Goal: Task Accomplishment & Management: Manage account settings

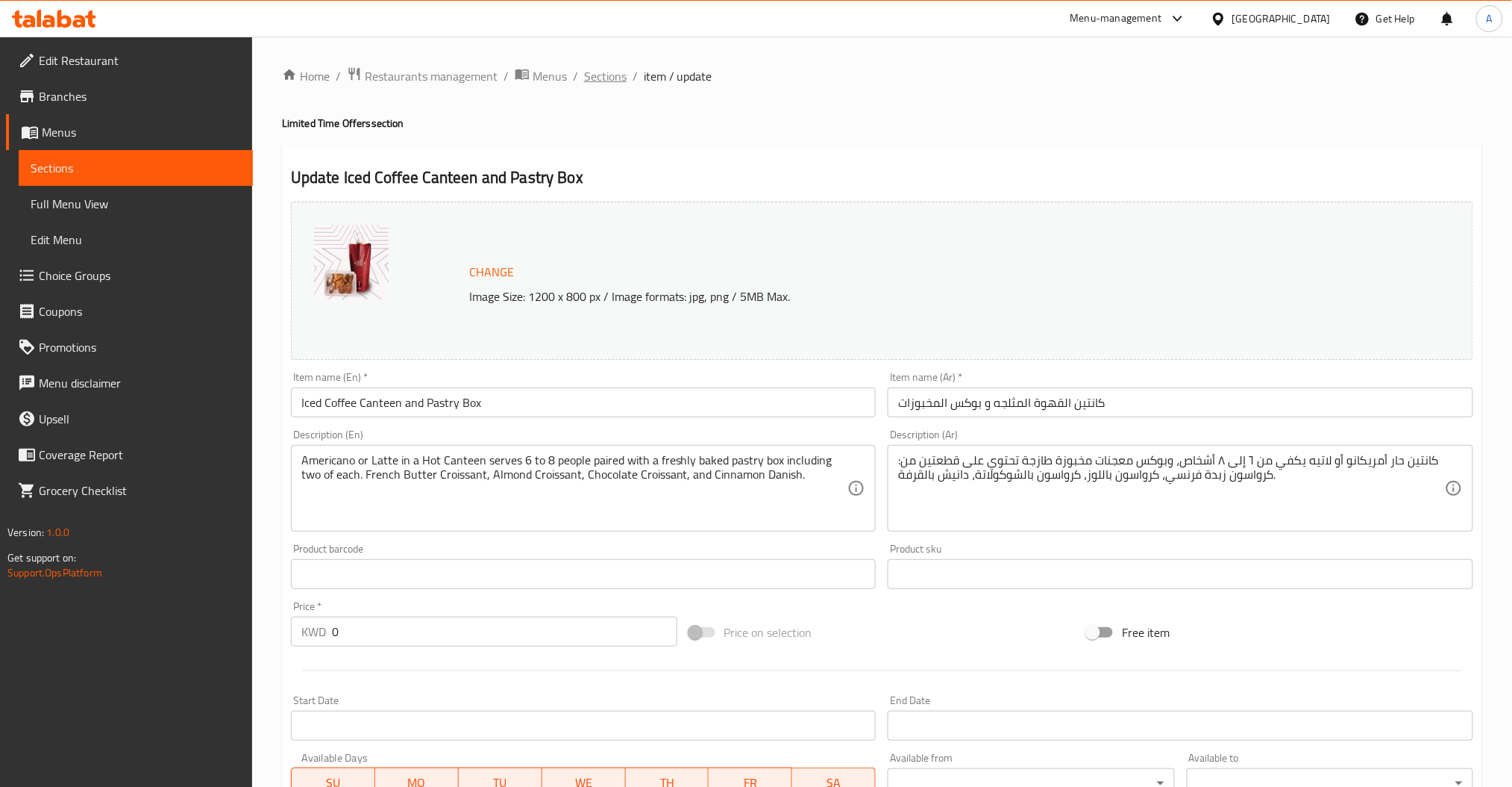
click at [599, 82] on span "Sections" at bounding box center [605, 75] width 43 height 18
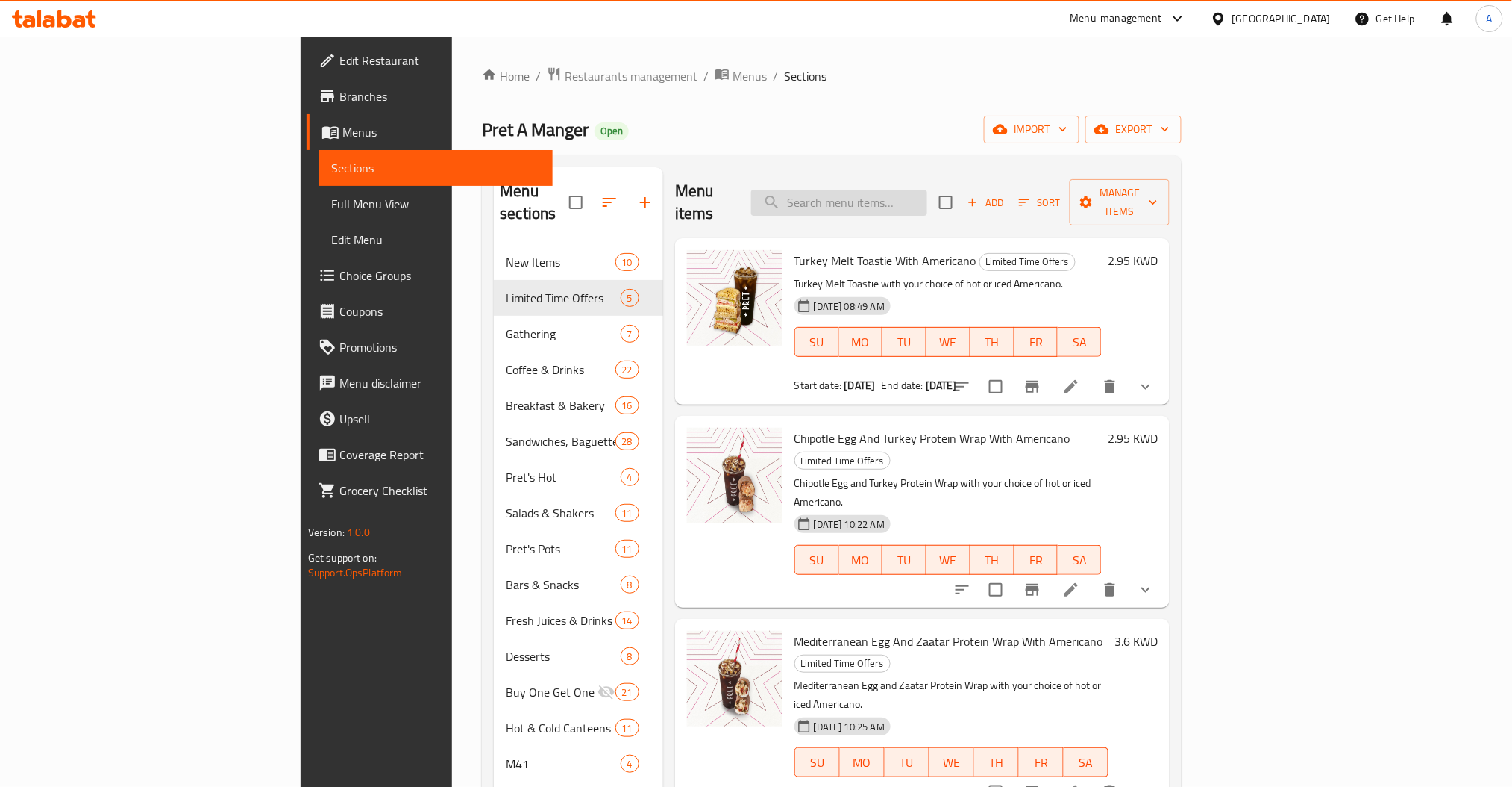
click at [911, 197] on input "search" at bounding box center [839, 202] width 176 height 26
paste input "Falafel wrap"
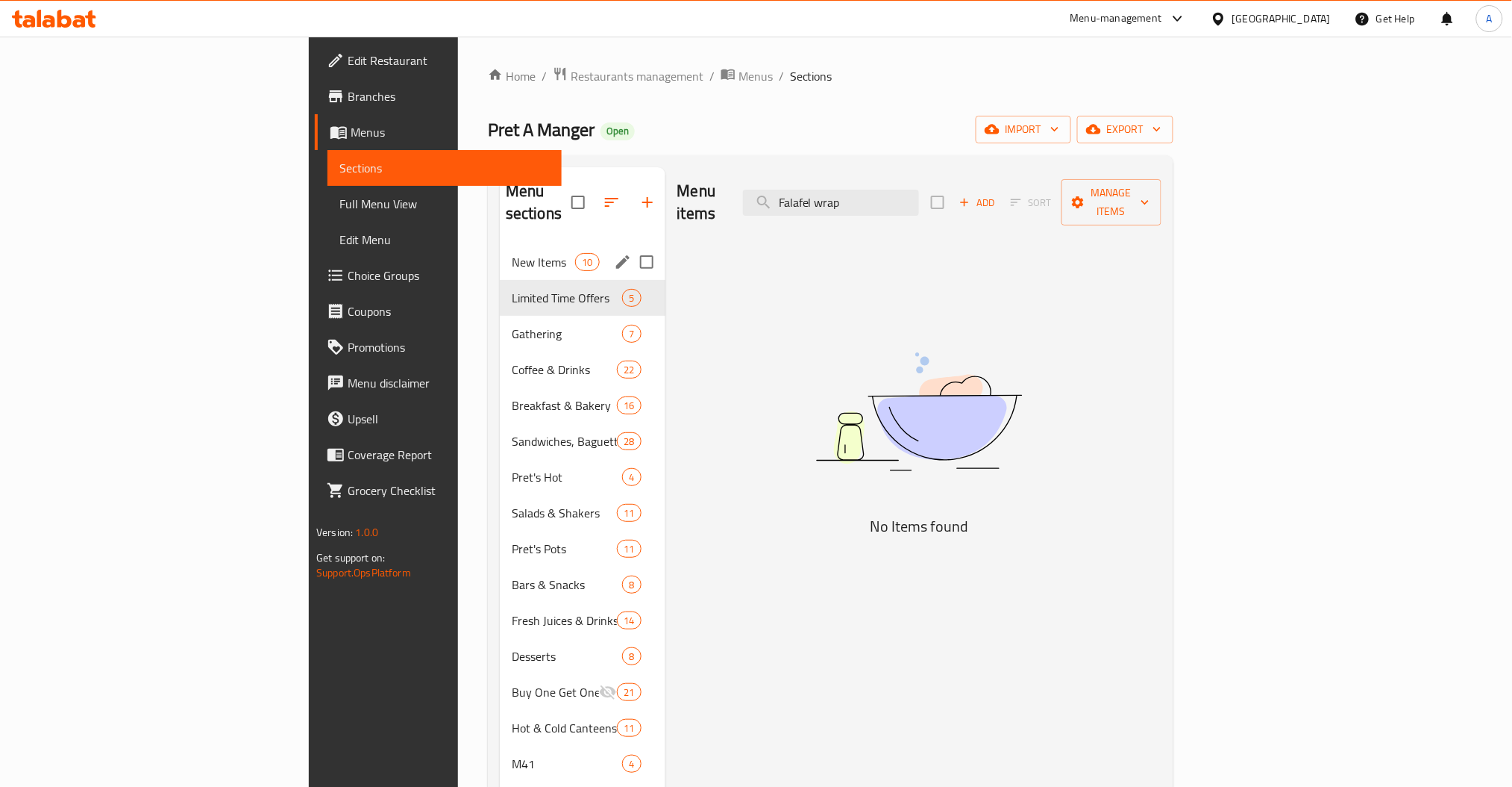
click at [500, 251] on div "New Items 10" at bounding box center [583, 261] width 166 height 36
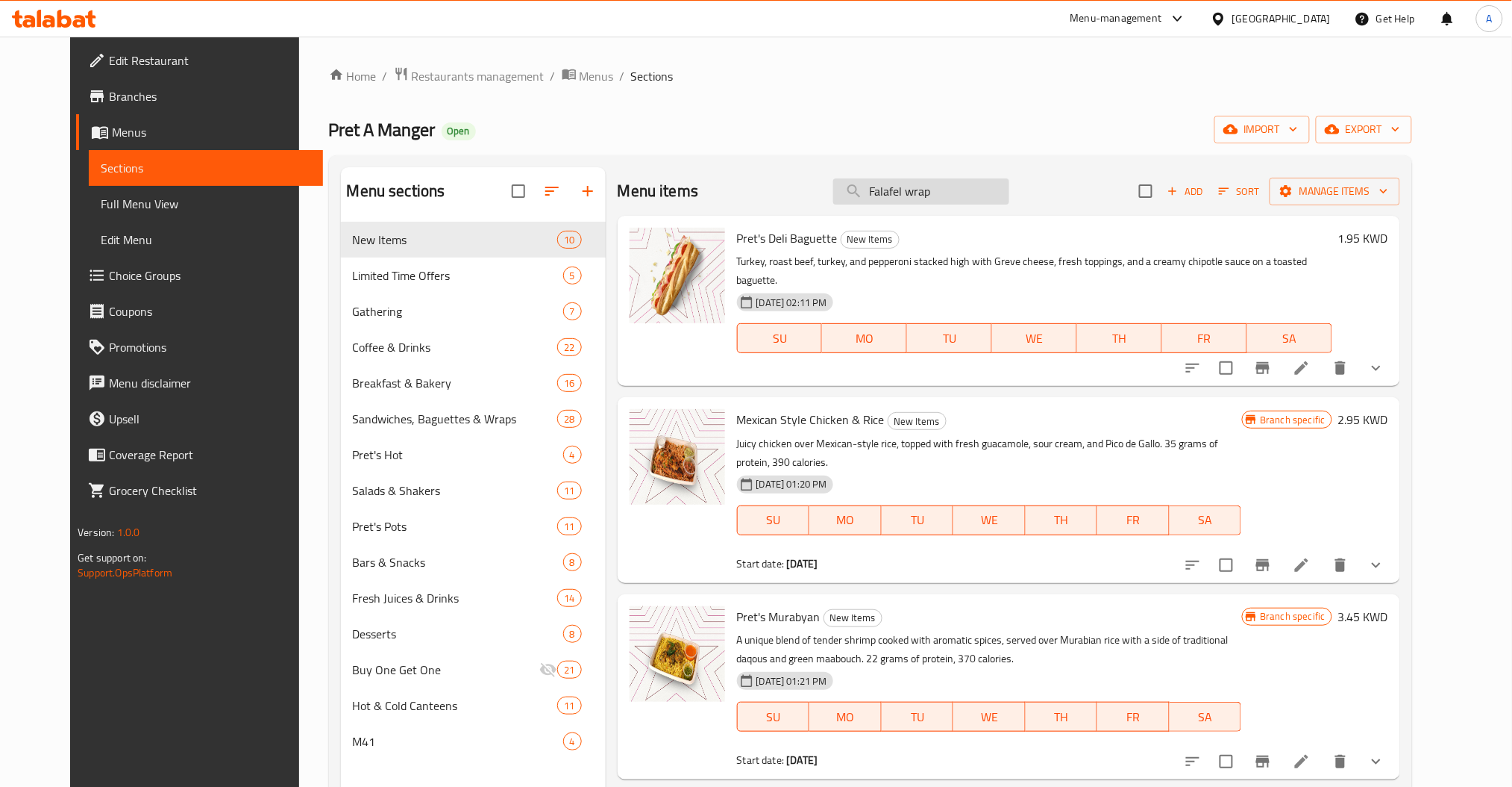
click at [972, 181] on input "Falafel wrap" at bounding box center [921, 191] width 176 height 26
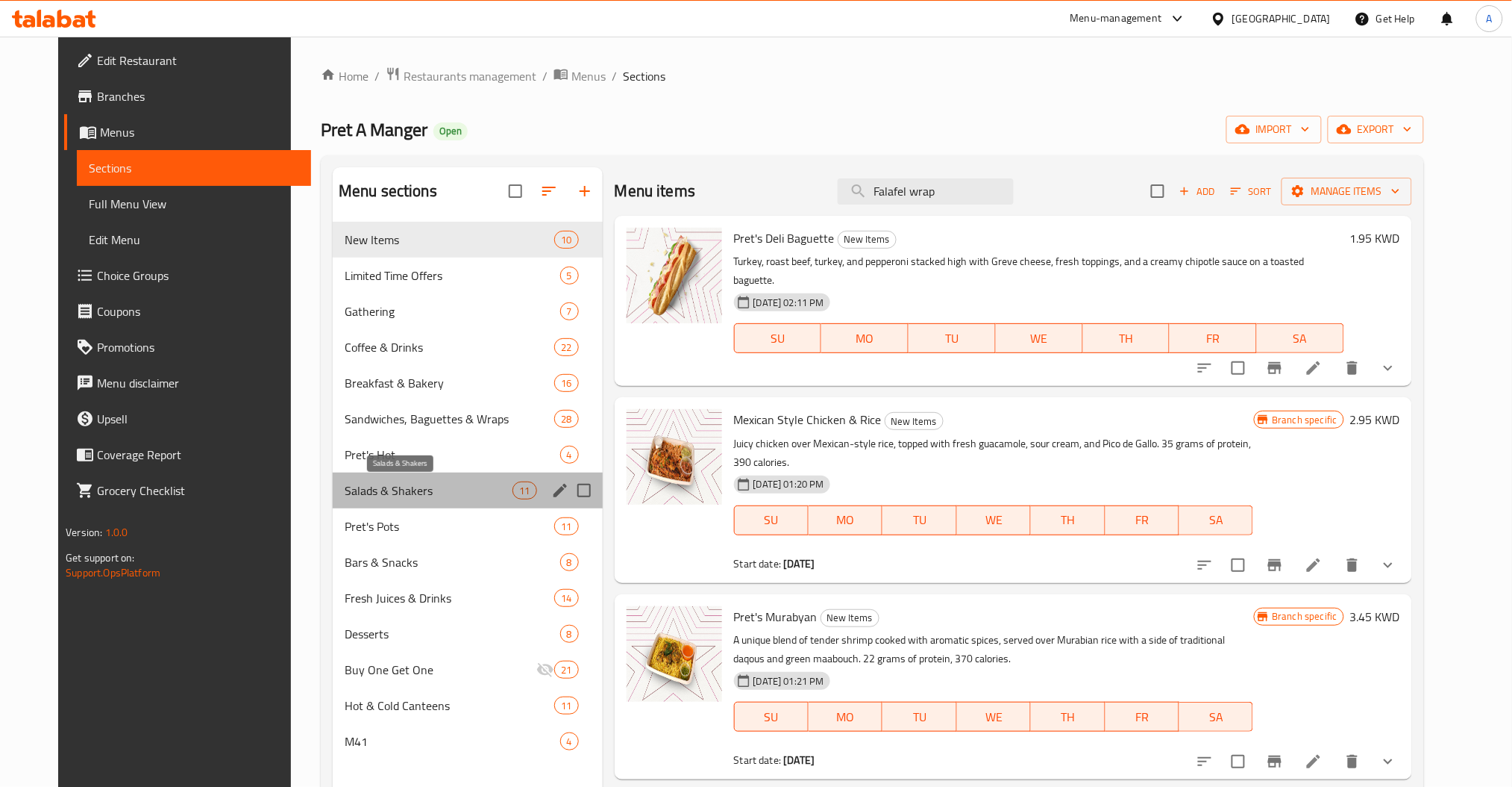
click at [387, 495] on span "Salads & Shakers" at bounding box center [428, 489] width 168 height 18
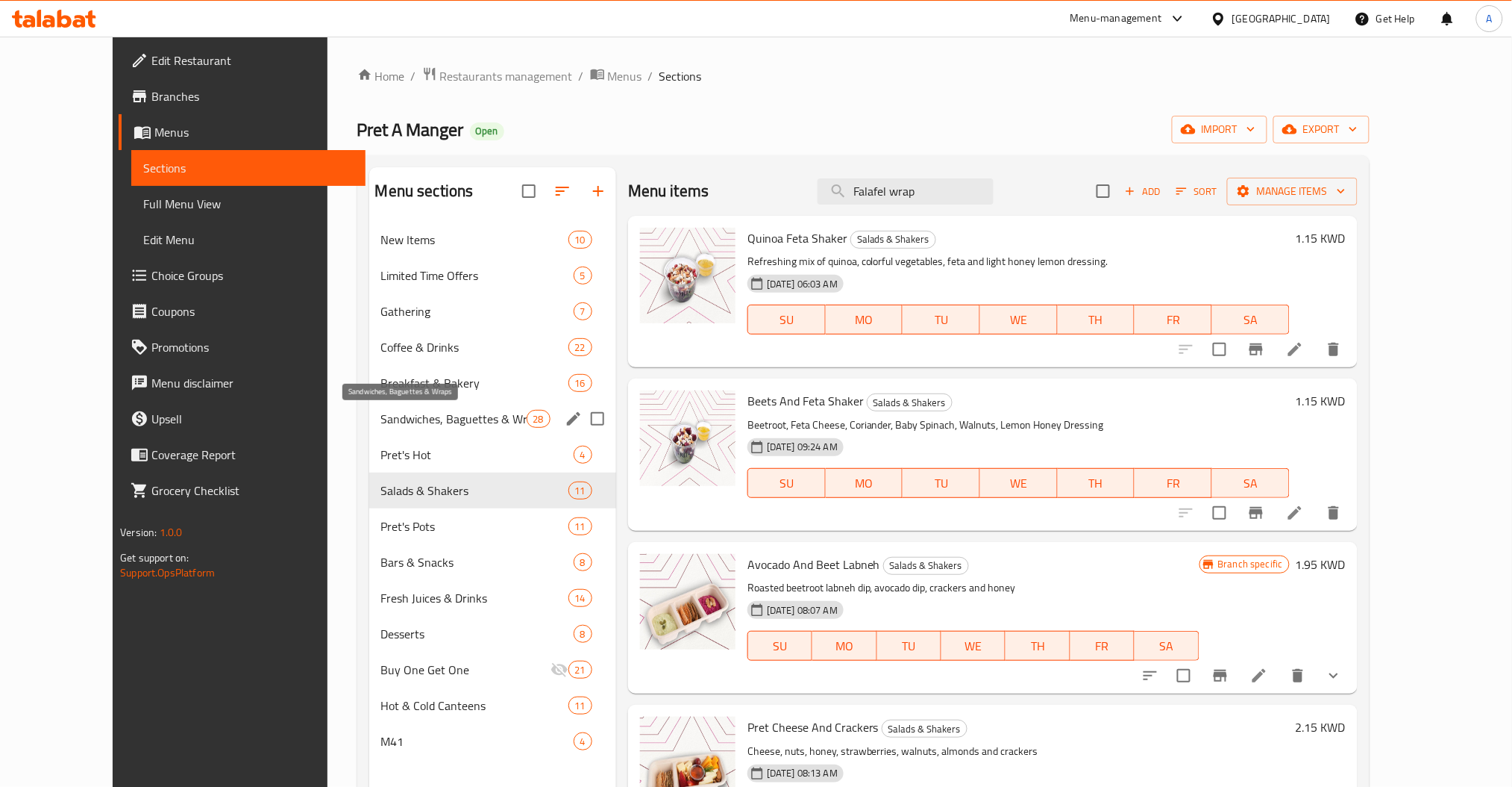
click at [381, 424] on span "Sandwiches, Baguettes & Wraps" at bounding box center [454, 418] width 146 height 18
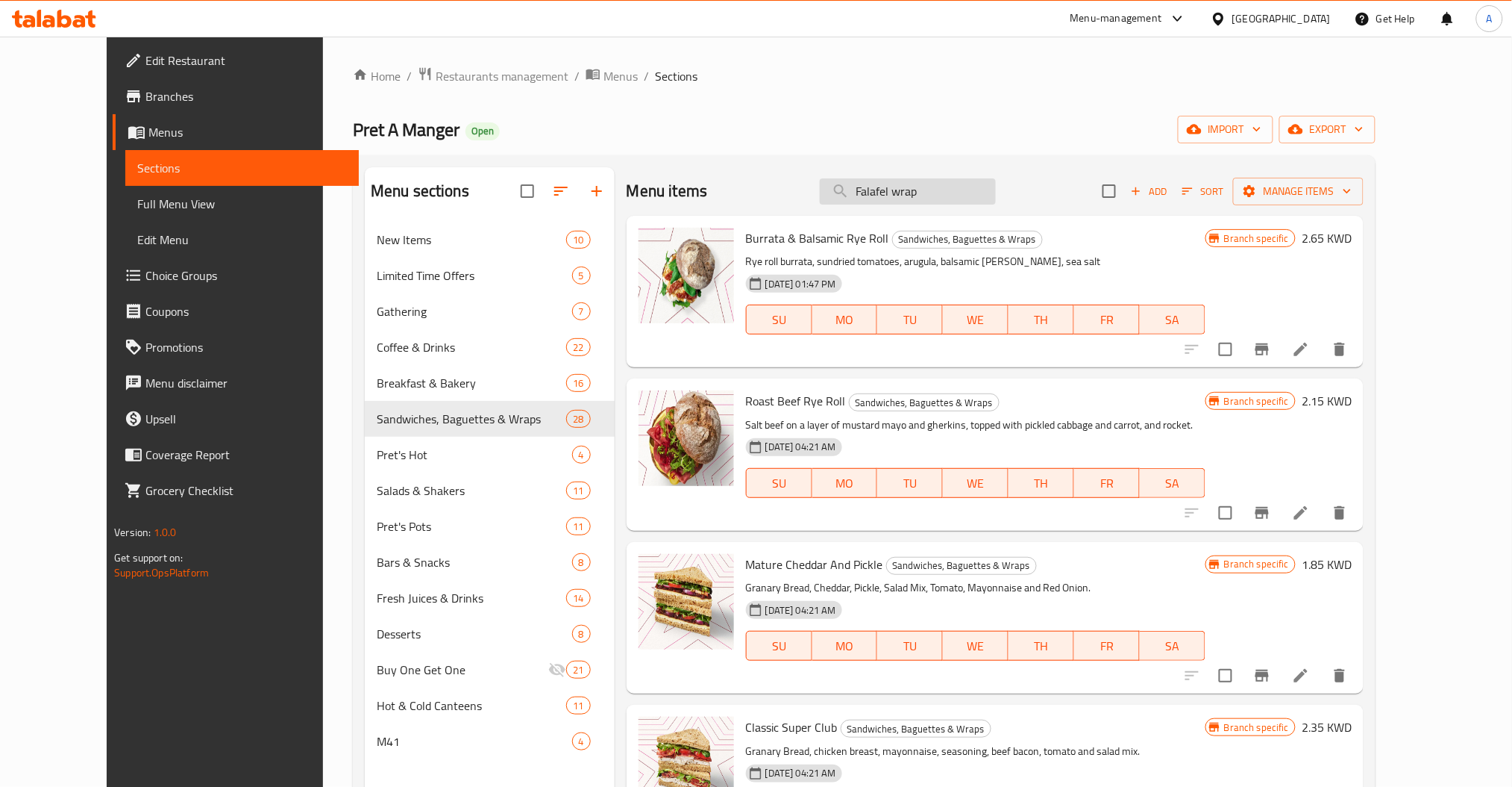
click at [979, 194] on input "Falafel wrap" at bounding box center [908, 191] width 176 height 26
type input "Falafel"
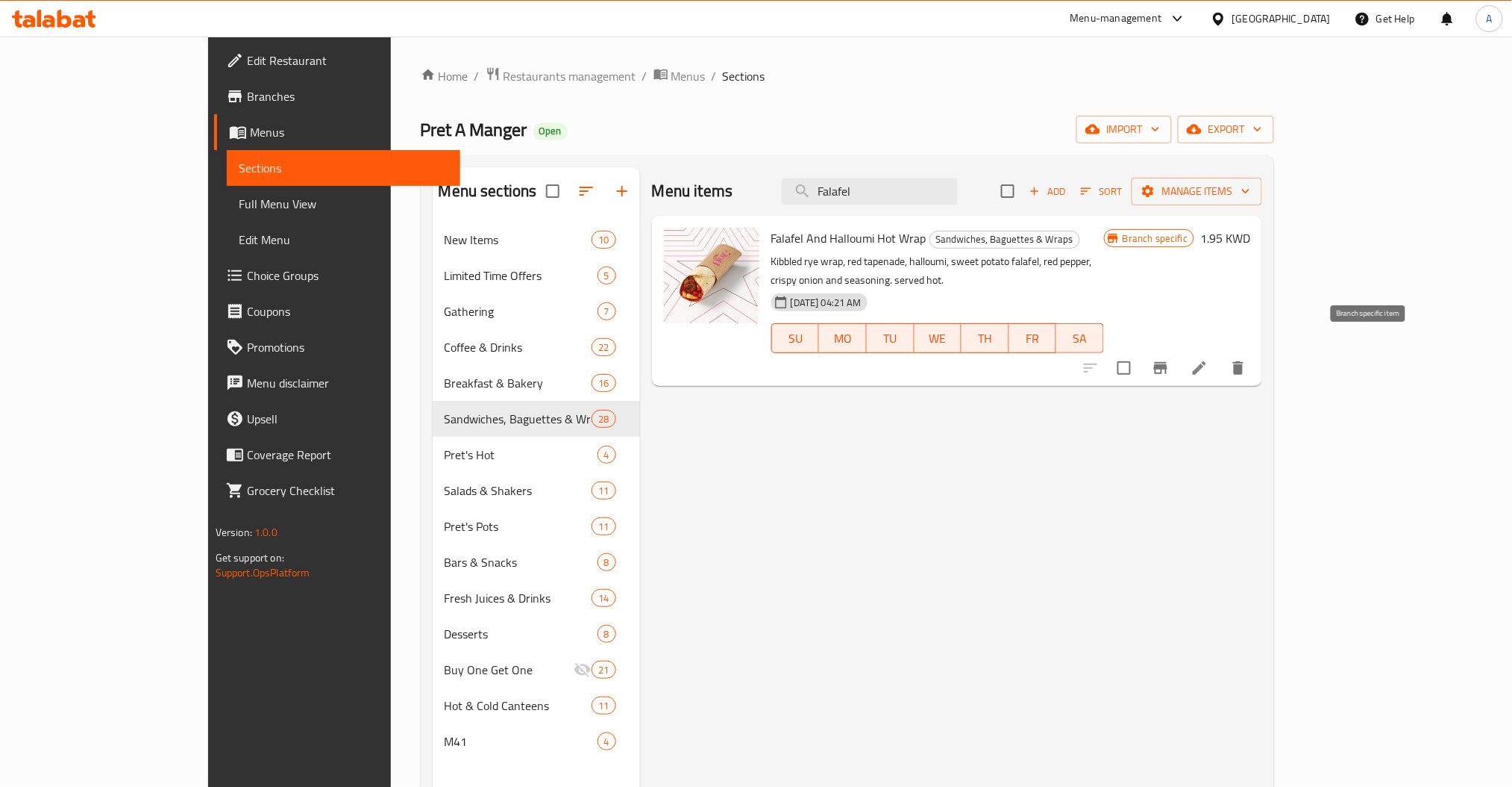
click at [1170, 359] on icon "Branch-specific-item" at bounding box center [1160, 367] width 18 height 18
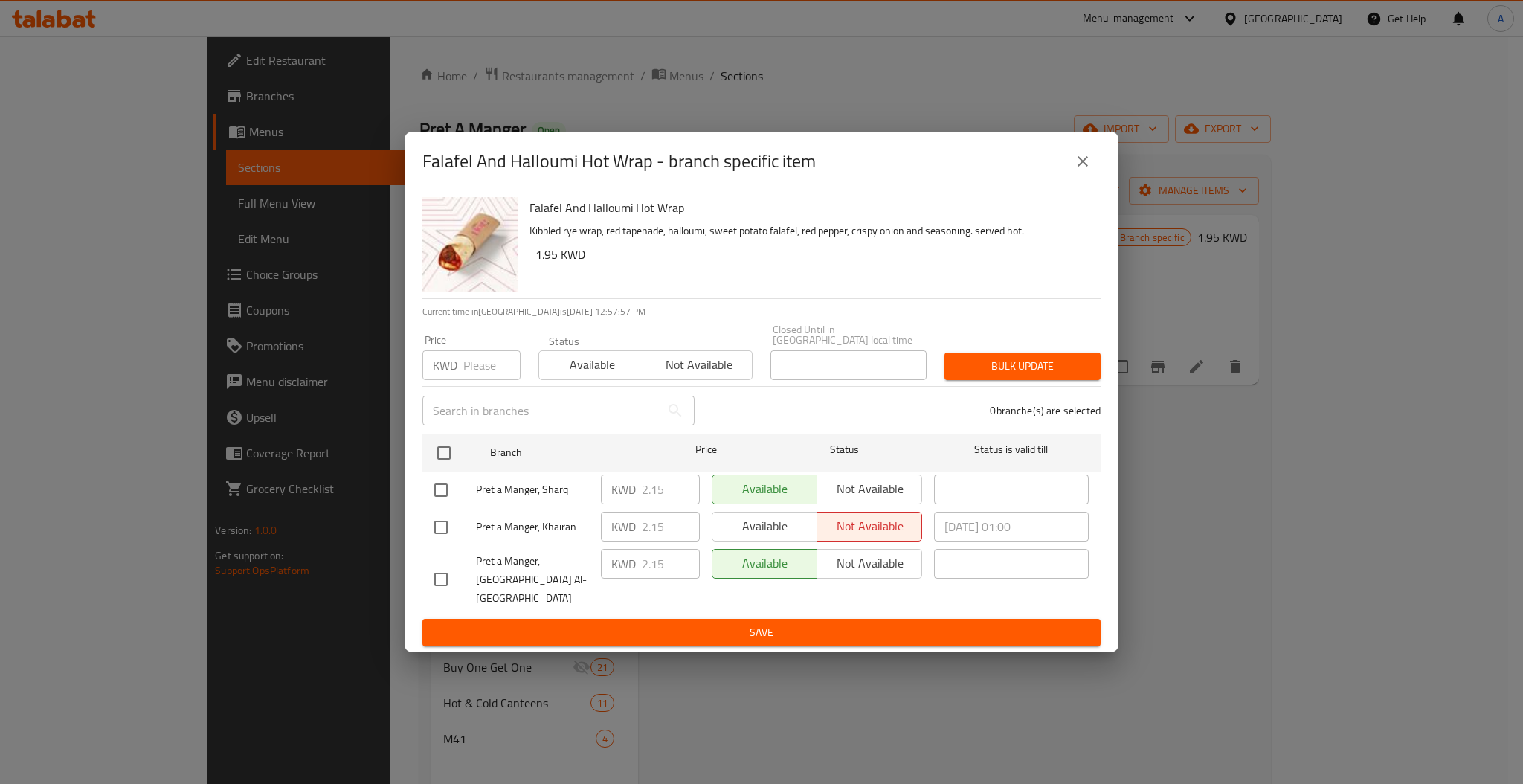
click at [1414, 268] on div "Falafel And Halloumi Hot Wrap - branch specific item Falafel And Halloumi Hot W…" at bounding box center [762, 392] width 1523 height 784
drag, startPoint x: 1092, startPoint y: 178, endPoint x: 1254, endPoint y: 238, distance: 172.8
click at [1092, 179] on button "close" at bounding box center [1082, 161] width 36 height 36
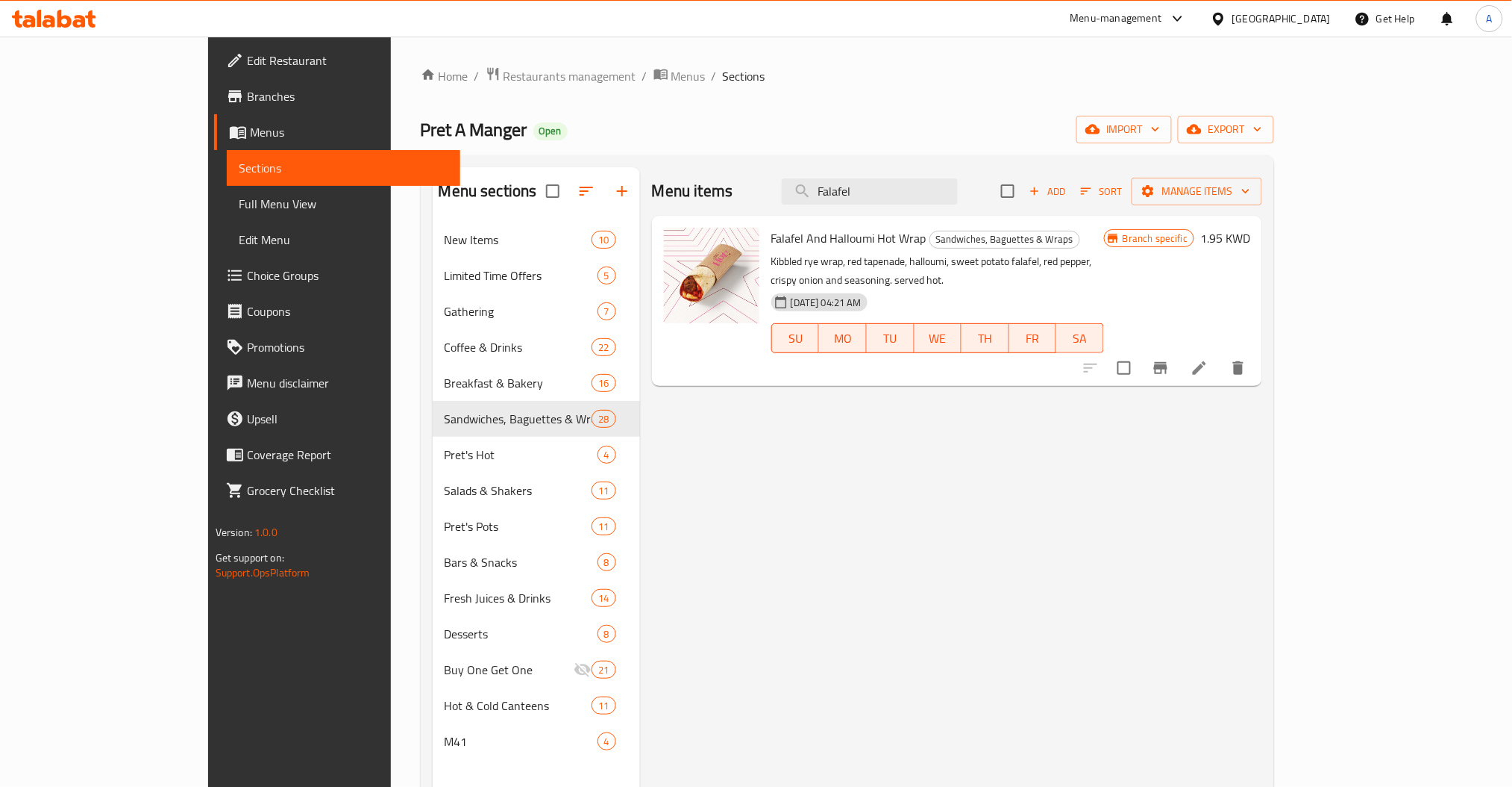
click at [1251, 236] on h6 "1.95 KWD" at bounding box center [1226, 238] width 50 height 21
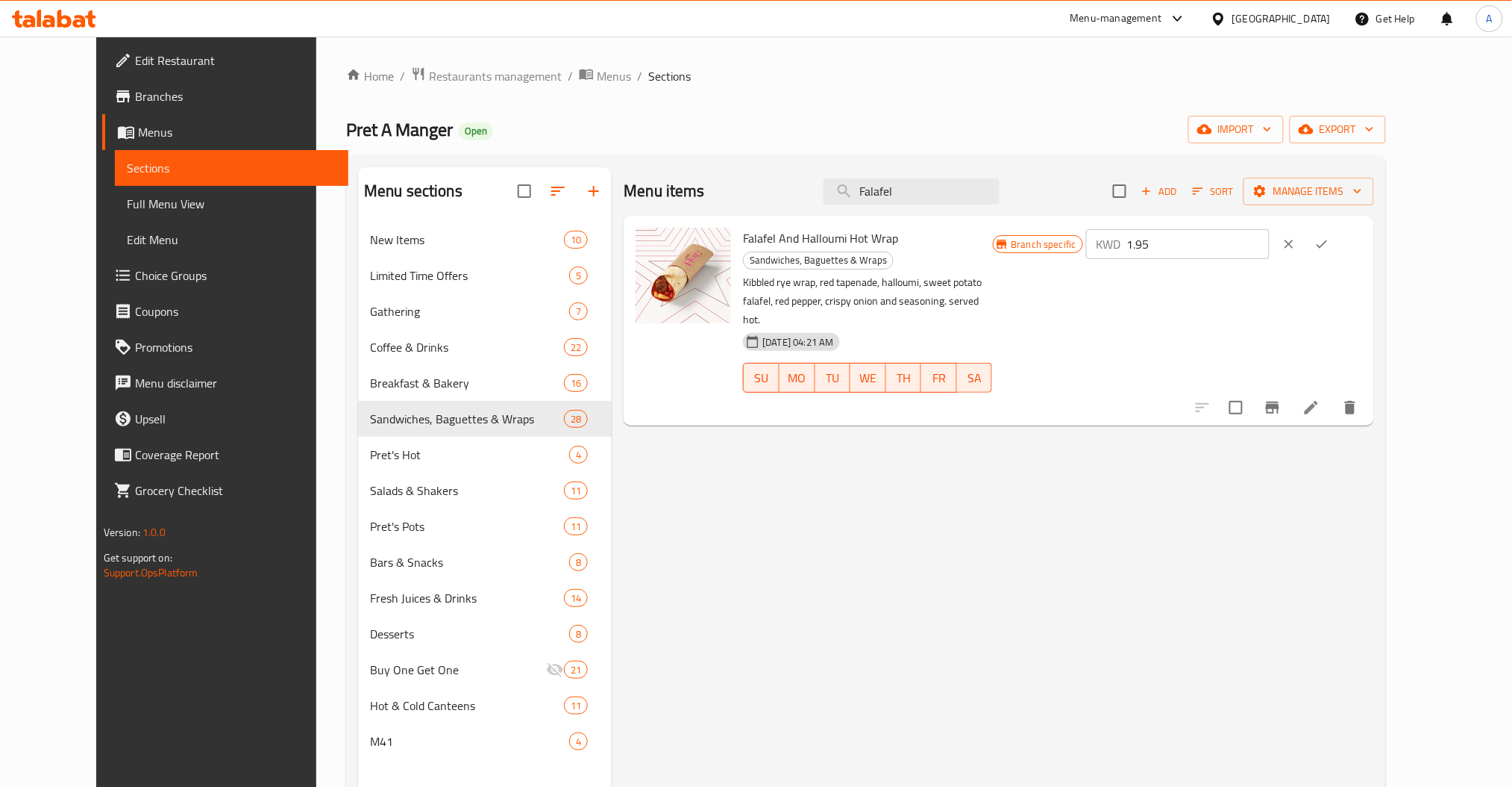
click at [1271, 249] on input "1.95" at bounding box center [1199, 244] width 143 height 30
type input "2.150"
click at [1329, 247] on icon "ok" at bounding box center [1322, 244] width 15 height 15
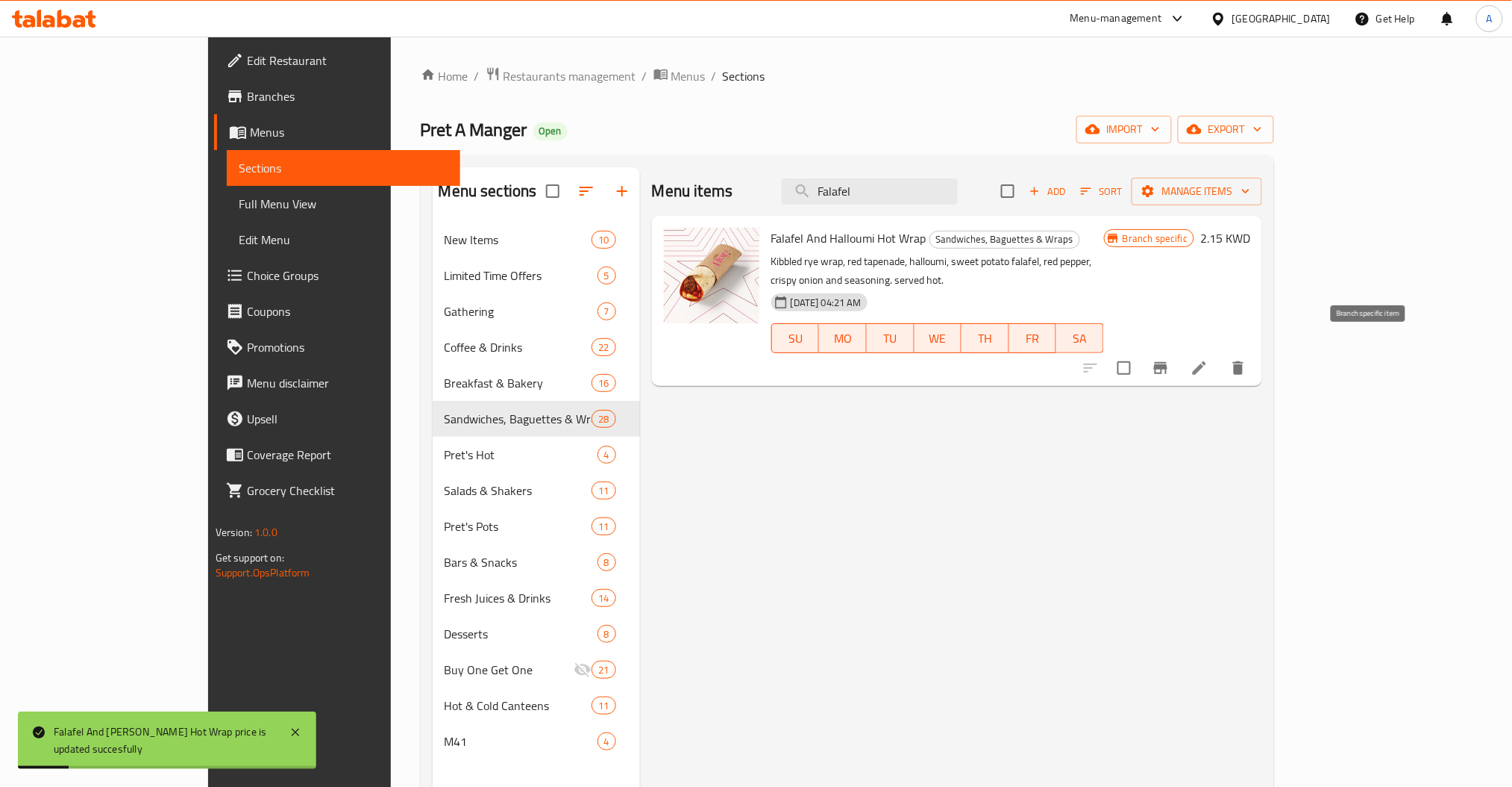
click at [1168, 362] on icon "Branch-specific-item" at bounding box center [1161, 368] width 13 height 12
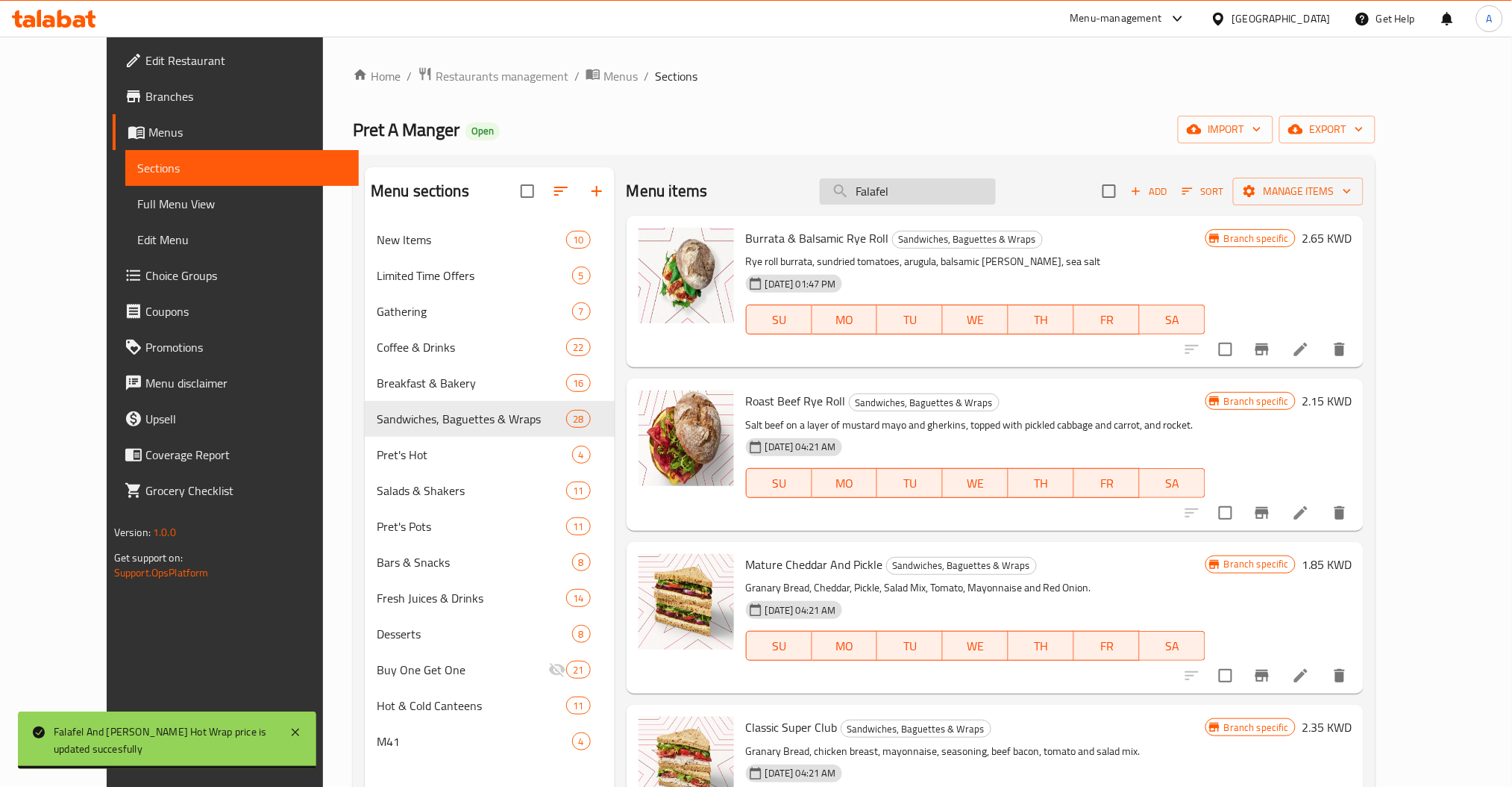
click at [889, 196] on input "Falafel" at bounding box center [908, 191] width 176 height 26
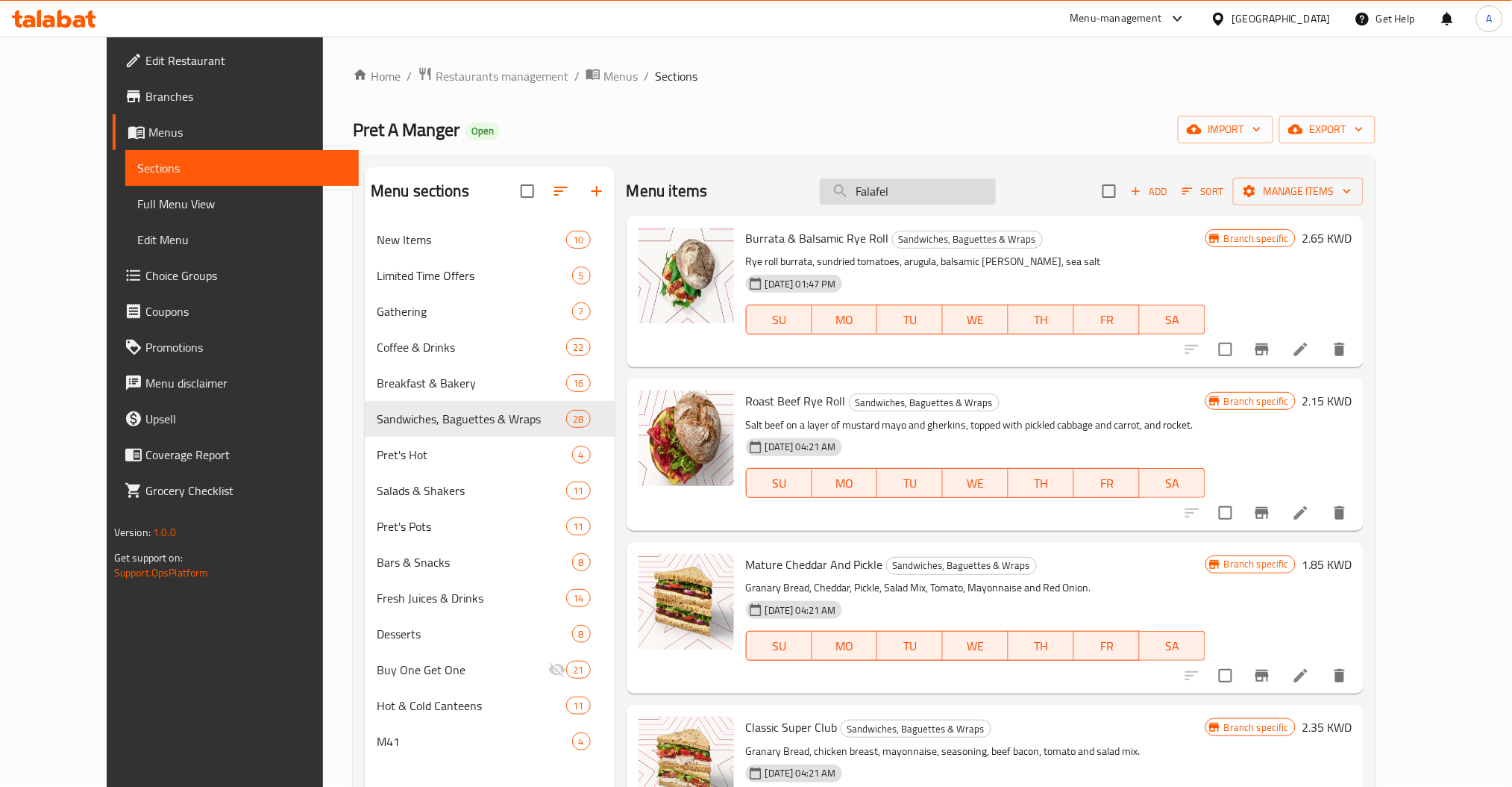
click at [889, 196] on input "Falafel" at bounding box center [908, 191] width 176 height 26
paste input "Tuna"
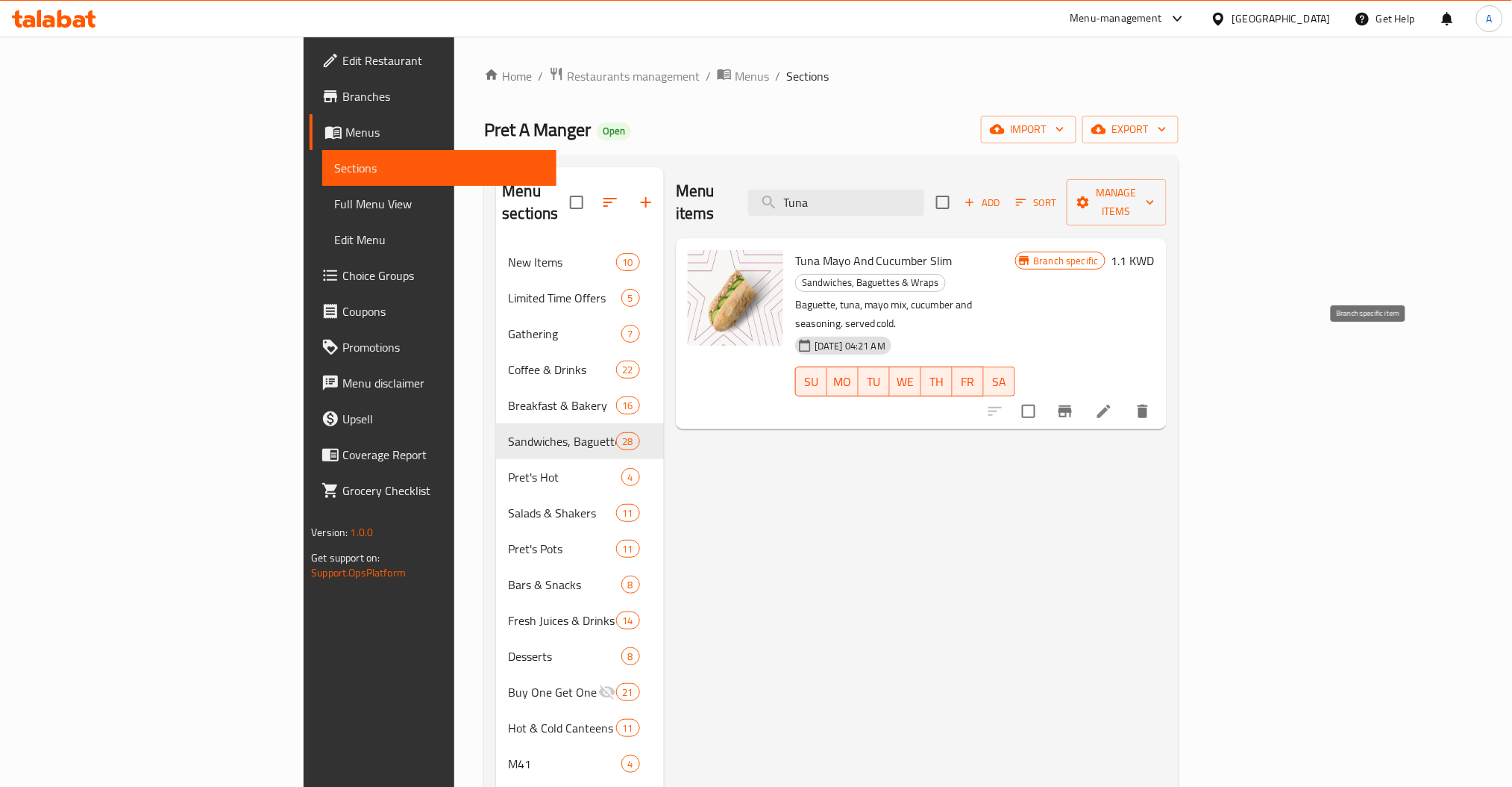
type input "Tuna"
click at [1072, 406] on icon "Branch-specific-item" at bounding box center [1066, 412] width 13 height 12
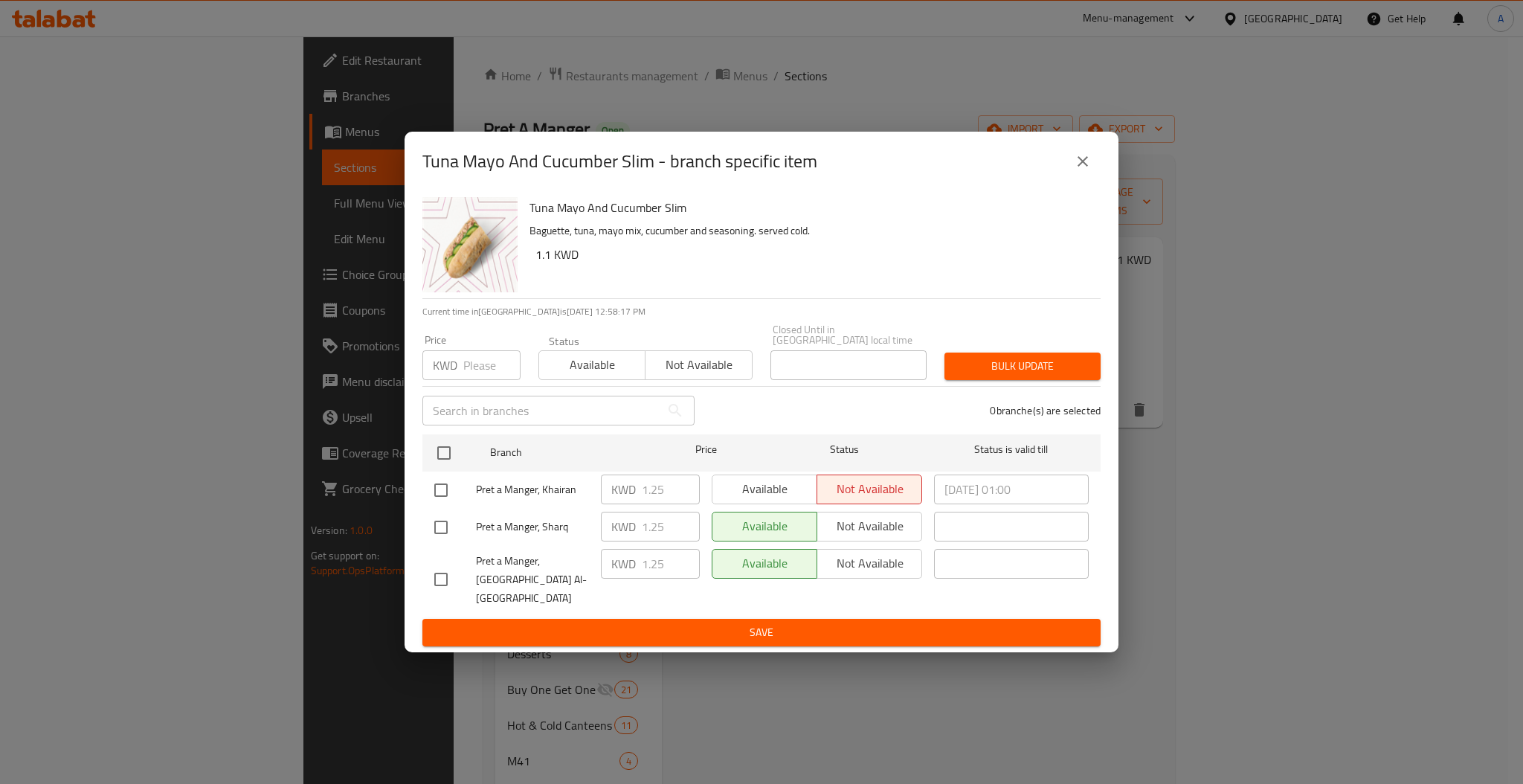
click at [1375, 282] on div "Tuna Mayo And Cucumber Slim - branch specific item Tuna Mayo And Cucumber Slim …" at bounding box center [762, 392] width 1523 height 784
click at [1419, 270] on div "Tuna Mayo And Cucumber Slim - branch specific item Tuna Mayo And Cucumber Slim …" at bounding box center [762, 392] width 1523 height 784
click at [1071, 174] on button "close" at bounding box center [1082, 161] width 36 height 36
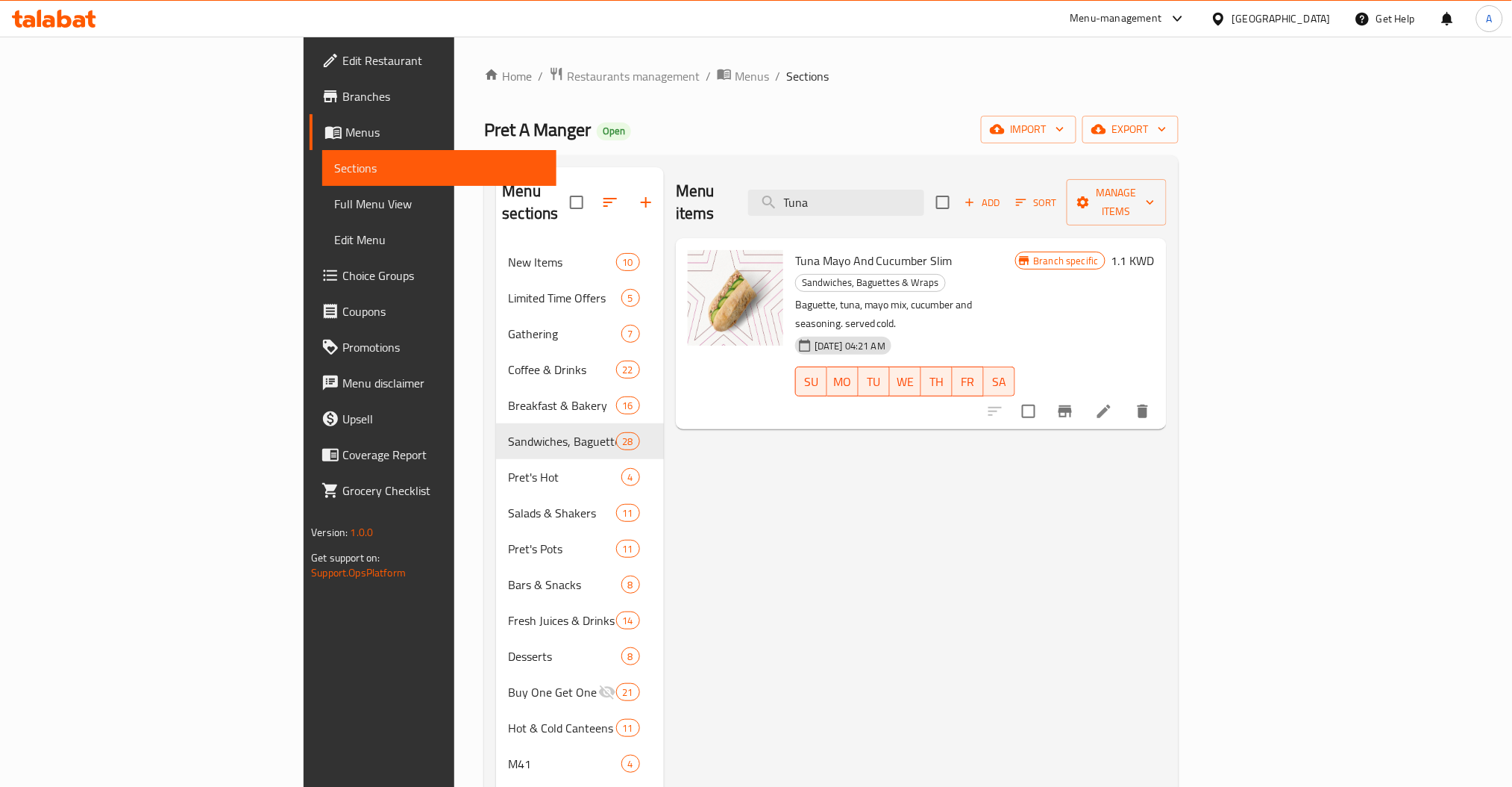
click at [1155, 250] on h6 "1.1 KWD" at bounding box center [1133, 260] width 44 height 21
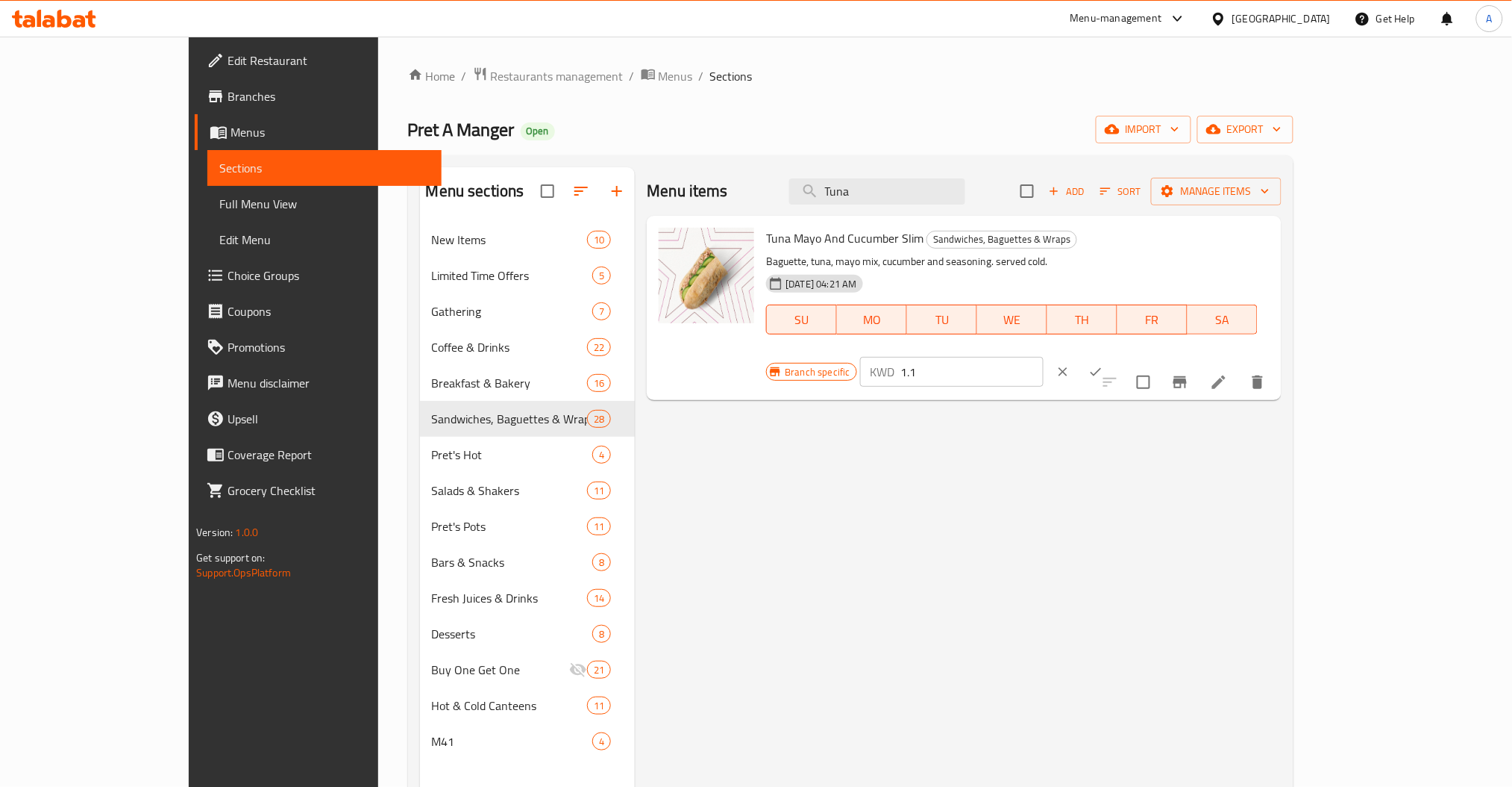
click at [1045, 357] on input "1.1" at bounding box center [973, 372] width 143 height 30
click at [1045, 357] on input "2" at bounding box center [973, 372] width 143 height 30
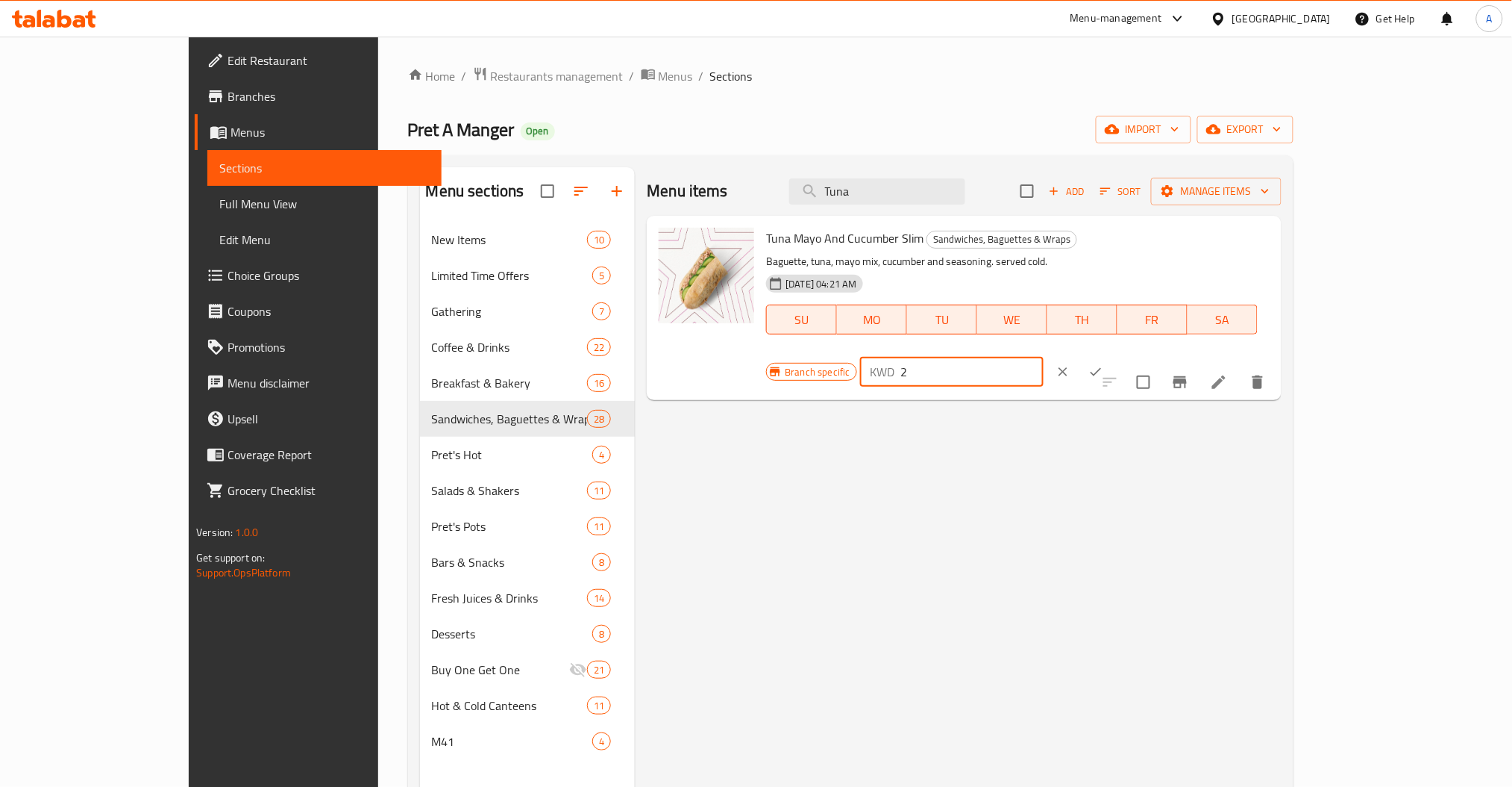
click at [1045, 357] on input "2" at bounding box center [973, 372] width 143 height 30
type input "1.250"
click at [1112, 355] on button "ok" at bounding box center [1096, 371] width 33 height 33
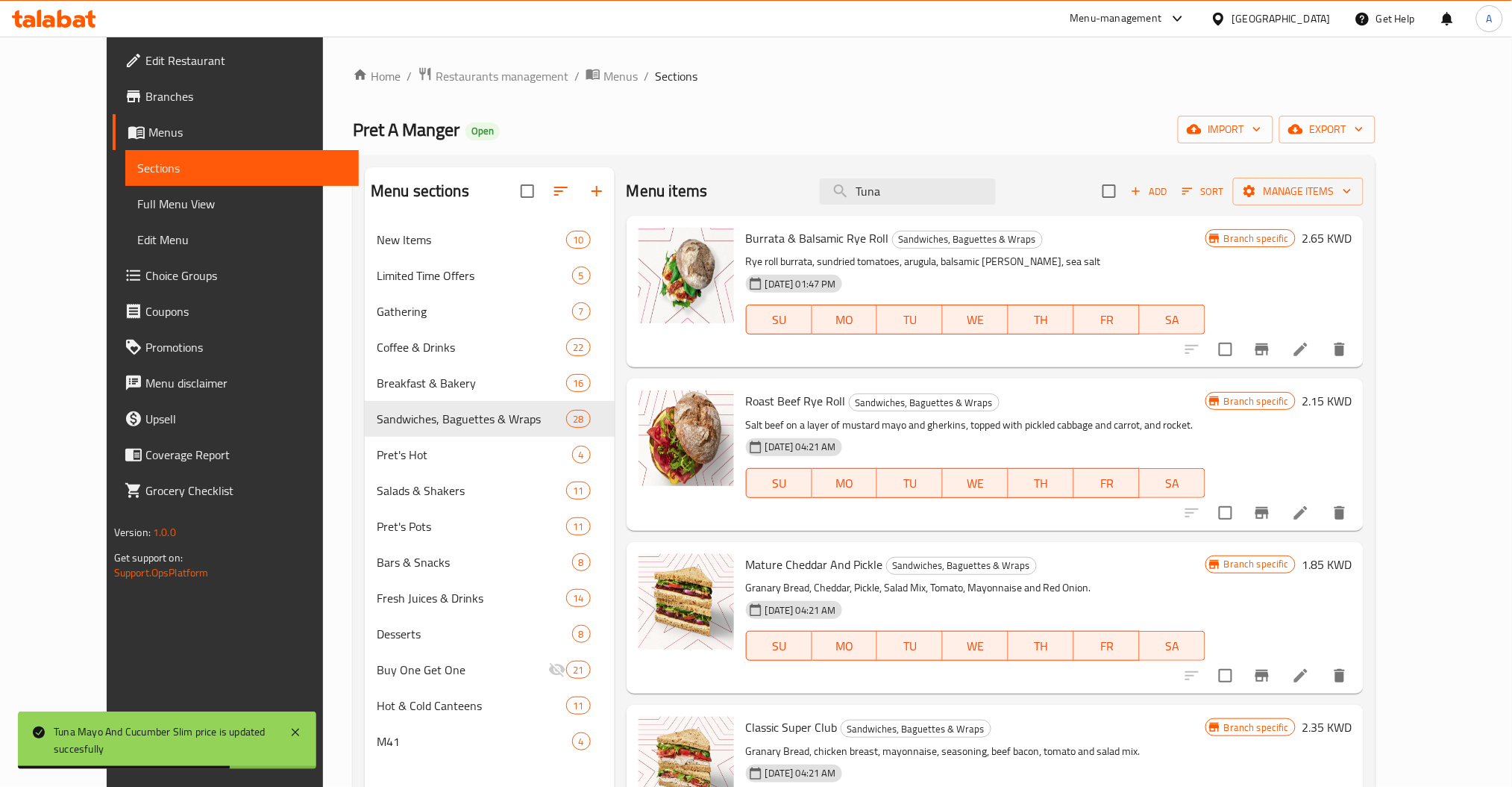
click at [353, 129] on span "Pret A Manger" at bounding box center [405, 129] width 106 height 34
copy span "Pret A Manger"
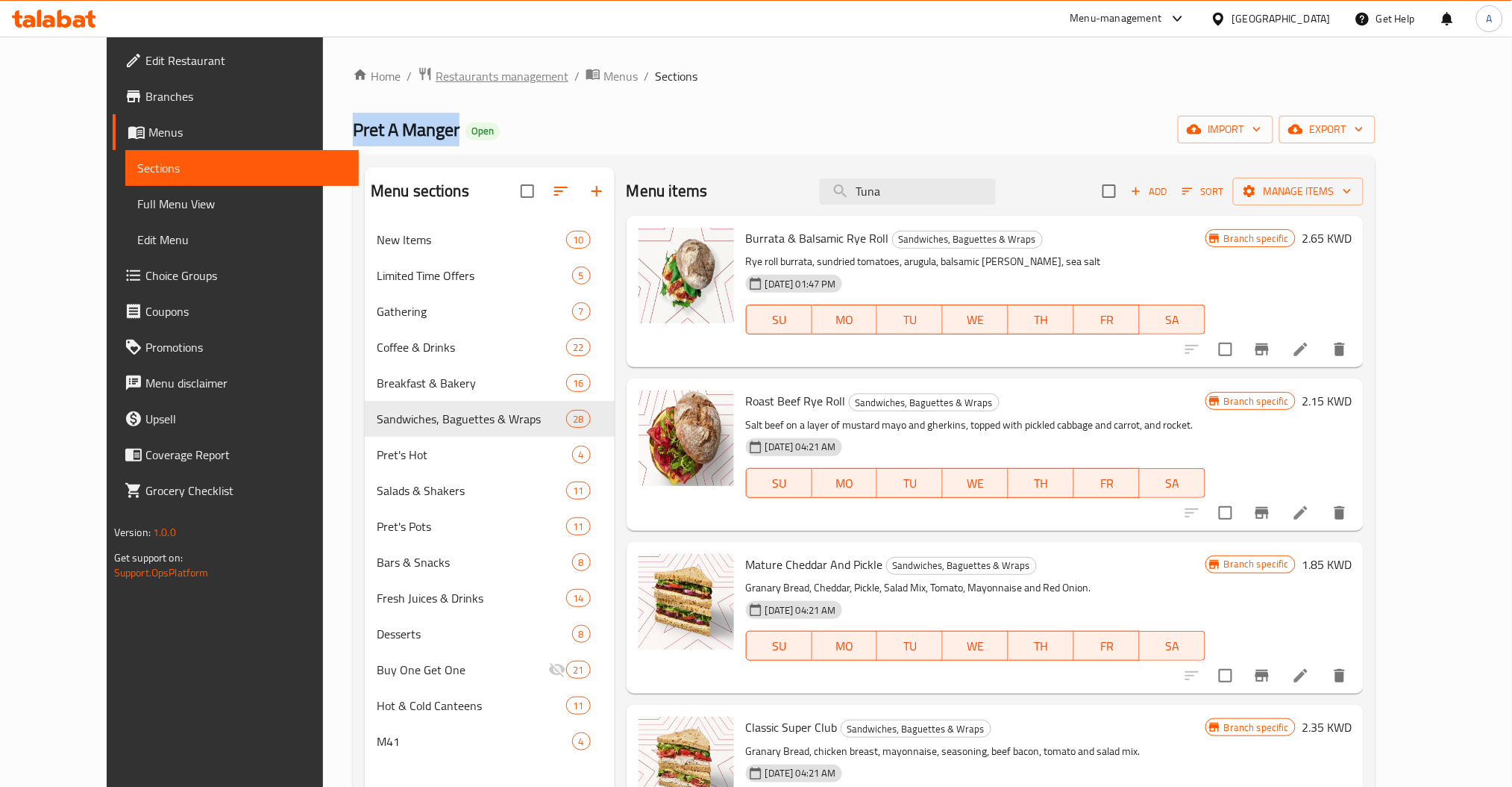
click at [436, 76] on span "Restaurants management" at bounding box center [502, 75] width 133 height 18
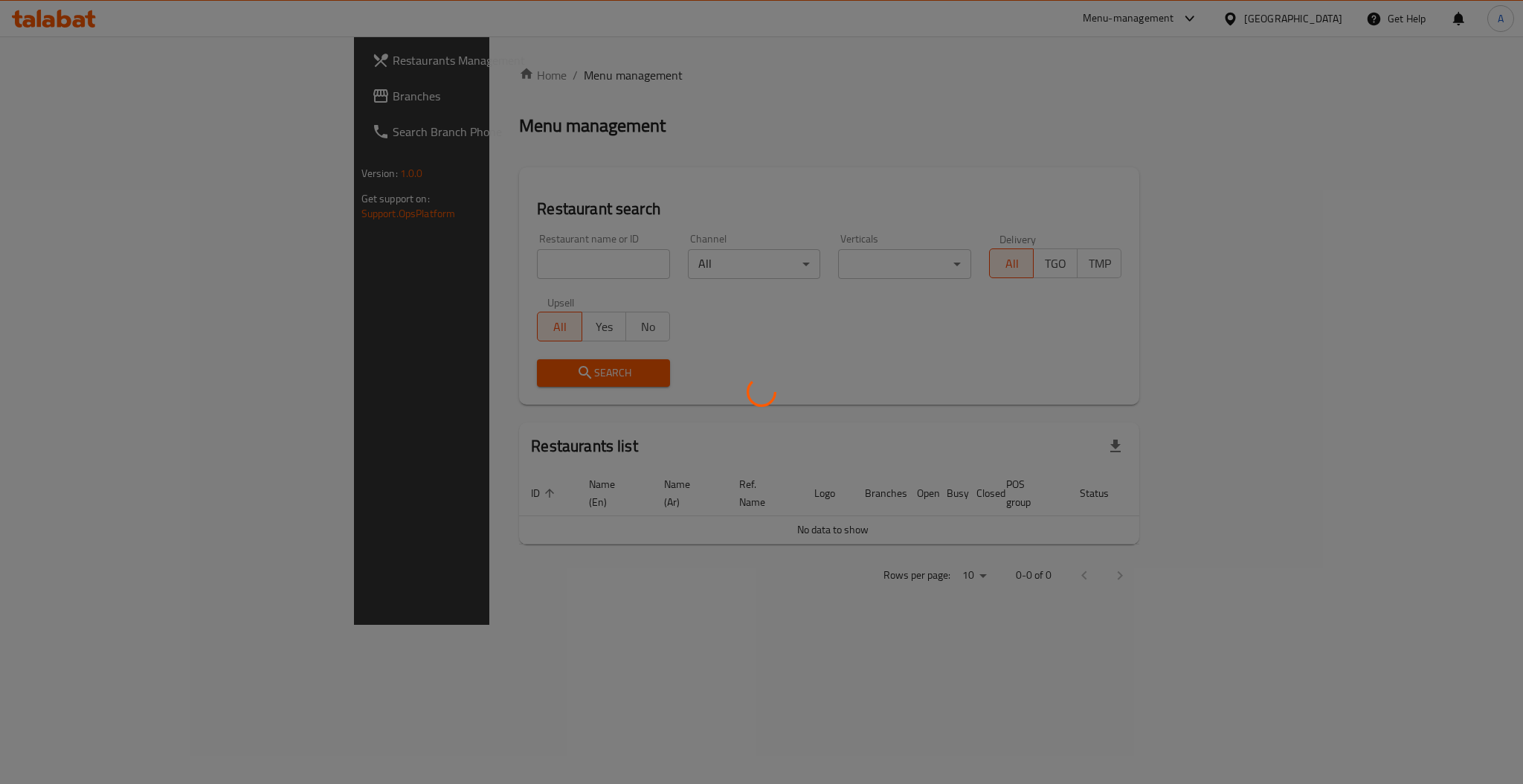
click at [419, 262] on div at bounding box center [762, 392] width 1523 height 784
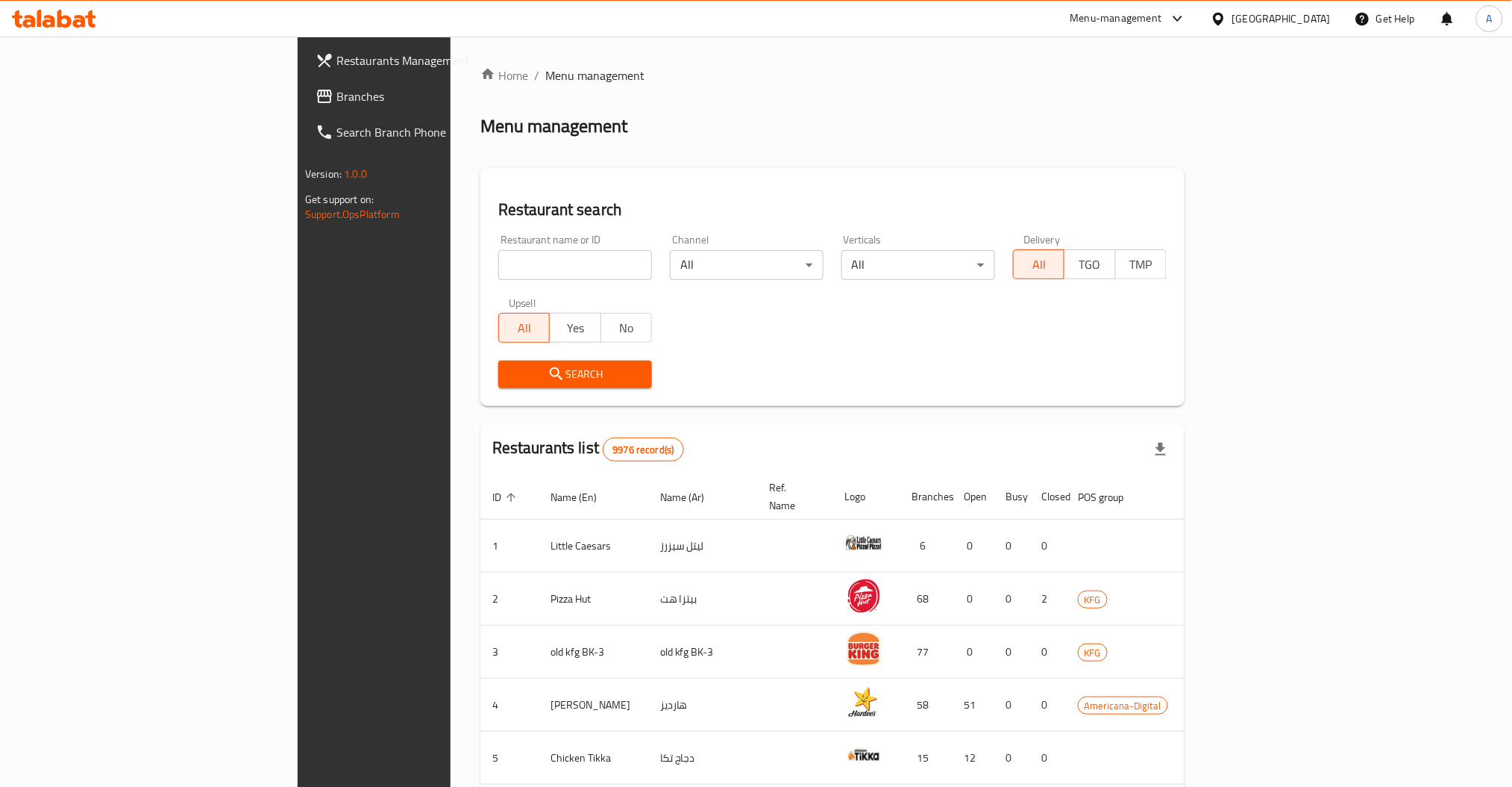
click at [498, 277] on input "search" at bounding box center [575, 265] width 153 height 30
paste input "Pret A Manger"
type input "Pret A Manger"
click button "Search" at bounding box center [575, 374] width 153 height 28
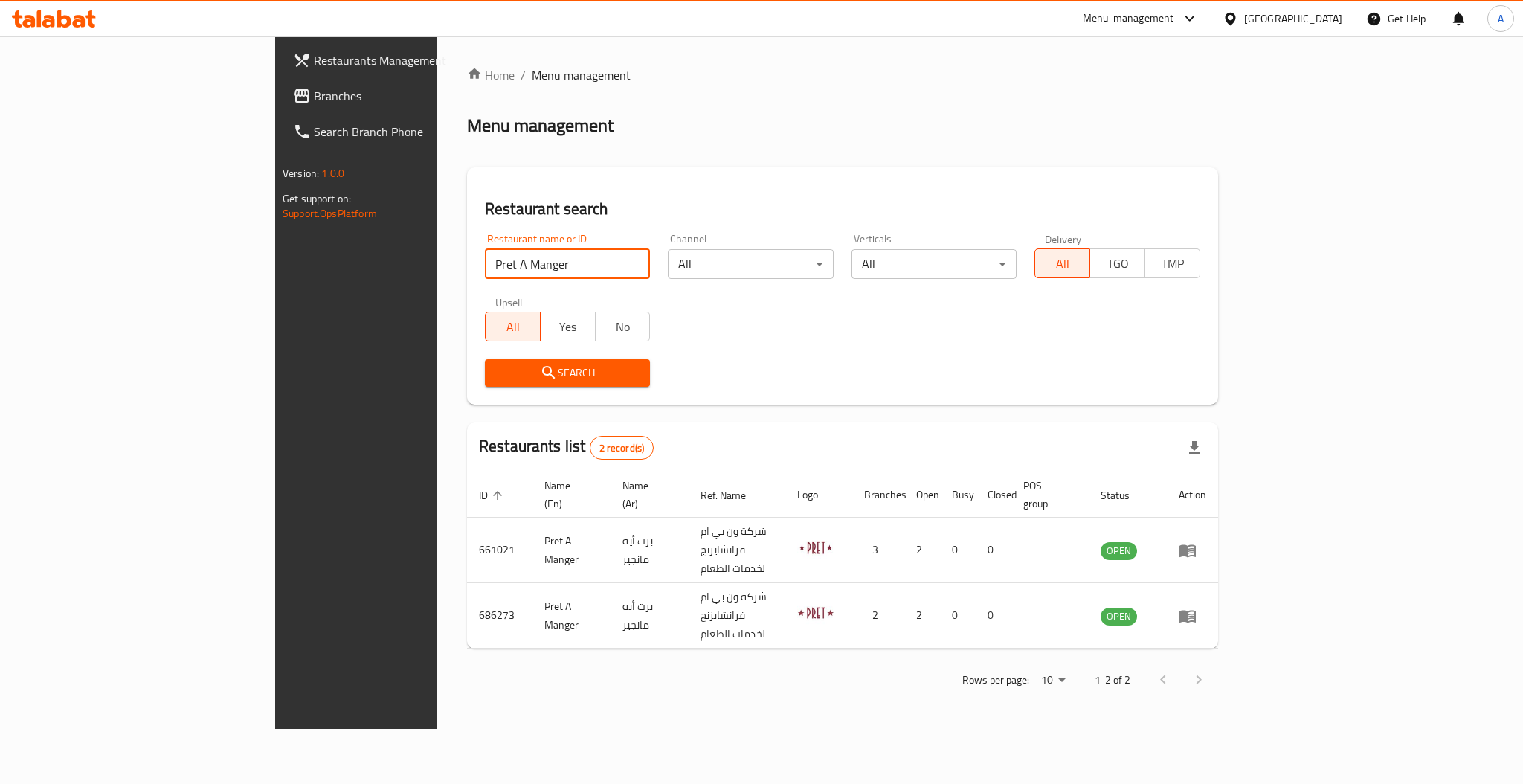
click at [825, 324] on div "Restaurant name or ID Pret A Manger Restaurant name or ID Channel All ​ Vertica…" at bounding box center [842, 310] width 733 height 171
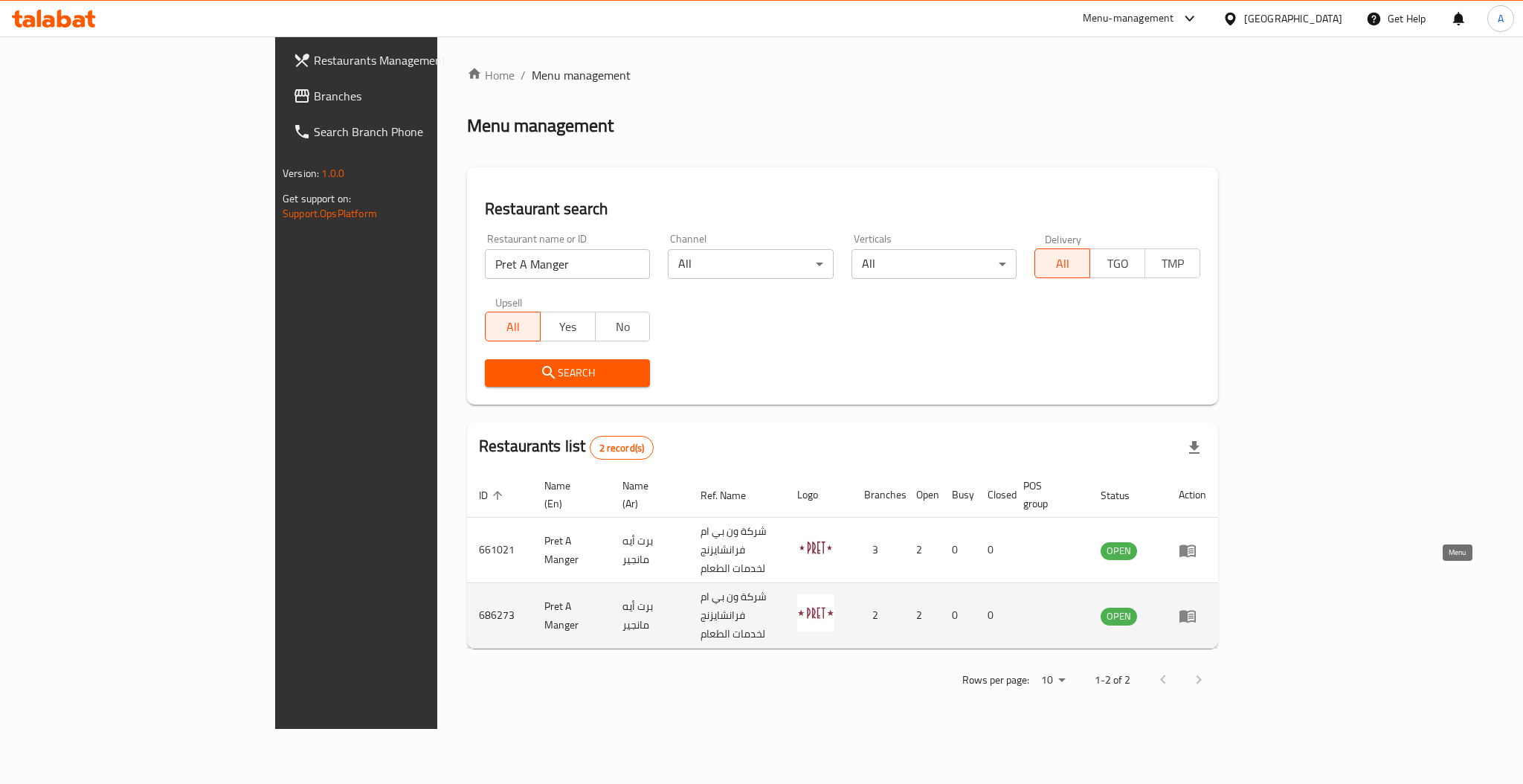
click at [1197, 607] on icon "enhanced table" at bounding box center [1187, 615] width 18 height 18
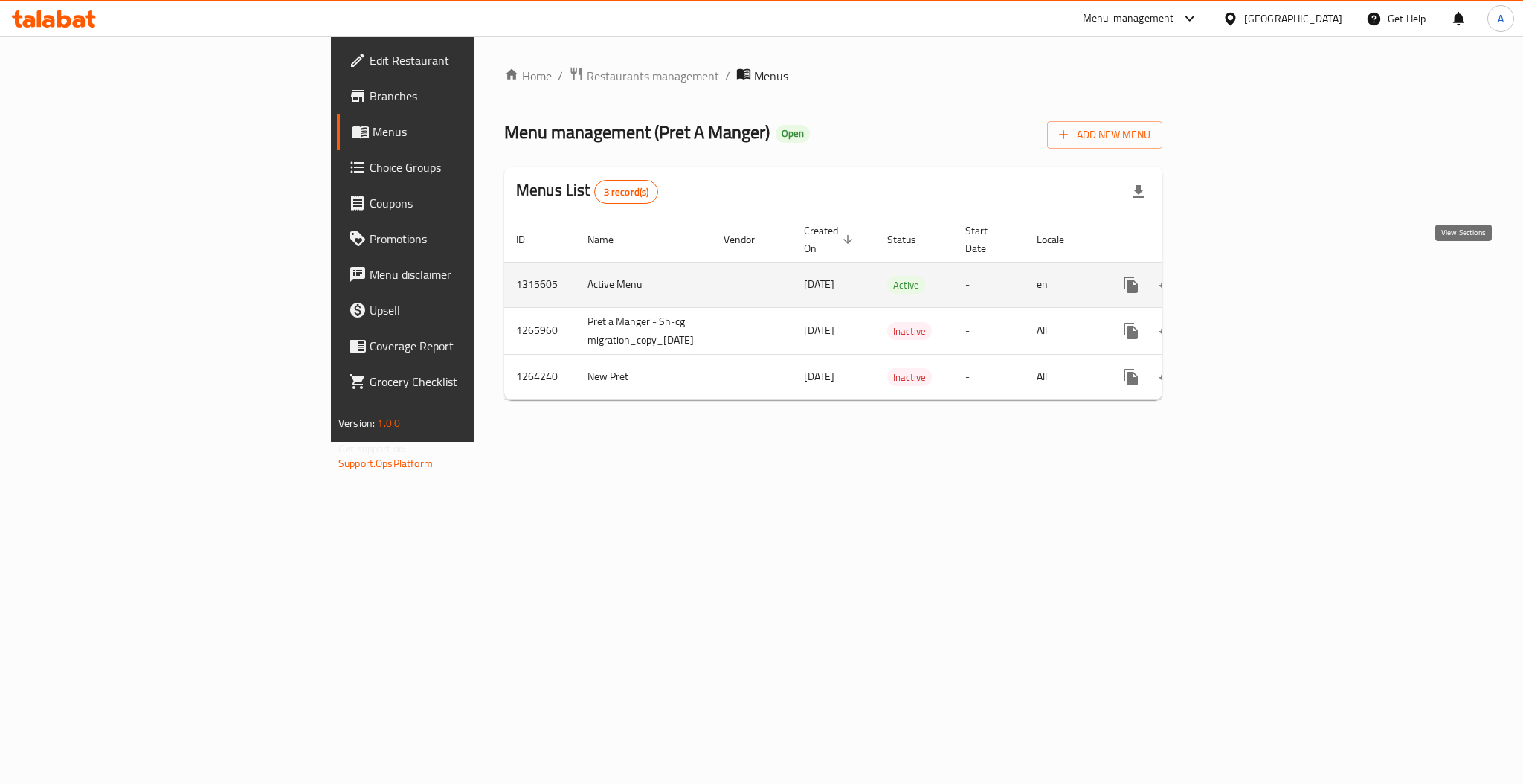
click at [1245, 278] on icon "enhanced table" at bounding box center [1238, 285] width 13 height 13
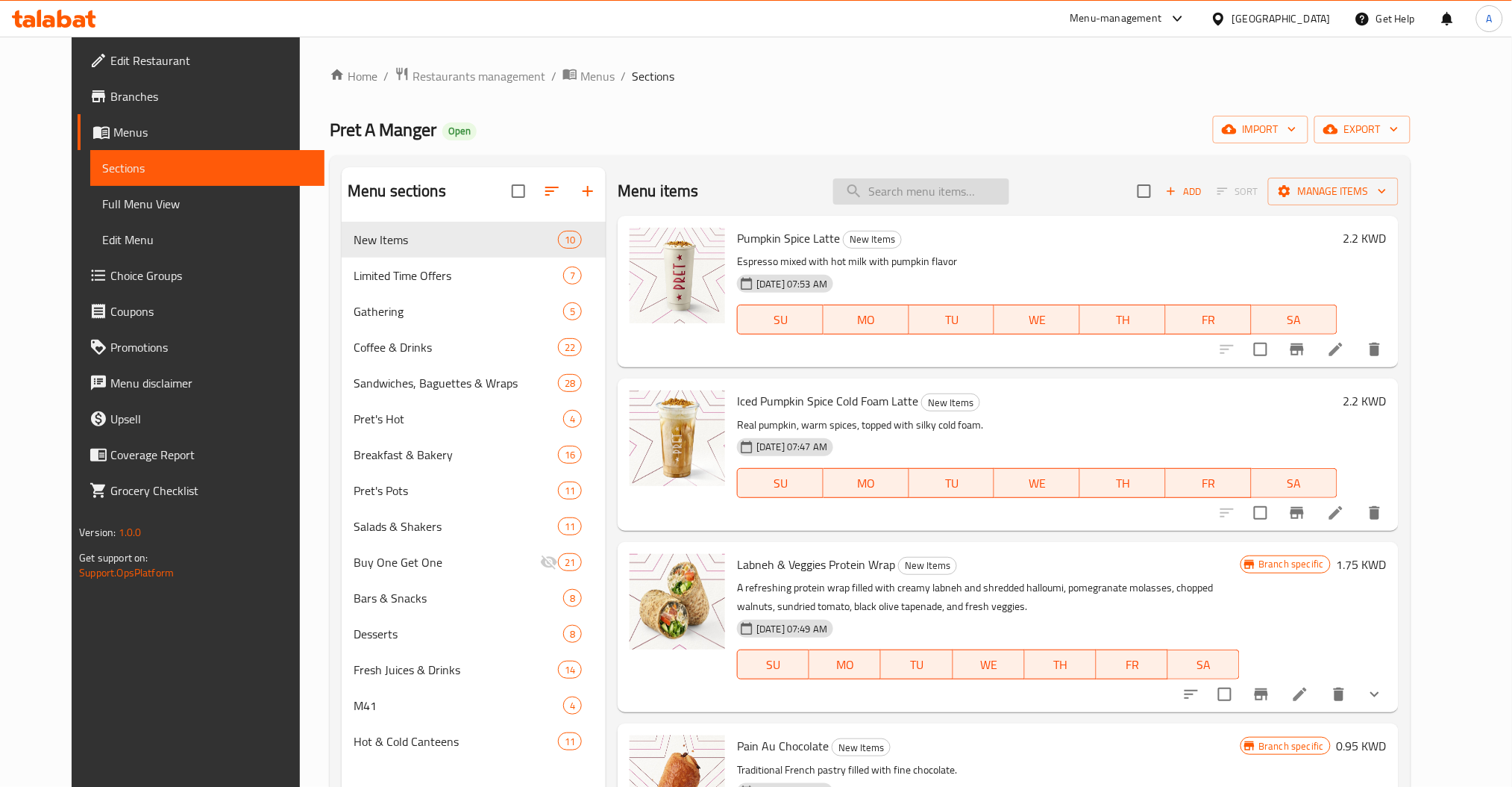
click at [1008, 189] on input "search" at bounding box center [921, 191] width 176 height 26
paste input "Pret A Manger"
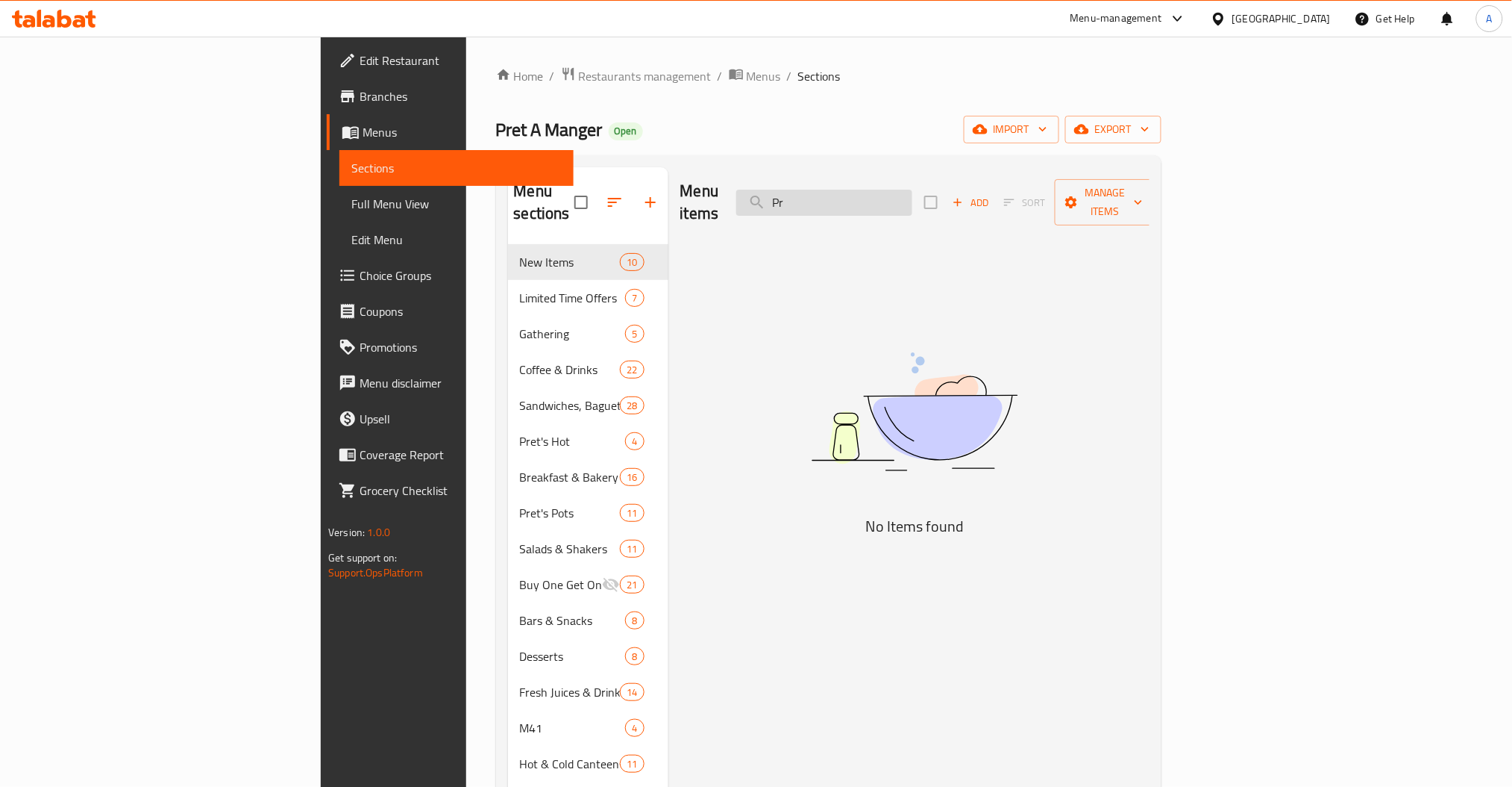
type input "P"
type input "tuna"
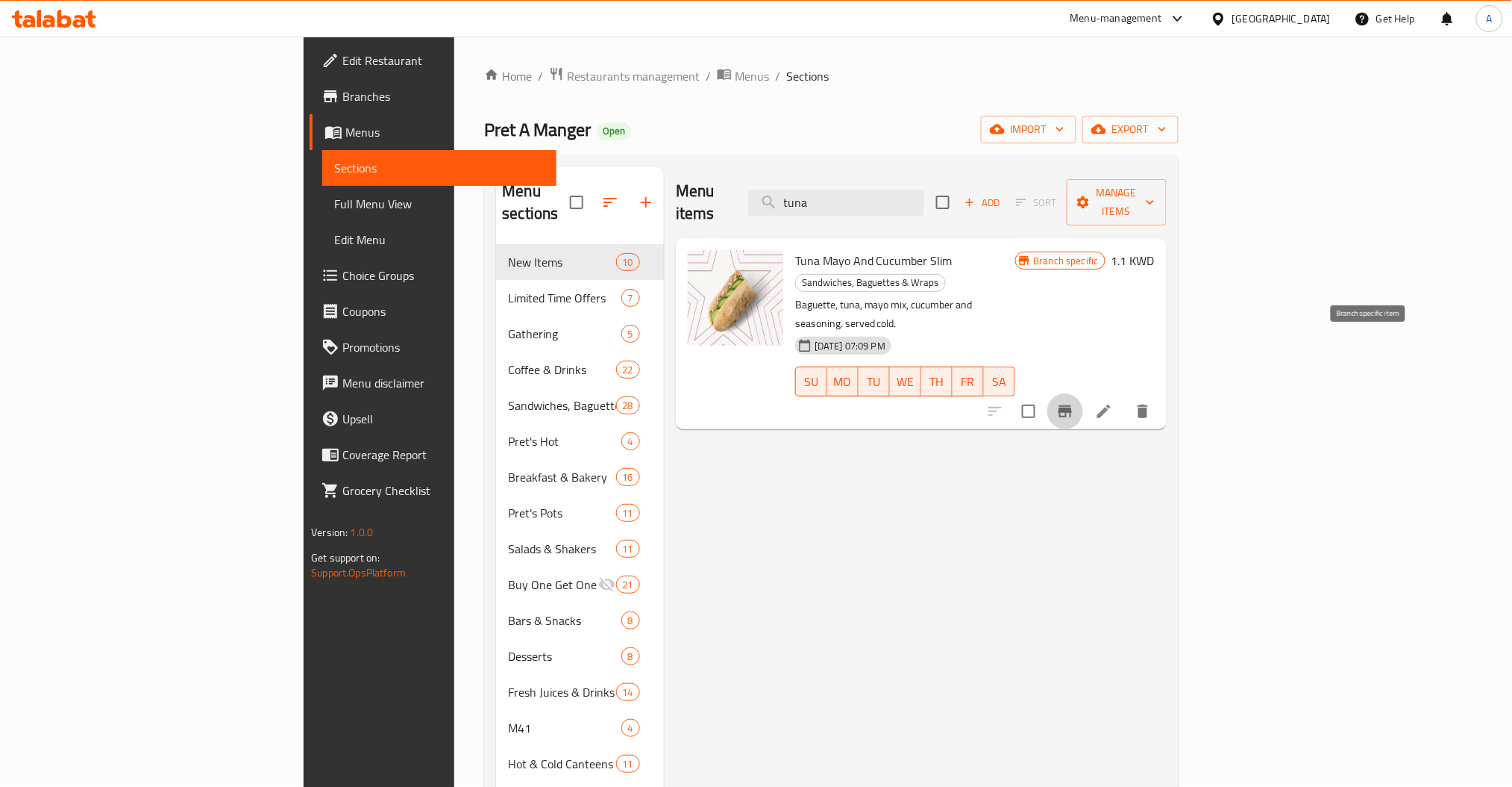
click at [1075, 402] on icon "Branch-specific-item" at bounding box center [1065, 411] width 18 height 18
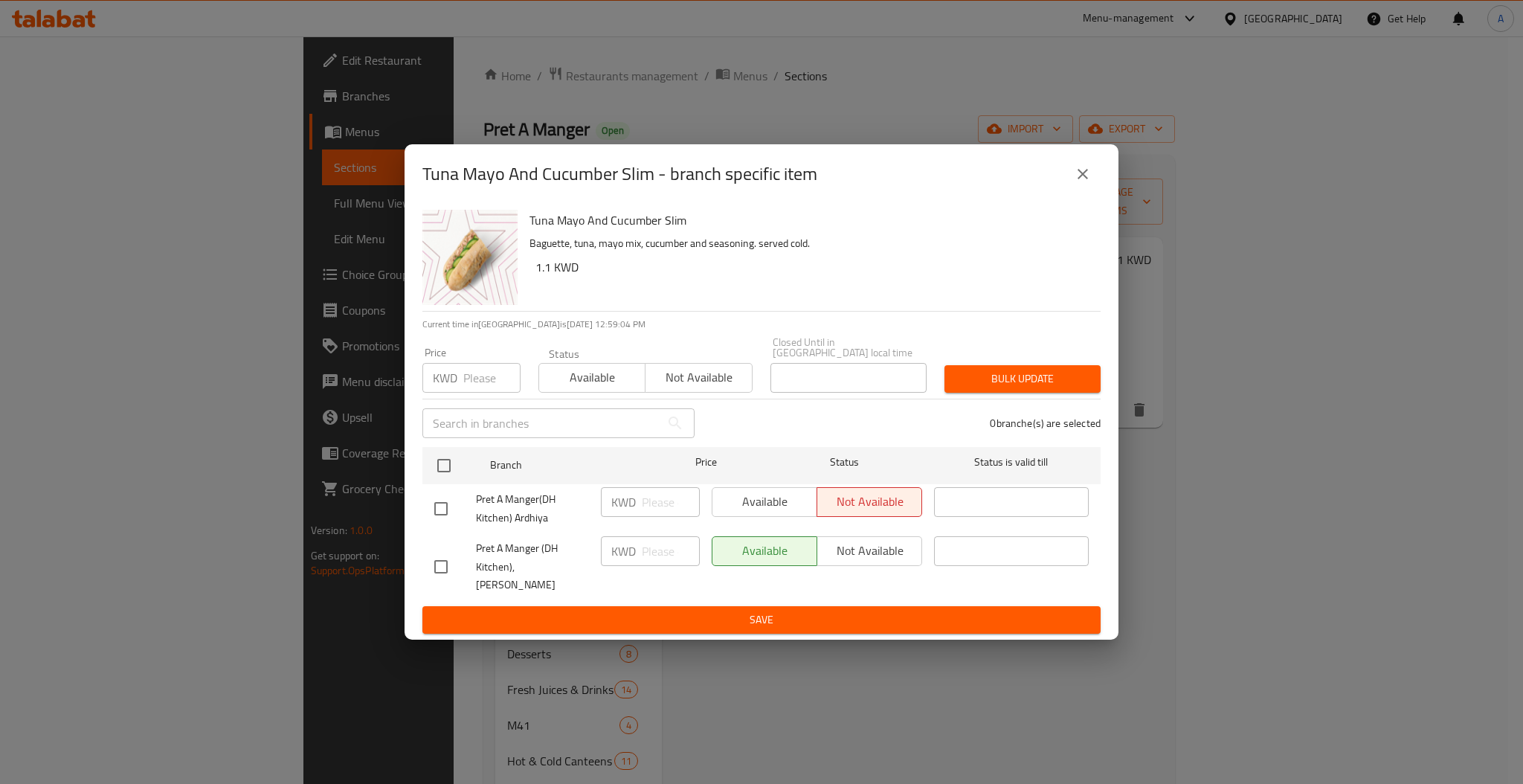
click at [1086, 180] on icon "close" at bounding box center [1083, 174] width 10 height 10
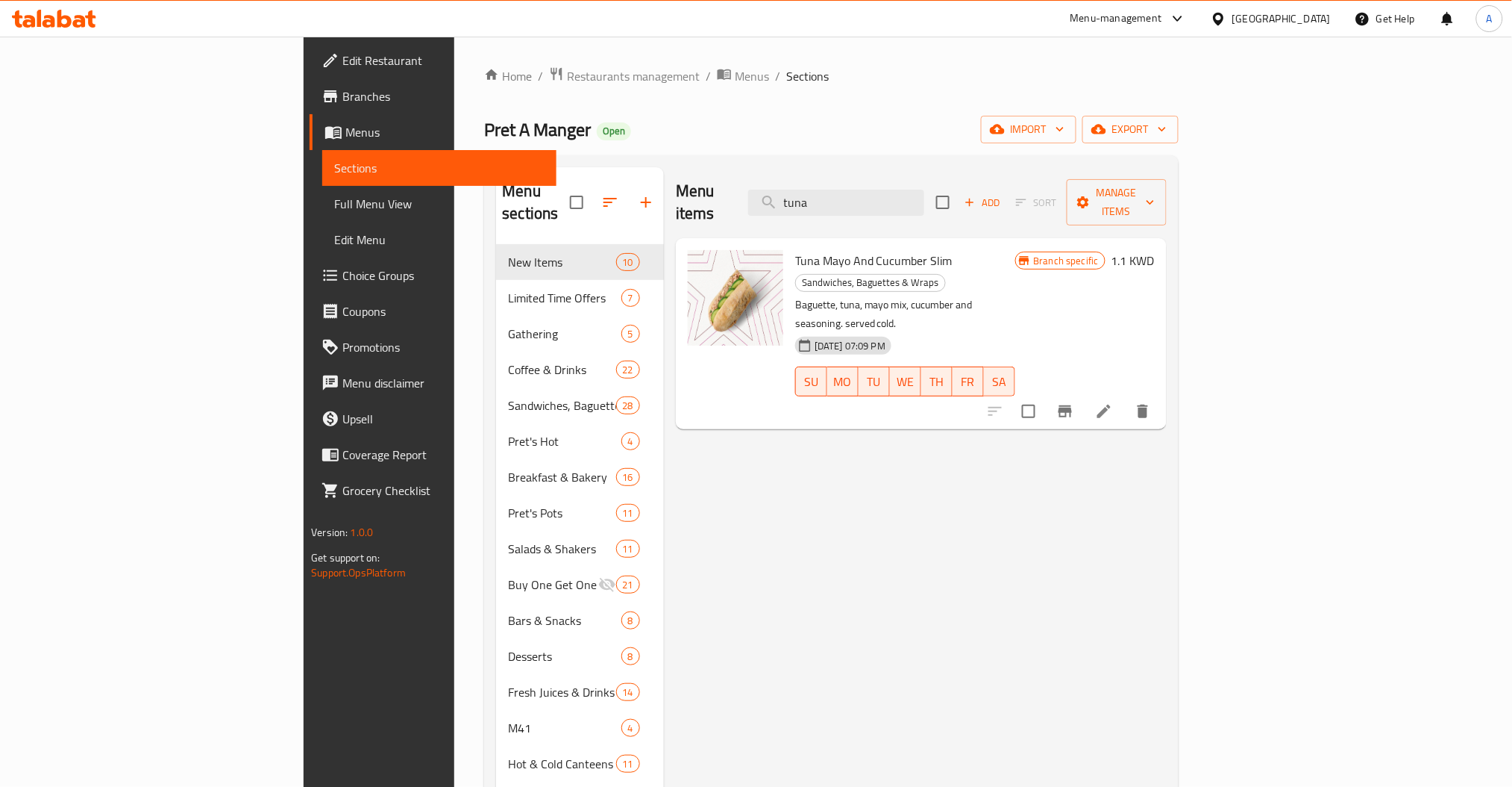
click at [1155, 250] on h6 "1.1 KWD" at bounding box center [1133, 260] width 44 height 21
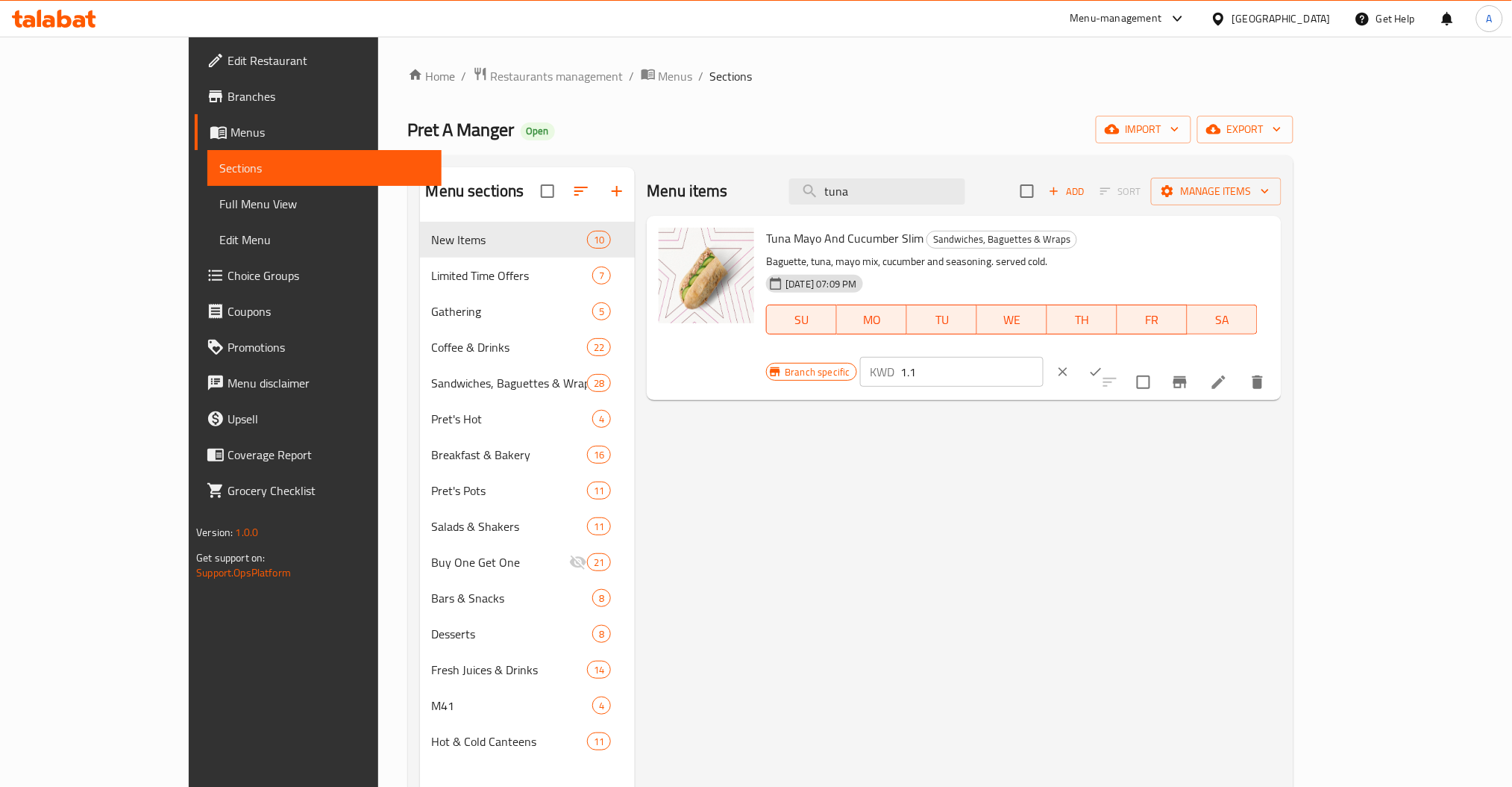
click at [1045, 357] on input "1.1" at bounding box center [973, 372] width 143 height 30
type input "1.250"
click at [1103, 365] on icon "ok" at bounding box center [1097, 372] width 15 height 15
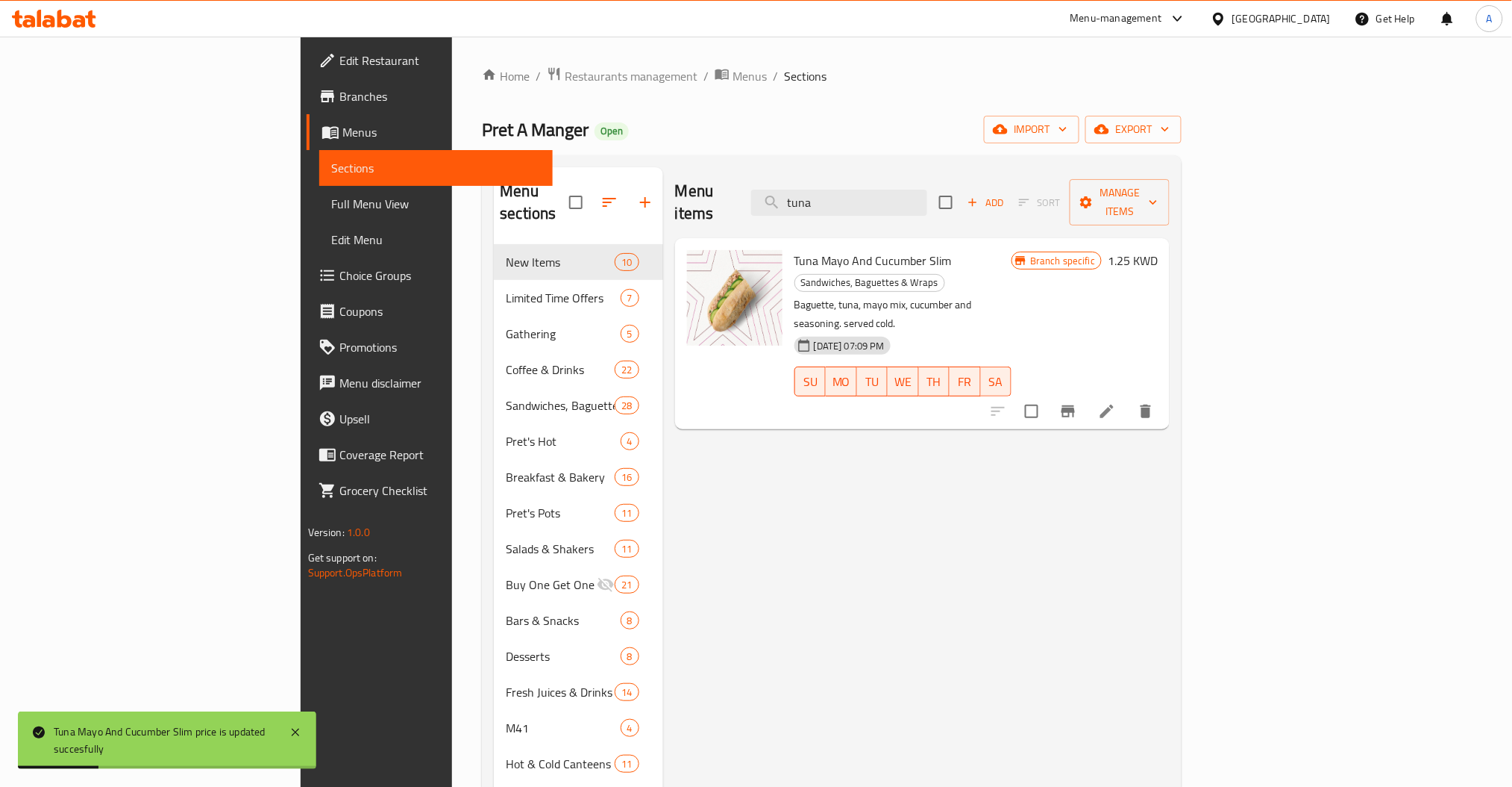
click at [1170, 454] on div "Menu items tuna Add Sort Manage items Tuna Mayo And Cucumber Slim Sandwiches, B…" at bounding box center [916, 561] width 507 height 787
click at [927, 196] on input "tuna" at bounding box center [839, 202] width 176 height 26
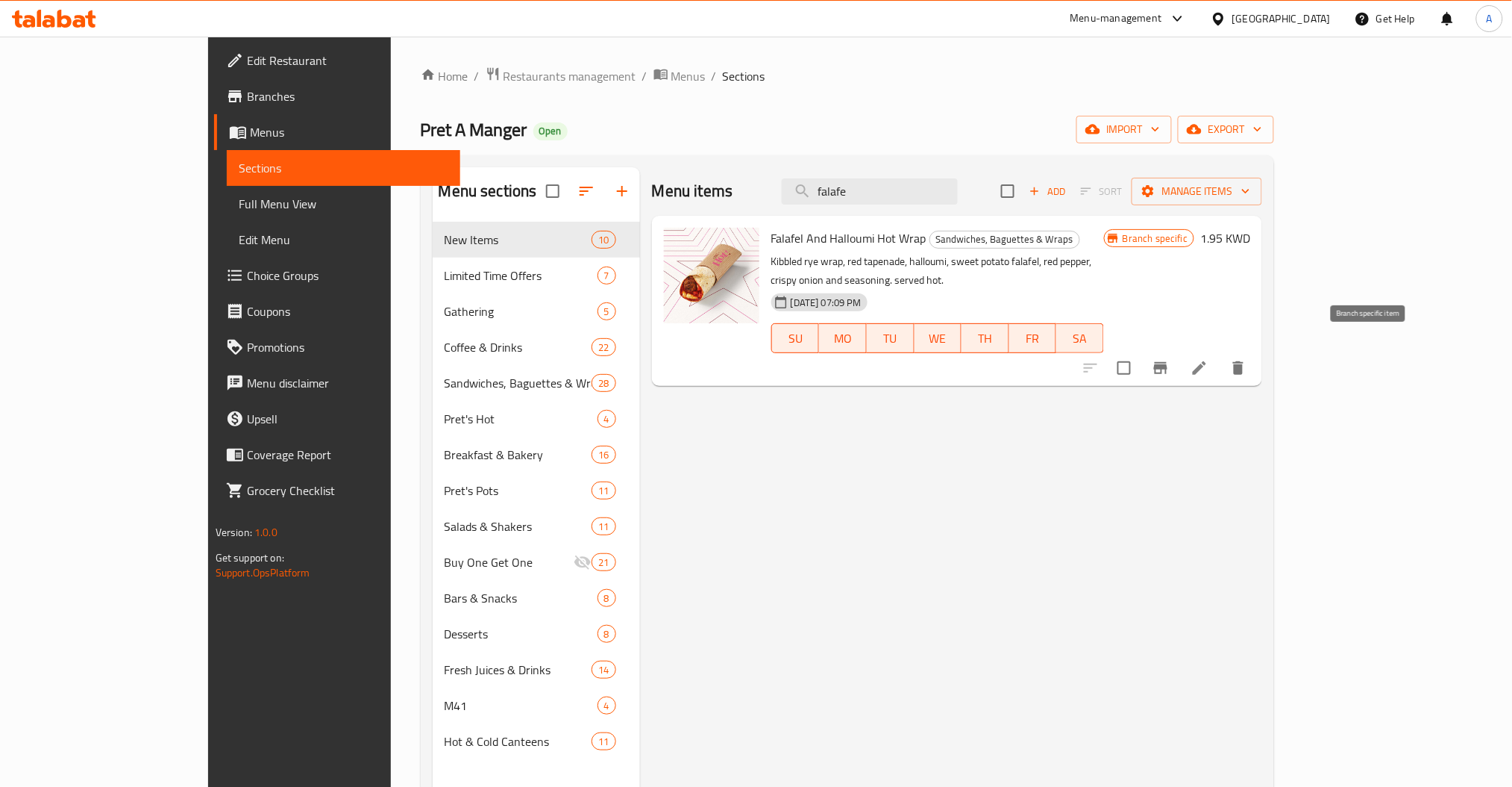
type input "falafe"
click at [1168, 362] on icon "Branch-specific-item" at bounding box center [1161, 368] width 13 height 12
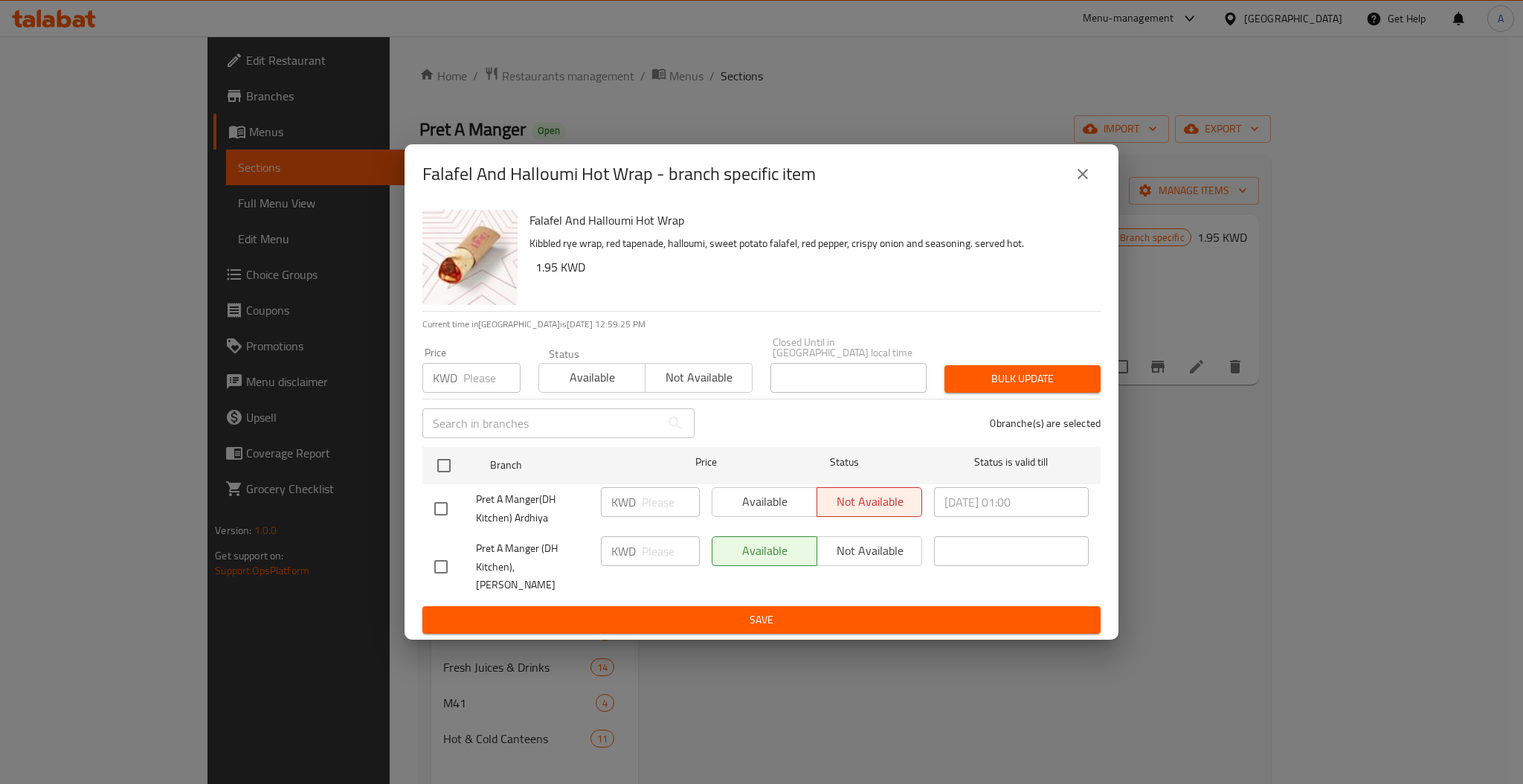
click at [1077, 183] on icon "close" at bounding box center [1082, 174] width 18 height 18
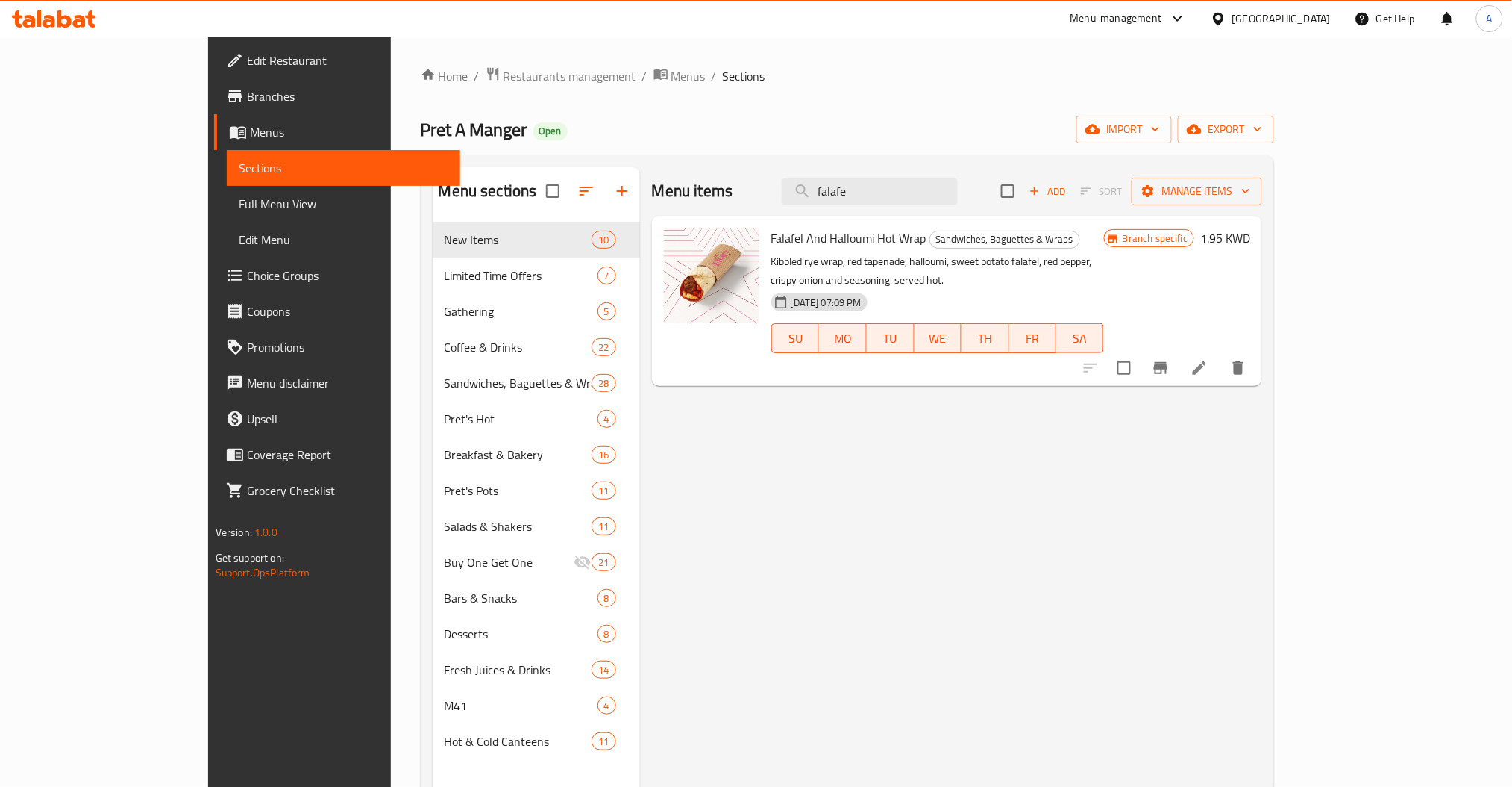
click at [1251, 236] on h6 "1.95 KWD" at bounding box center [1226, 238] width 50 height 21
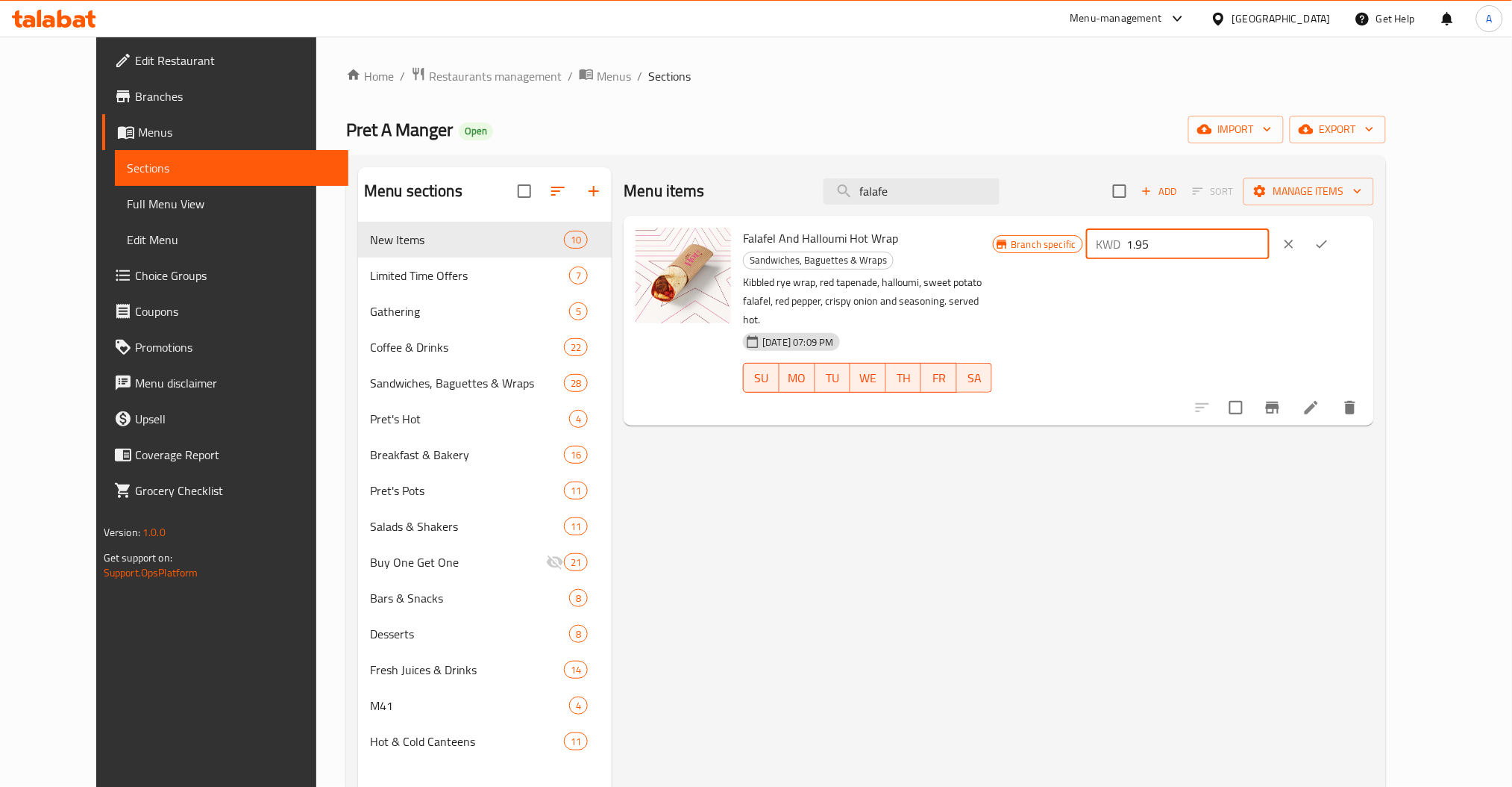
click at [1271, 246] on input "1.95" at bounding box center [1199, 244] width 143 height 30
type input "2.150"
click at [1329, 241] on icon "ok" at bounding box center [1322, 244] width 15 height 15
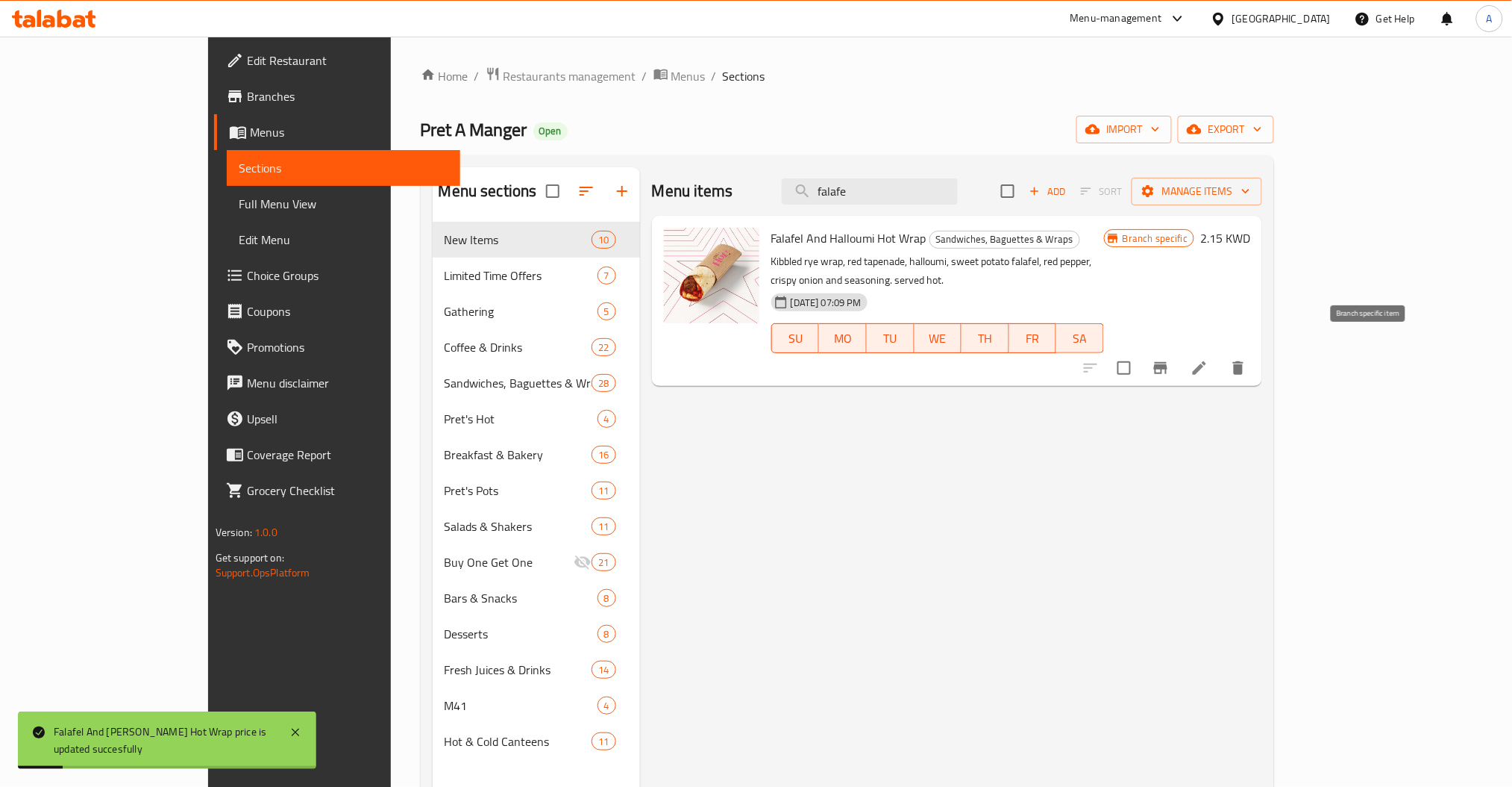
click at [1170, 359] on icon "Branch-specific-item" at bounding box center [1160, 367] width 18 height 18
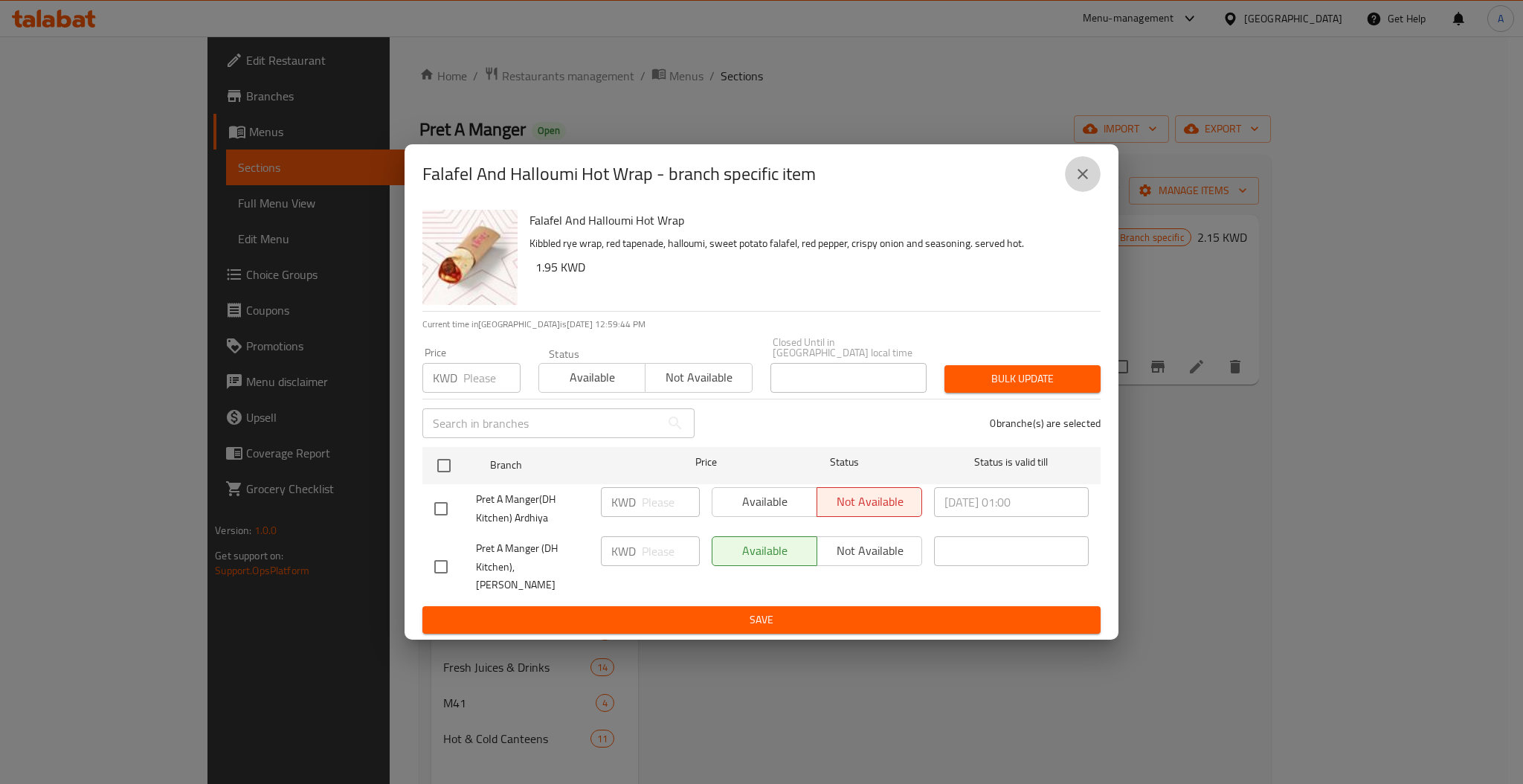
click at [1075, 183] on icon "close" at bounding box center [1082, 174] width 18 height 18
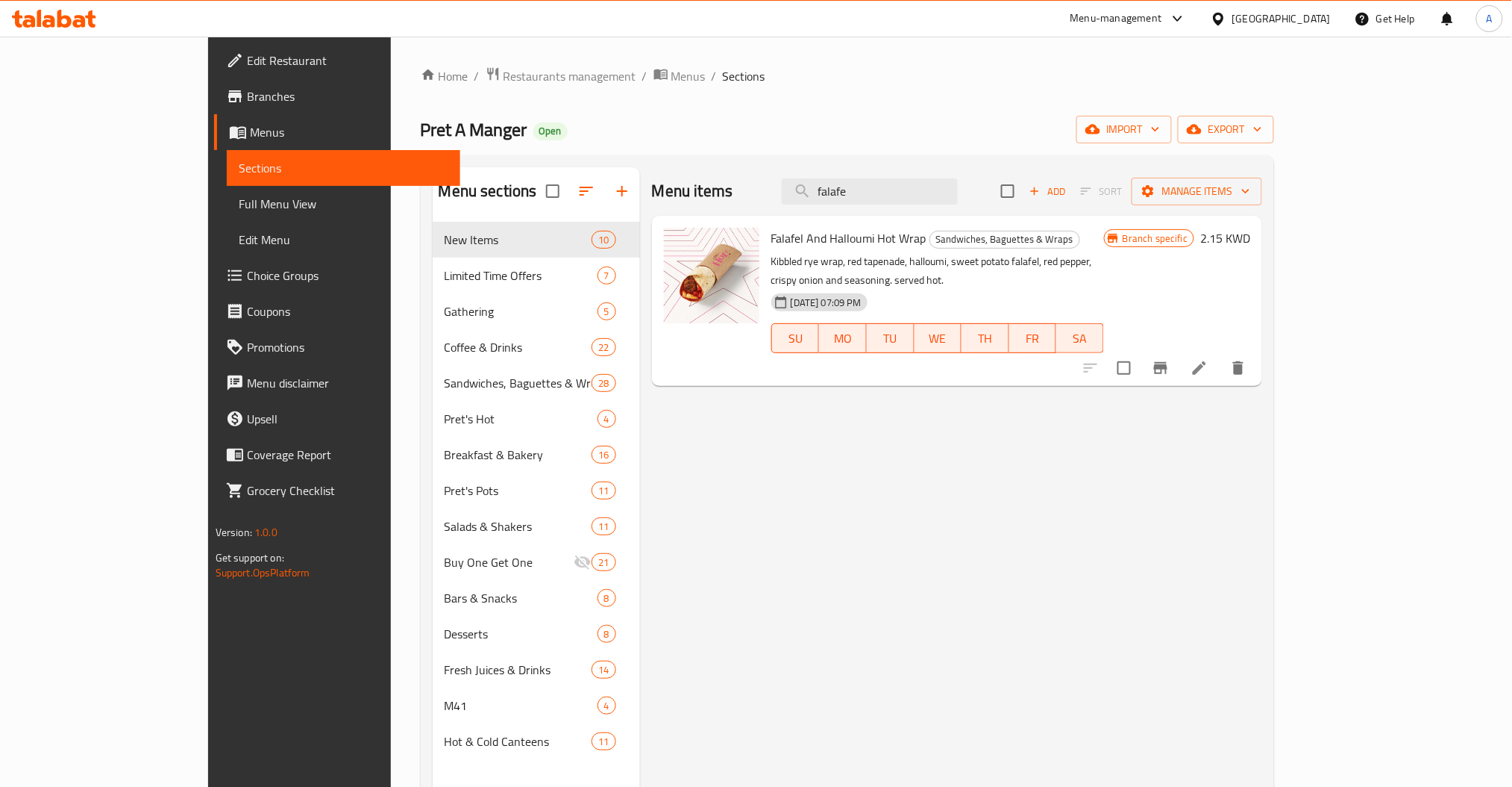
click at [1122, 562] on div "Menu items falafe Add Sort Manage items Falafel And Halloumi Hot Wrap Sandwiche…" at bounding box center [951, 561] width 622 height 787
click at [503, 85] on span "Restaurants management" at bounding box center [570, 75] width 133 height 18
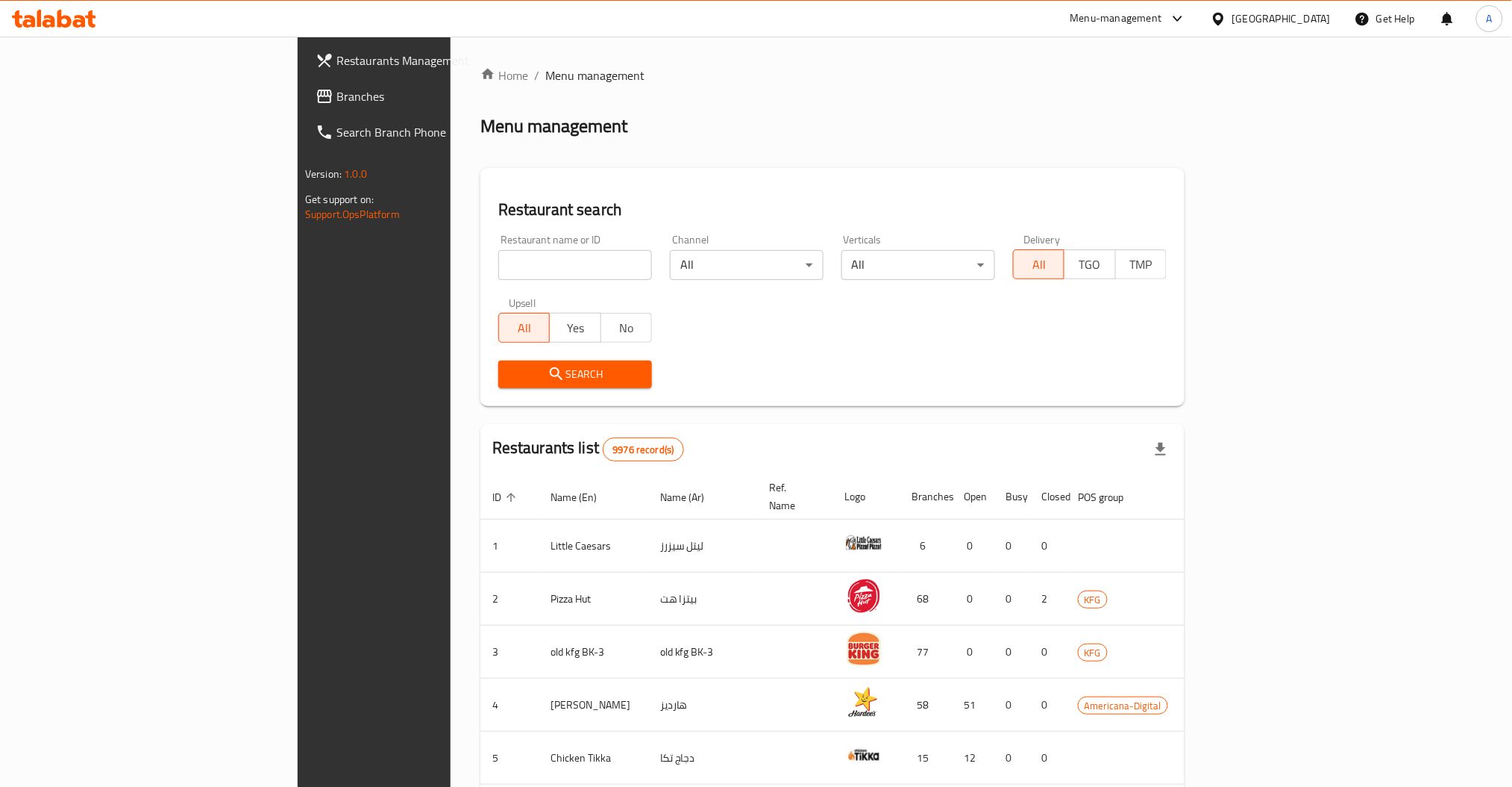
click at [454, 270] on div at bounding box center [756, 393] width 1512 height 787
click at [498, 266] on input "search" at bounding box center [575, 265] width 153 height 30
type input "mana"
click button "Search" at bounding box center [575, 374] width 153 height 28
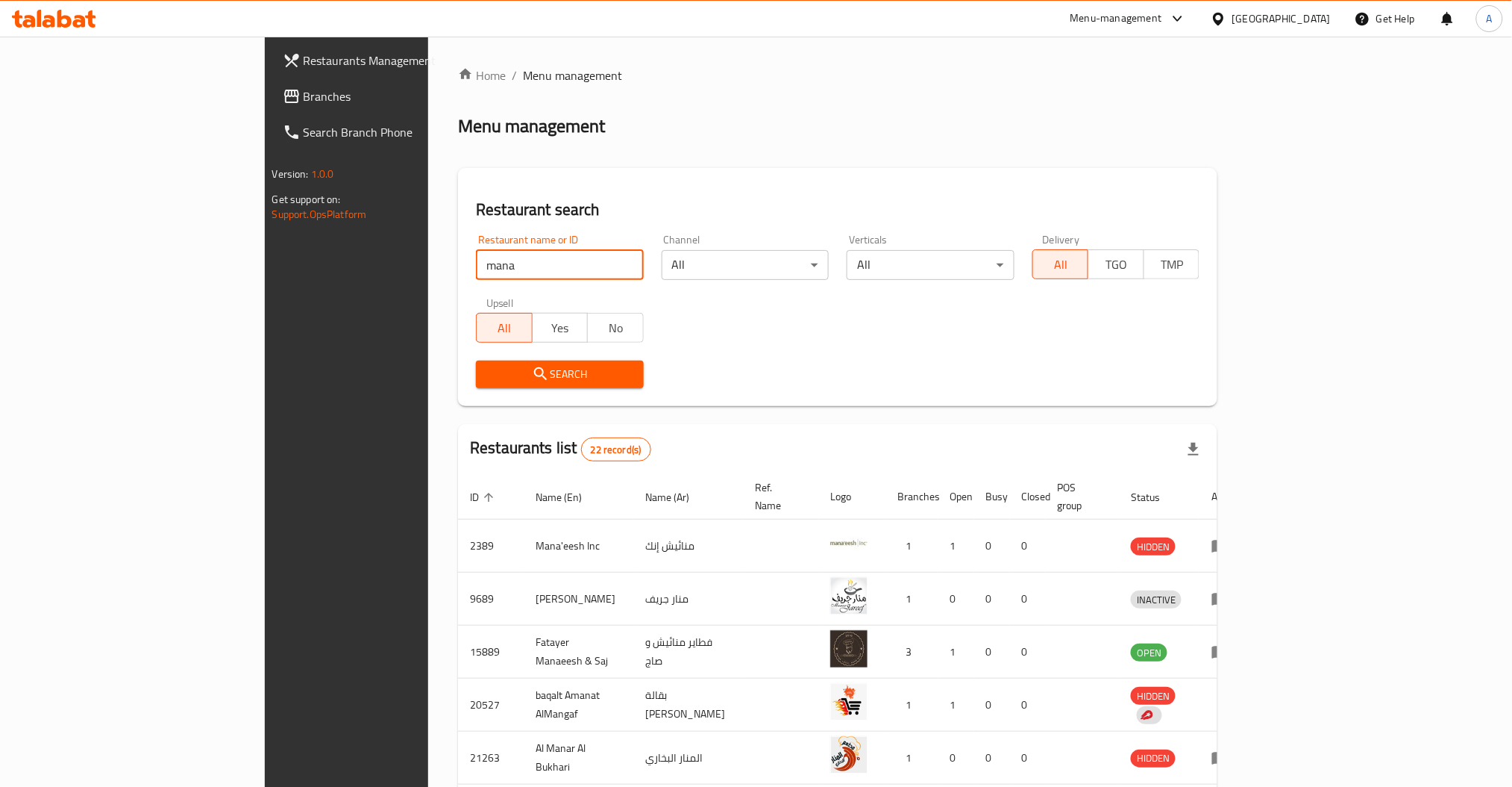
click at [1040, 400] on div "Restaurant search Restaurant name or ID mana Restaurant name or ID Channel All …" at bounding box center [838, 287] width 760 height 238
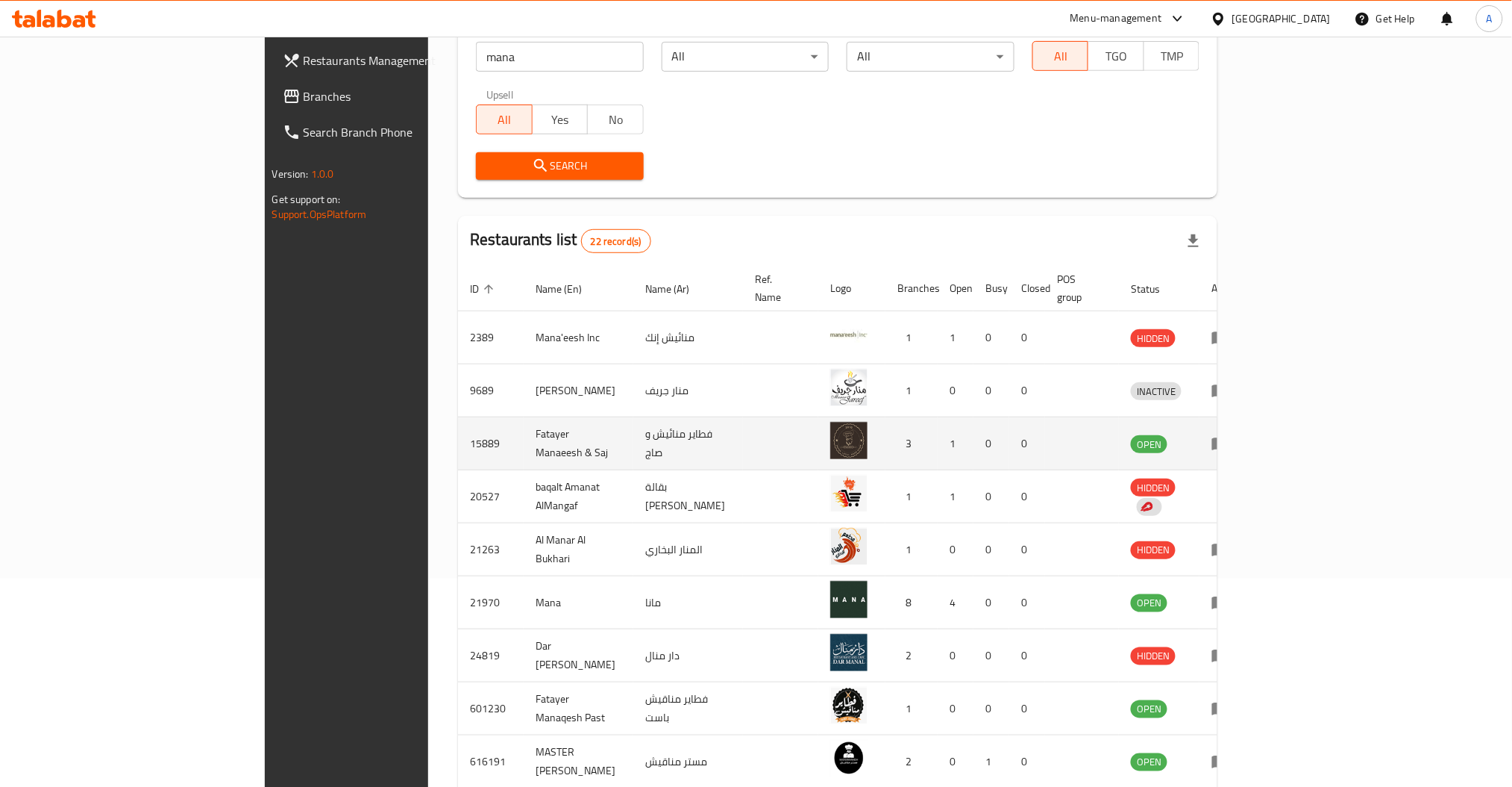
scroll to position [326, 0]
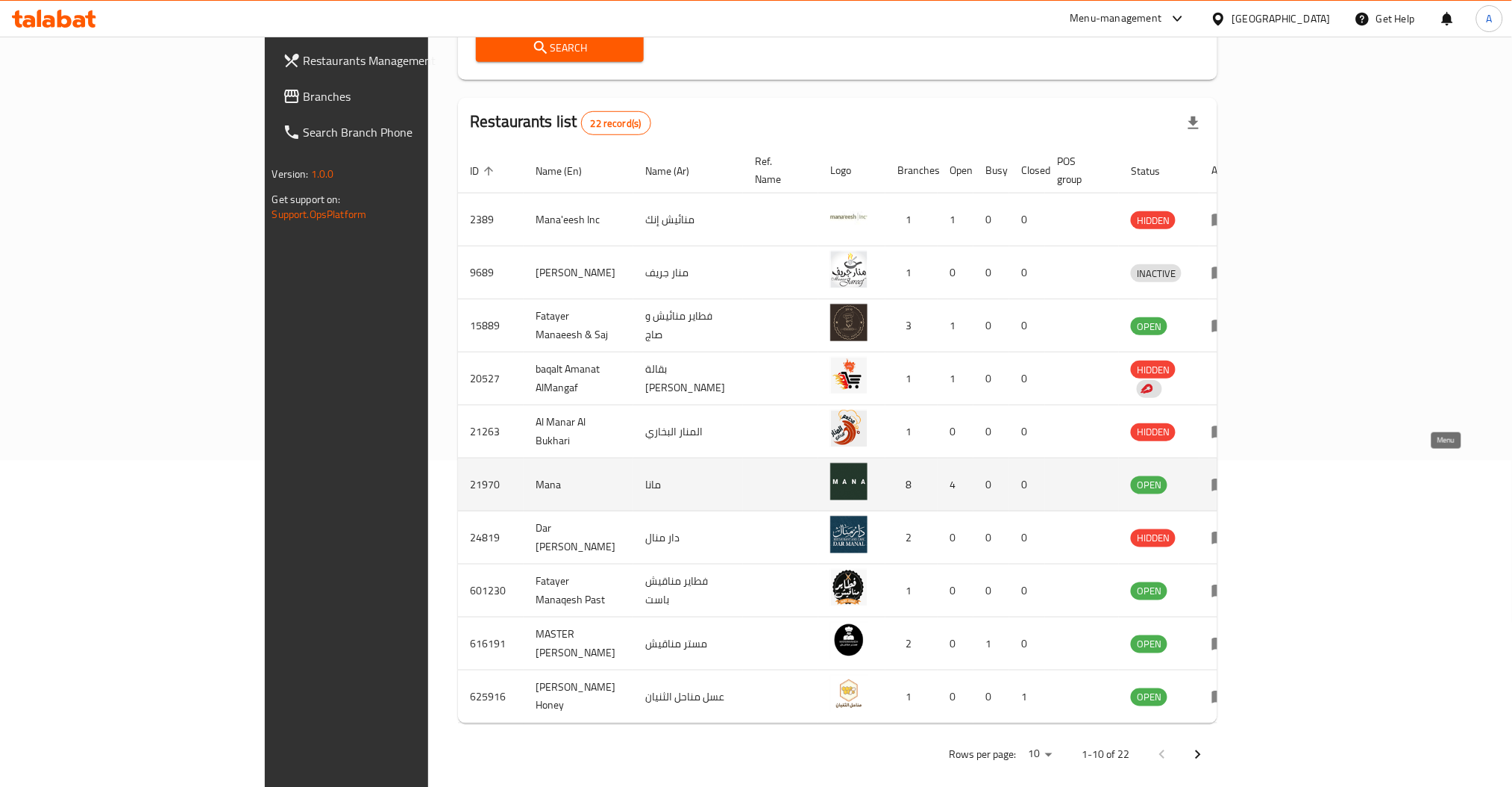
click at [1230, 475] on icon "enhanced table" at bounding box center [1220, 484] width 18 height 18
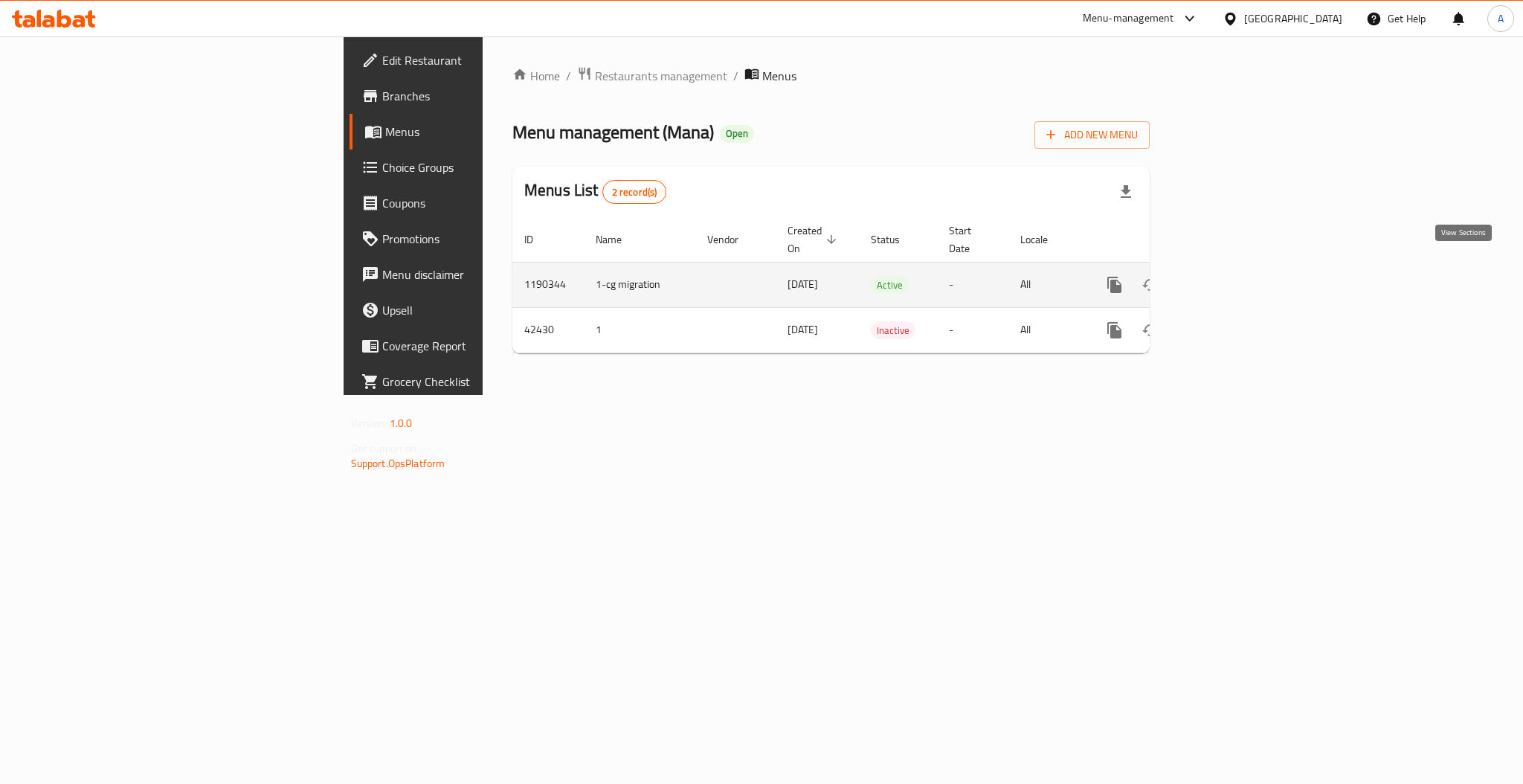
click at [1231, 276] on icon "enhanced table" at bounding box center [1222, 284] width 18 height 18
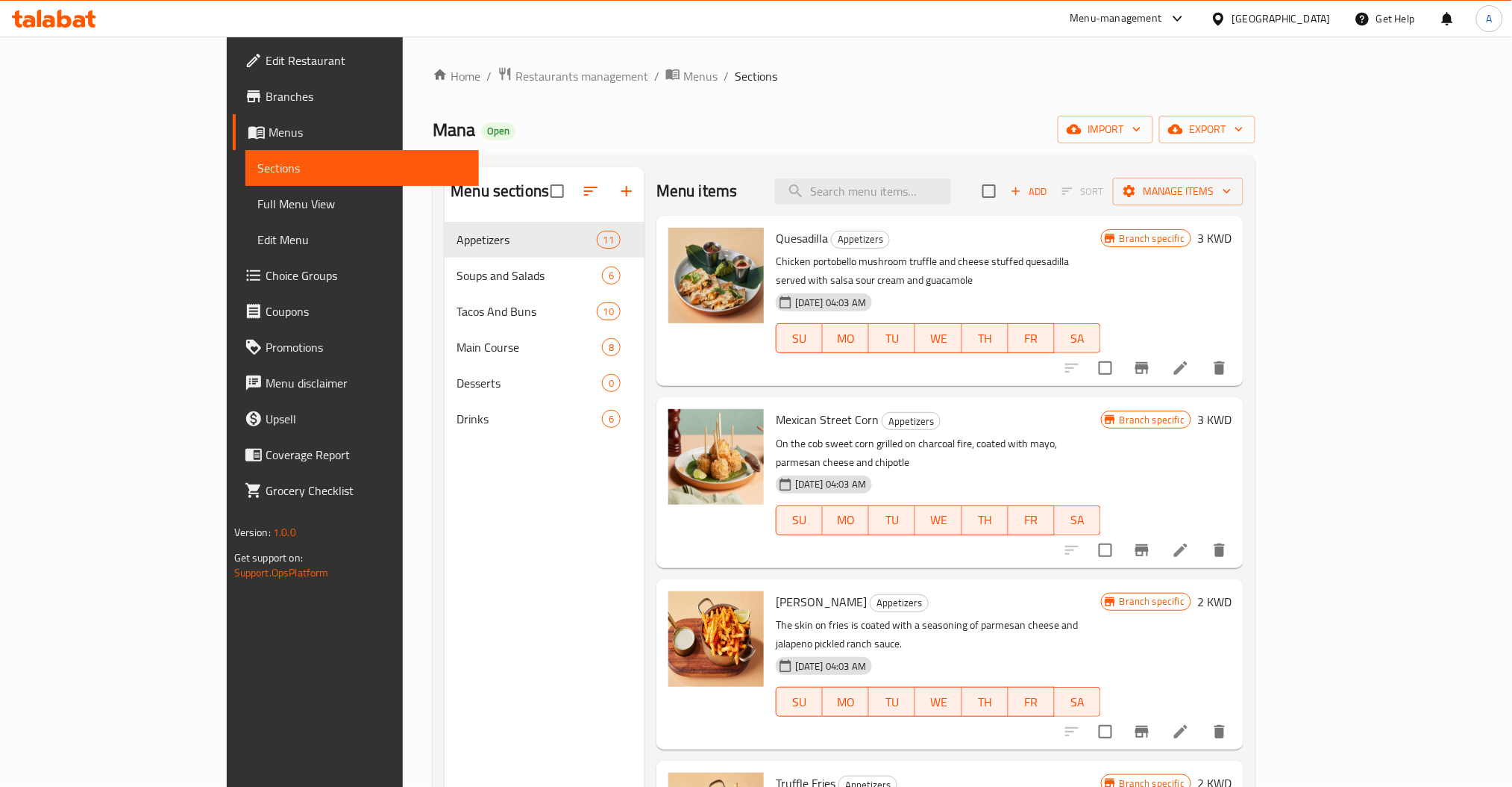
click at [912, 177] on div "Menu items Add Sort Manage items" at bounding box center [950, 192] width 587 height 49
click at [1151, 359] on icon "Branch-specific-item" at bounding box center [1142, 367] width 18 height 18
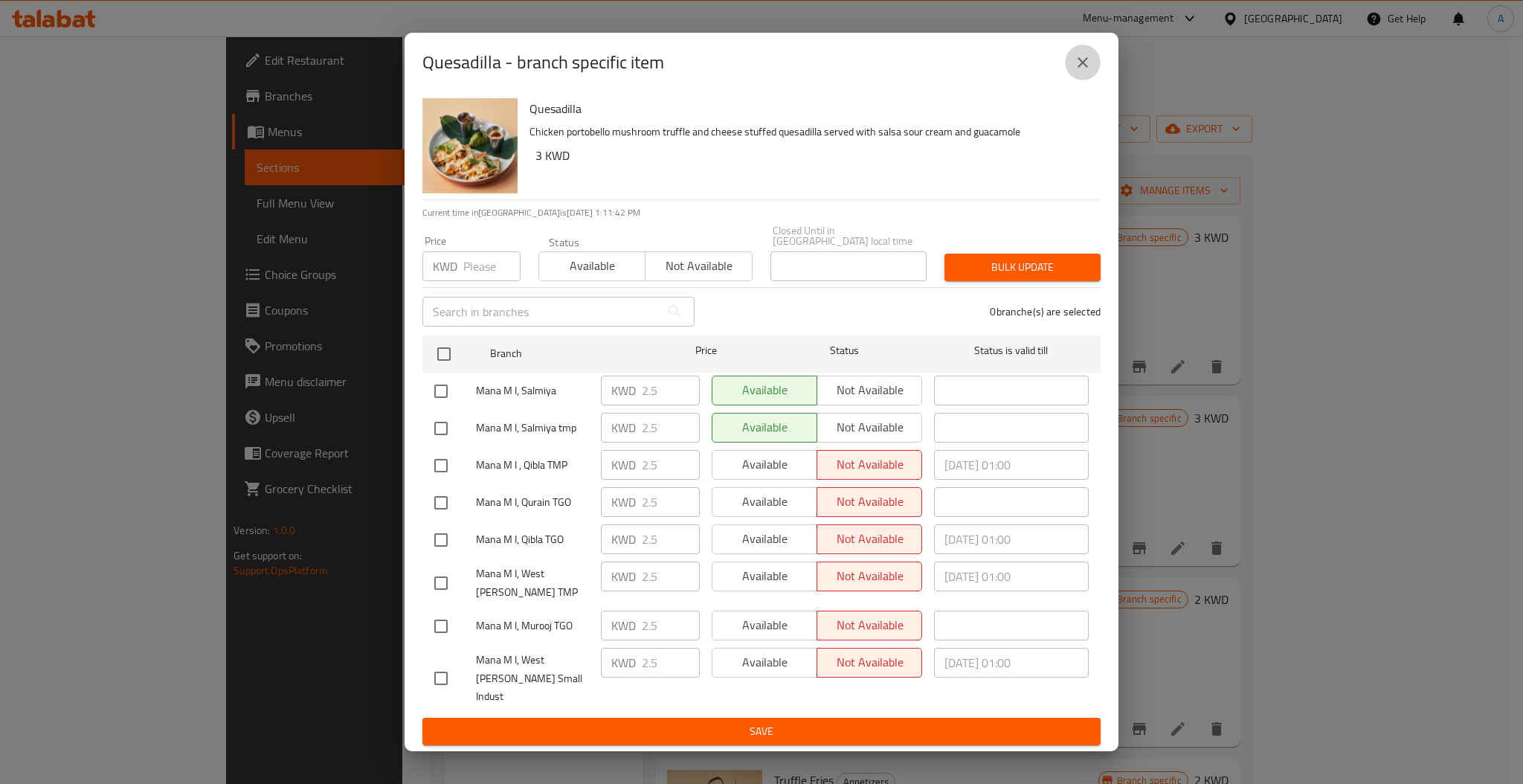
click at [1092, 78] on button "close" at bounding box center [1082, 62] width 36 height 36
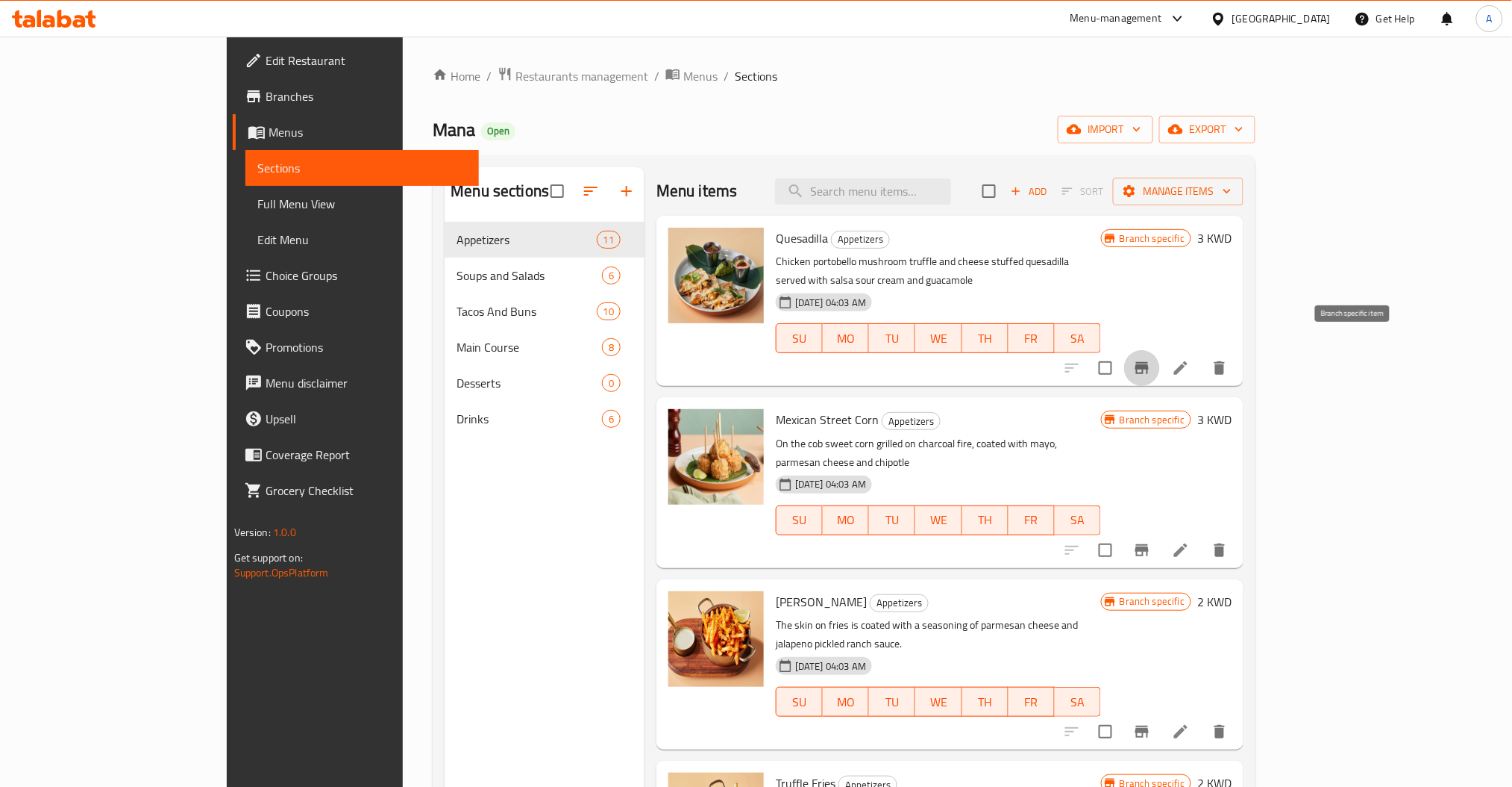
click at [1151, 359] on icon "Branch-specific-item" at bounding box center [1142, 367] width 18 height 18
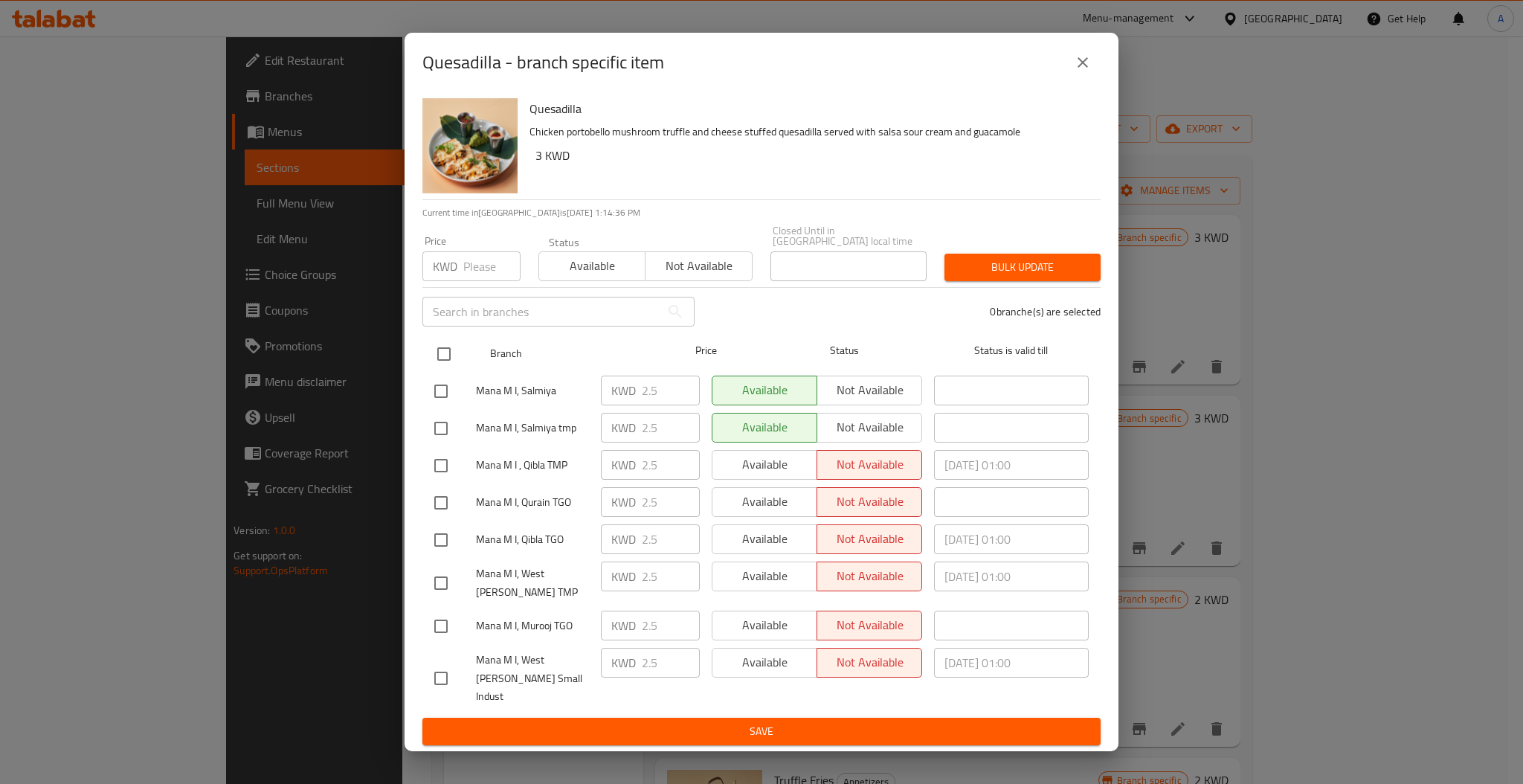
click at [440, 352] on input "checkbox" at bounding box center [443, 353] width 31 height 31
checkbox input "true"
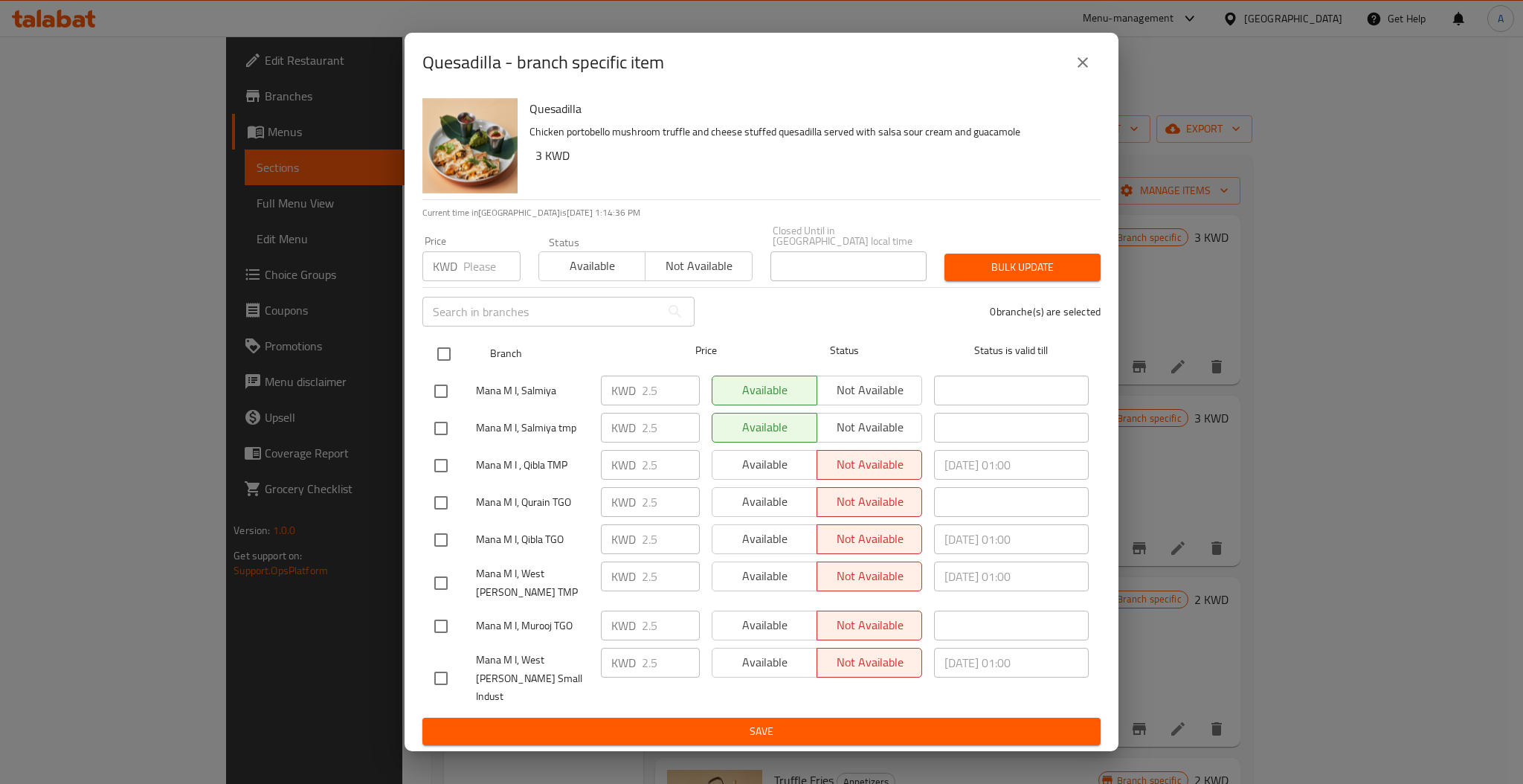
checkbox input "true"
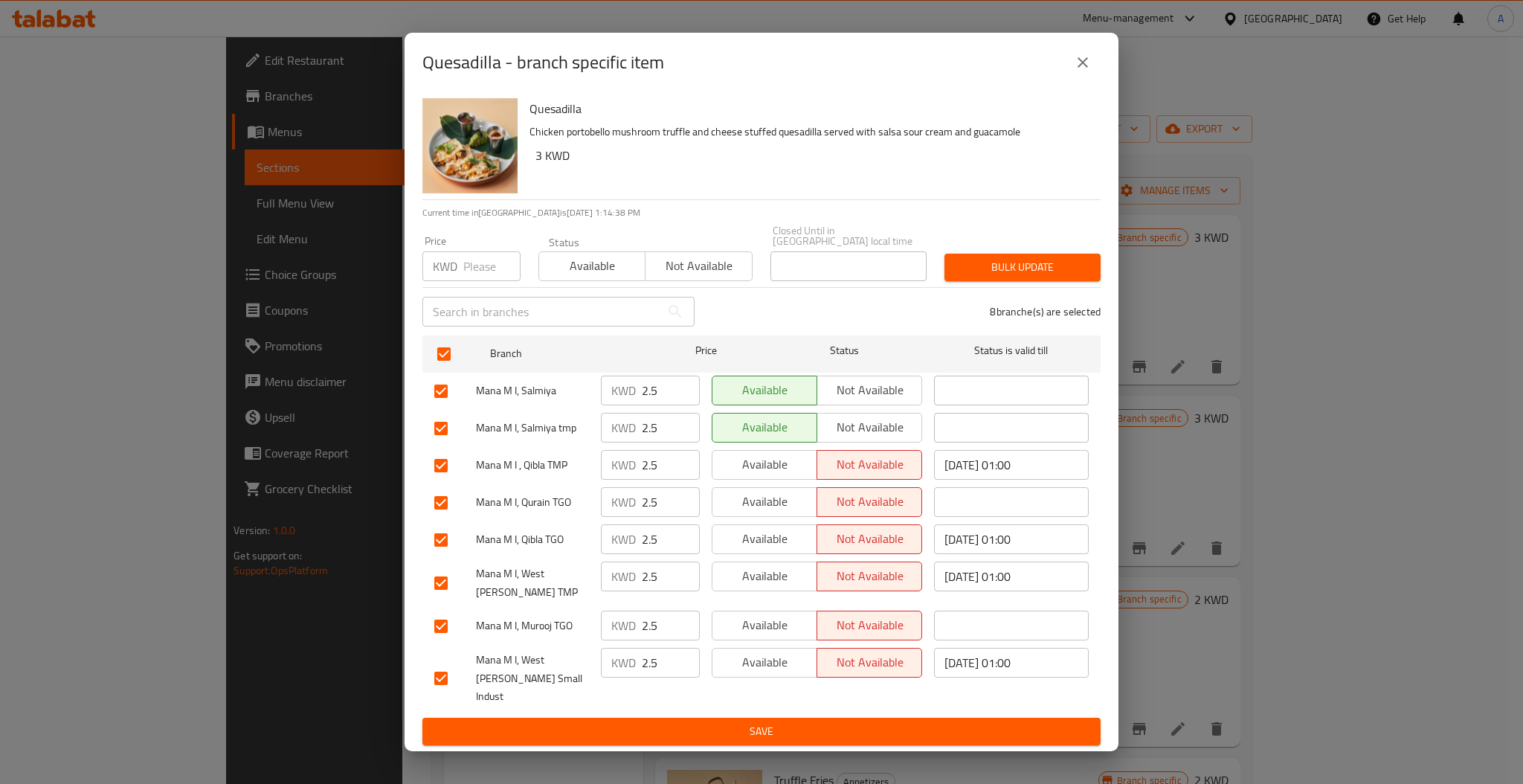
click at [600, 265] on span "Available" at bounding box center [592, 266] width 94 height 22
click at [1021, 268] on span "Bulk update" at bounding box center [1022, 267] width 133 height 18
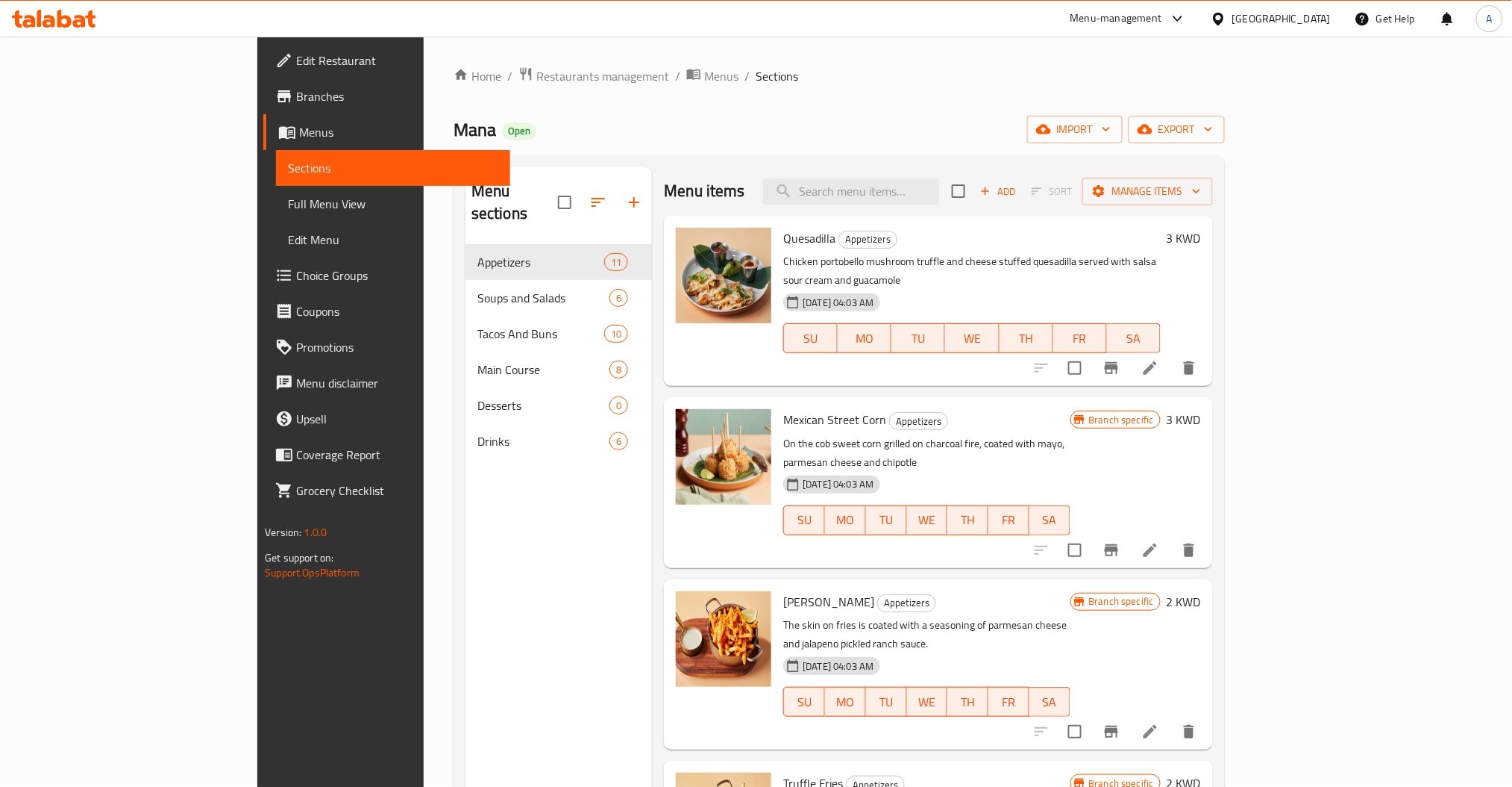
click at [783, 242] on span "Quesadilla" at bounding box center [809, 238] width 52 height 23
copy h6 "Quesadilla"
click at [939, 197] on input "search" at bounding box center [851, 191] width 176 height 26
paste input "Quesadilla"
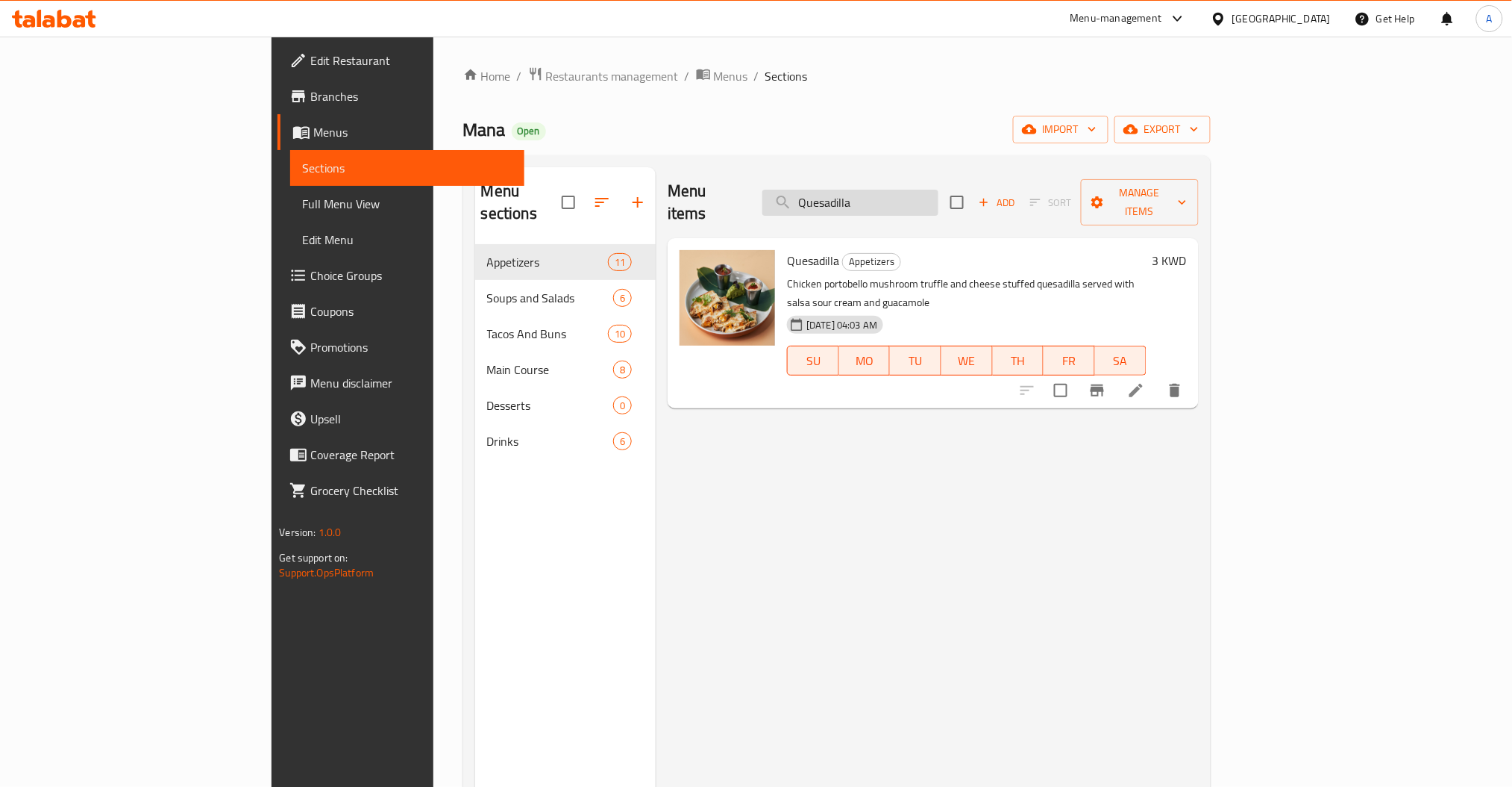
type input "Quesadilla"
click at [1107, 381] on icon "Branch-specific-item" at bounding box center [1097, 390] width 18 height 18
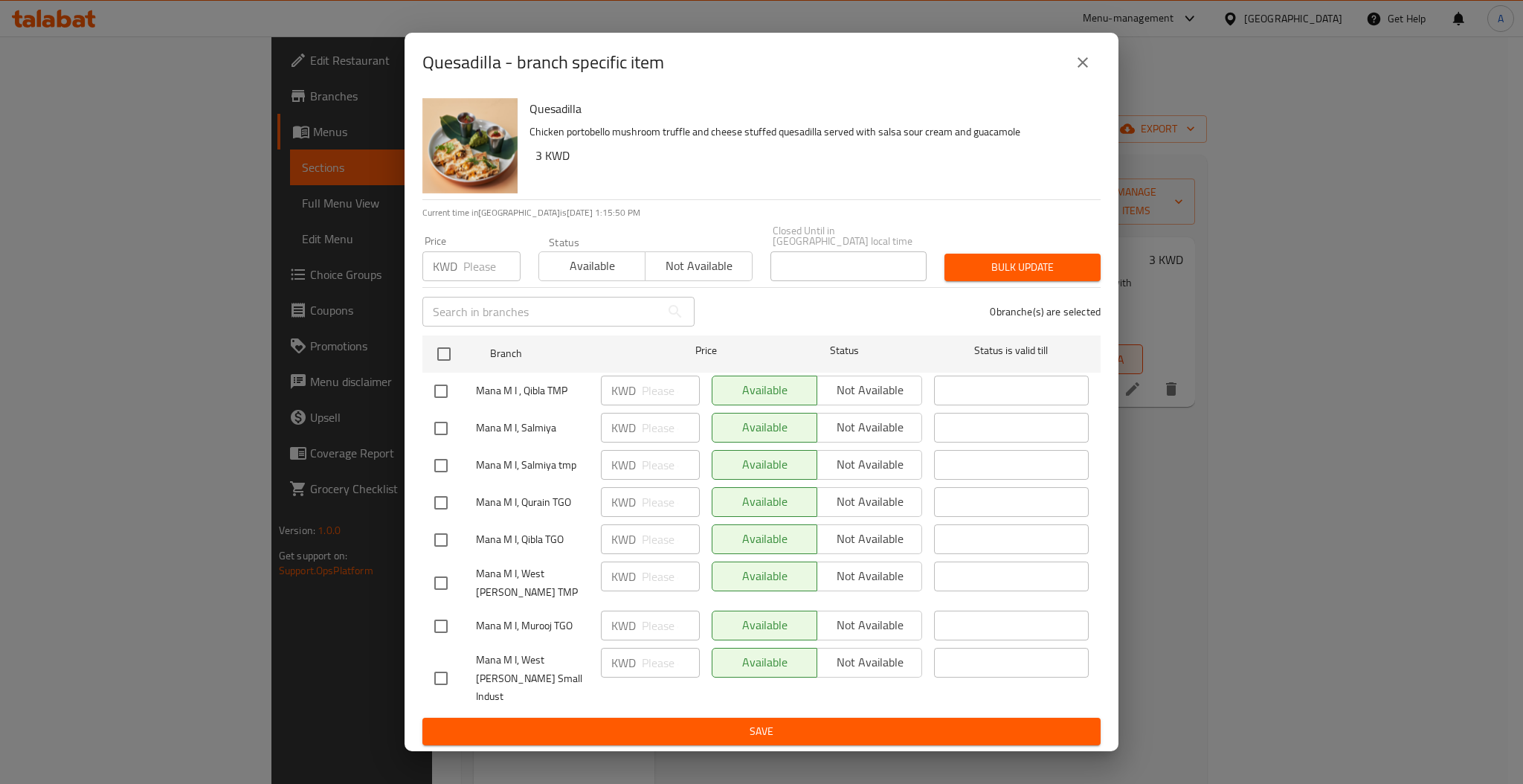
click at [1080, 72] on icon "close" at bounding box center [1082, 62] width 18 height 18
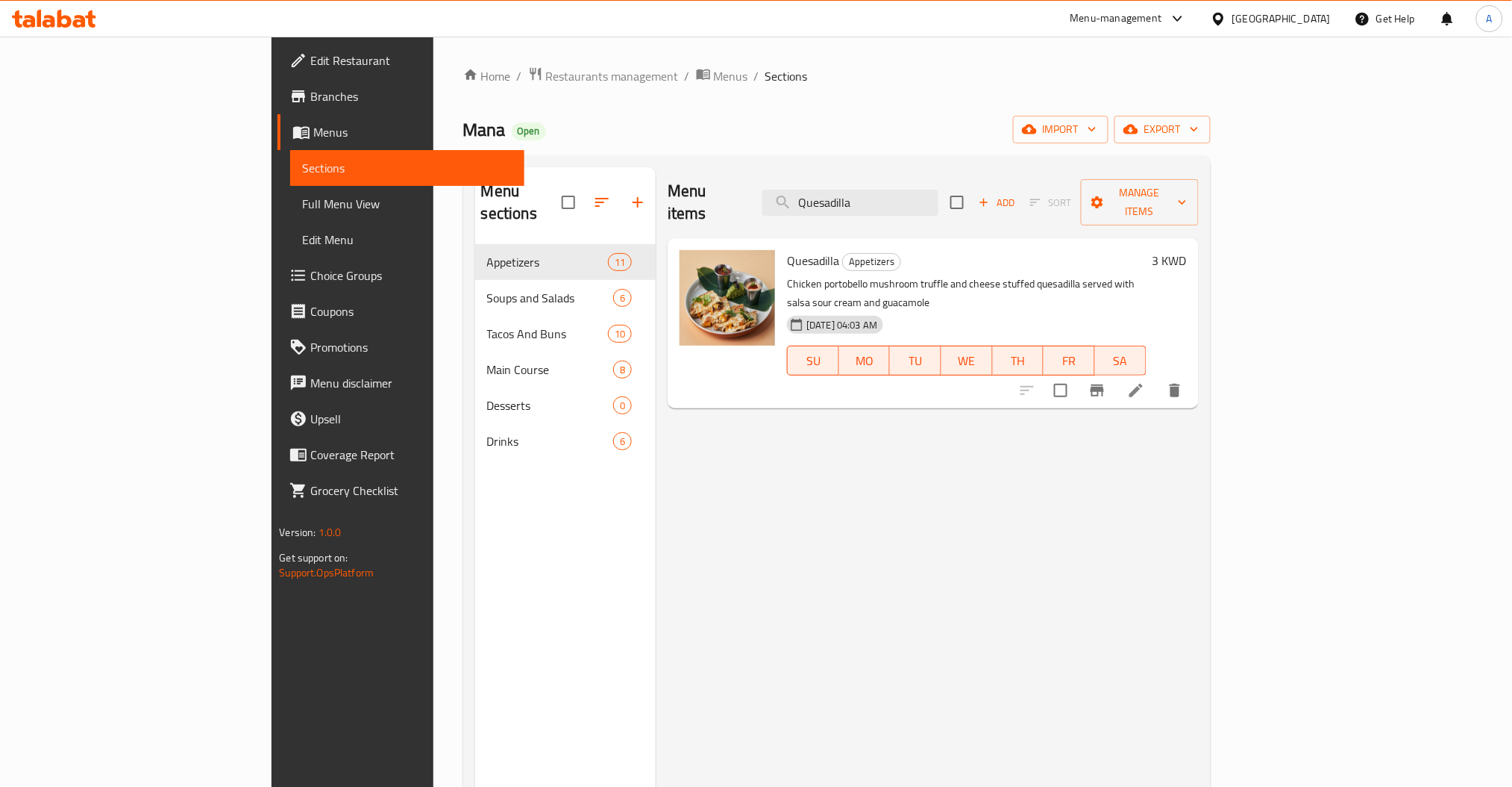
click at [945, 206] on div "Menu items Quesadilla Add Sort Manage items" at bounding box center [932, 203] width 530 height 71
click at [938, 189] on input "Quesadilla" at bounding box center [850, 202] width 176 height 26
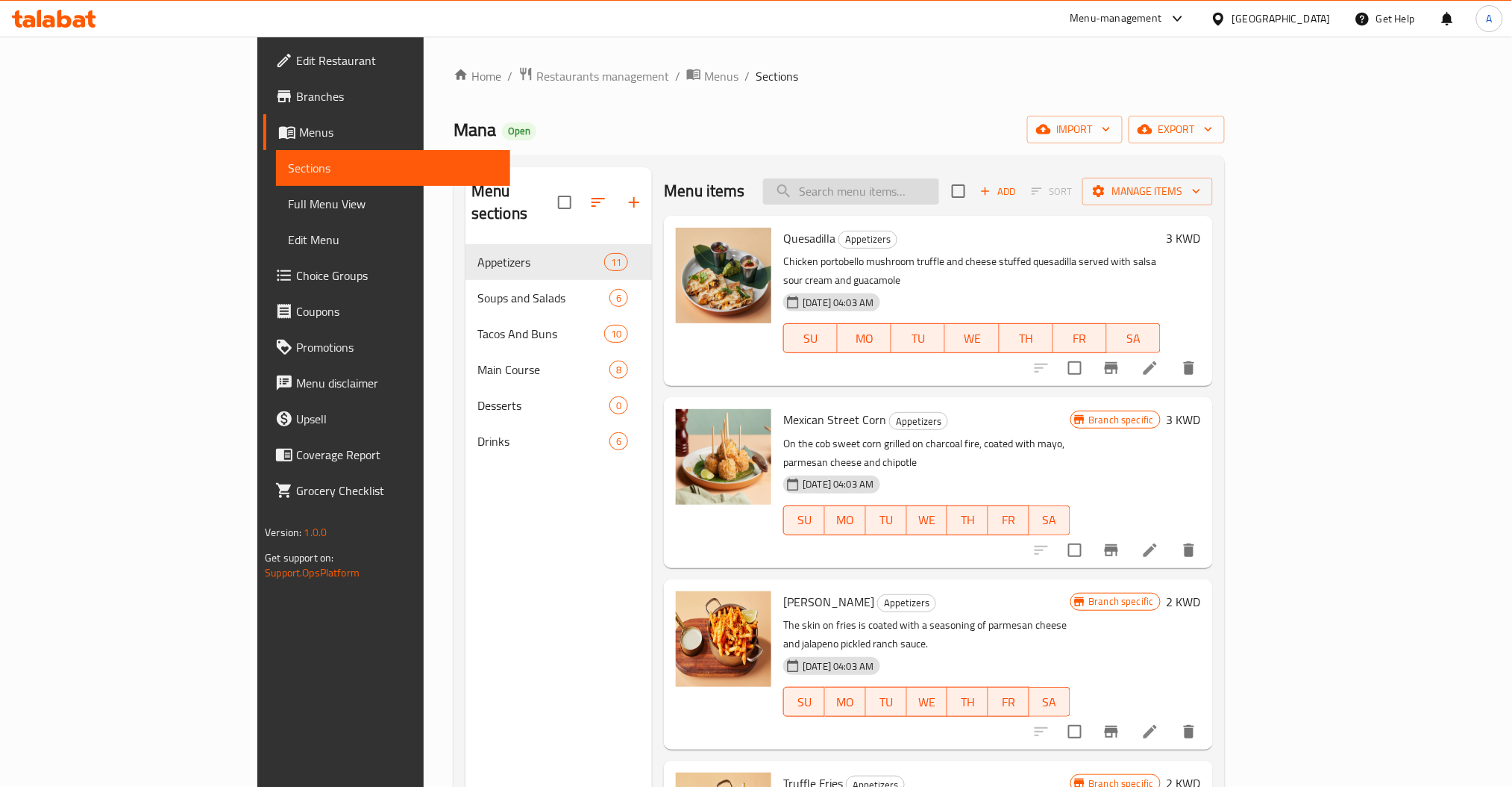
paste input "Quesadilla"
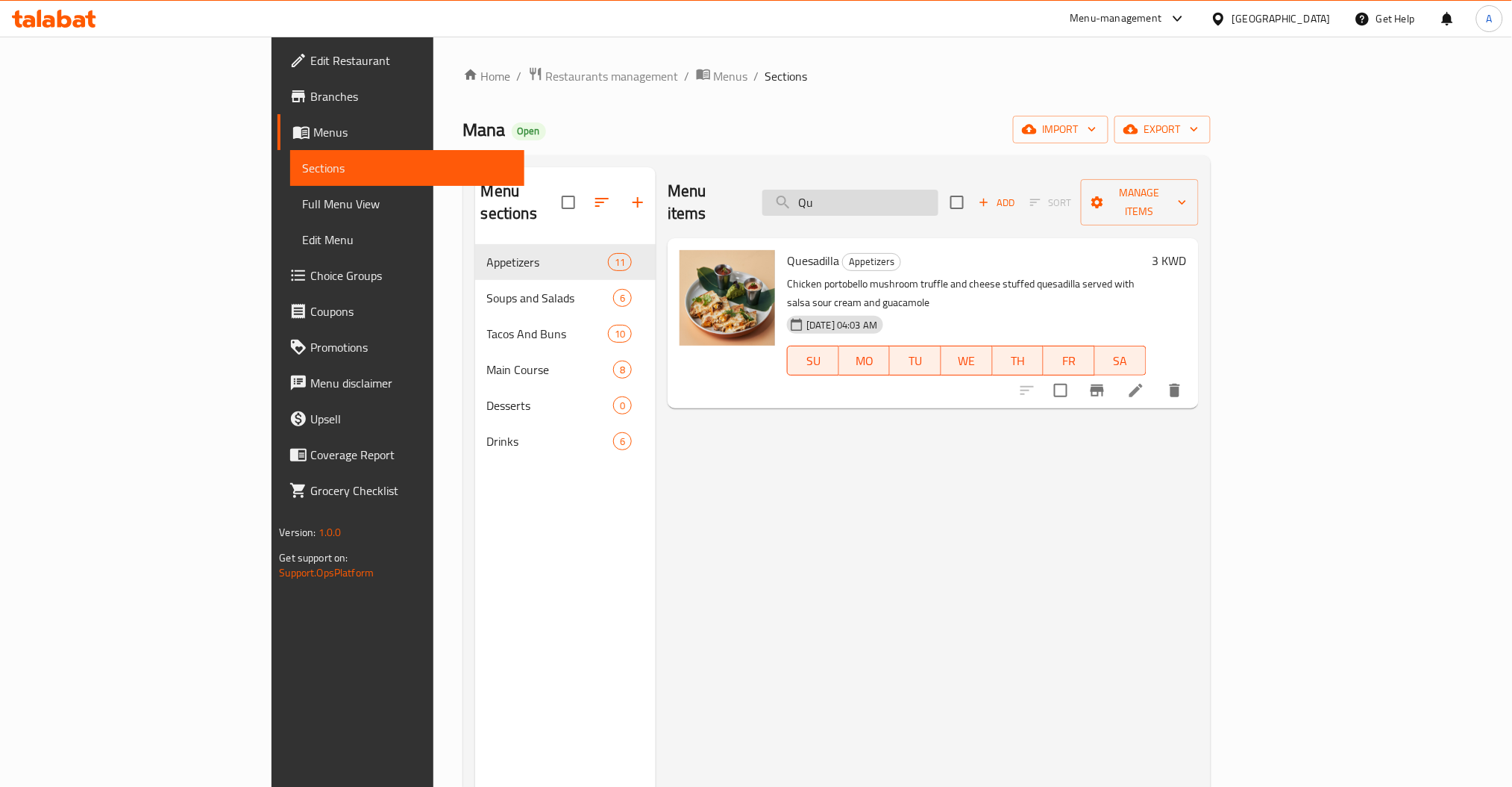
type input "Q"
type input "c"
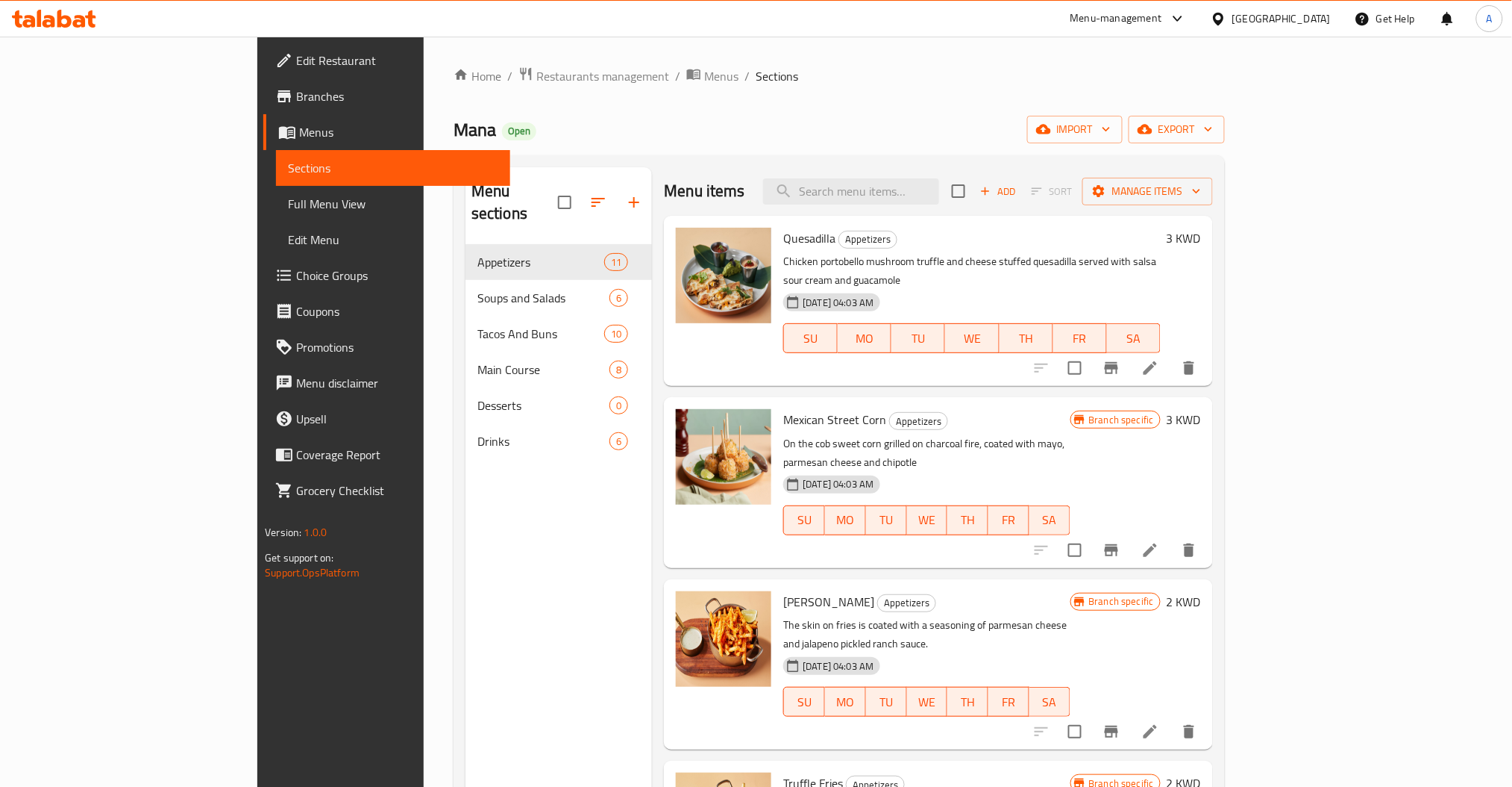
paste input "Chuncho"
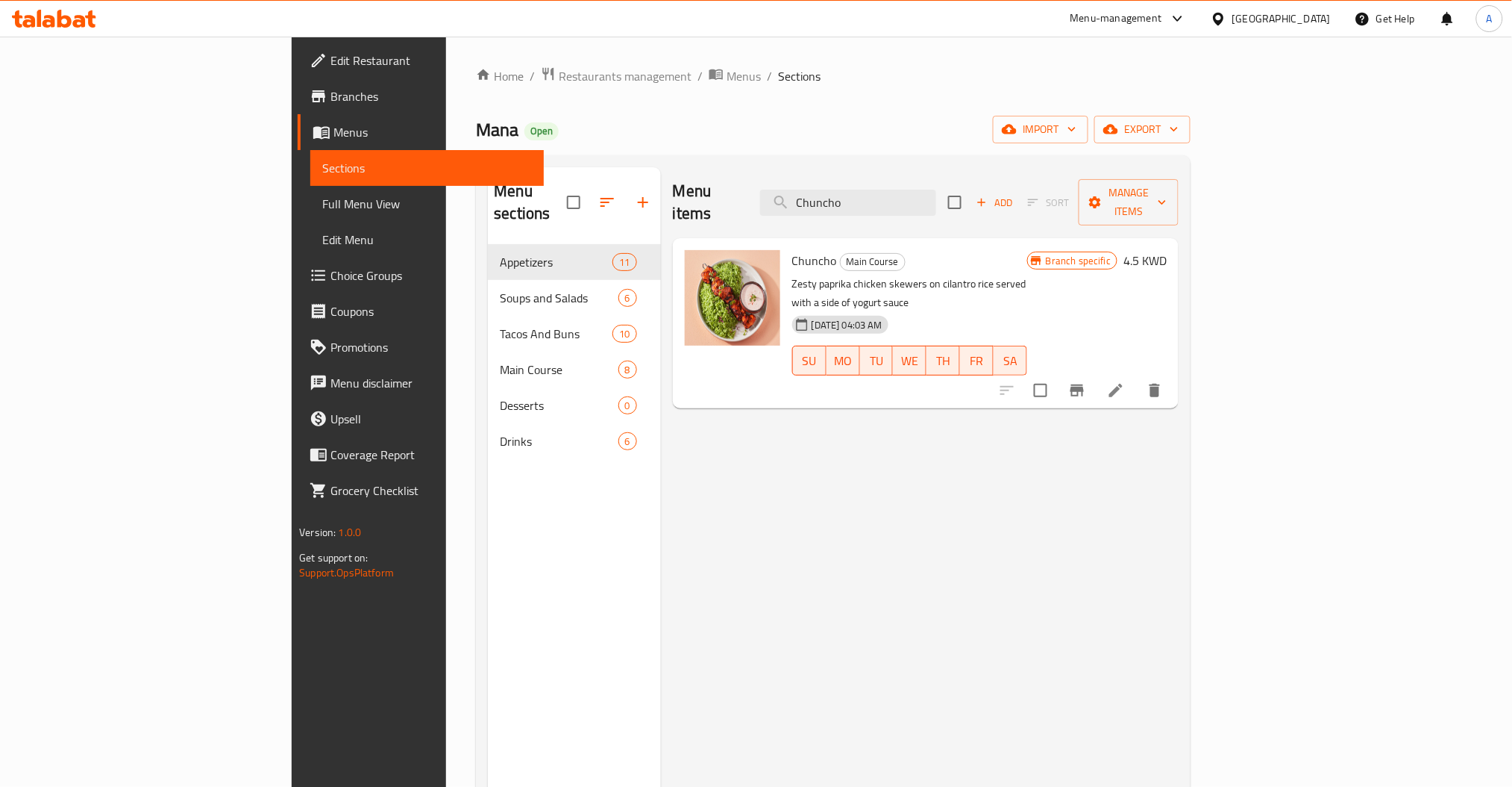
type input "Chuncho"
click at [1084, 385] on icon "Branch-specific-item" at bounding box center [1077, 391] width 13 height 12
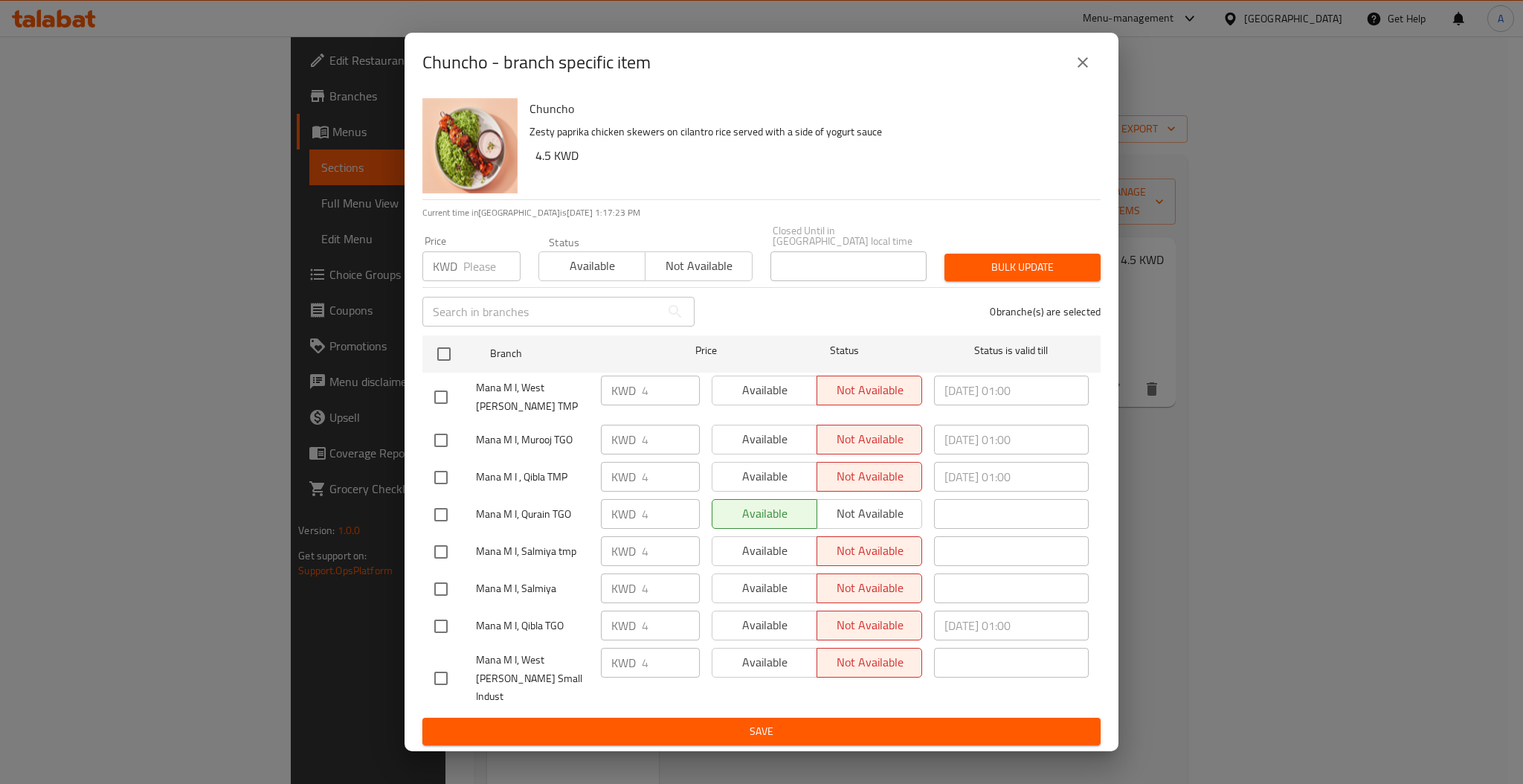
click at [444, 623] on input "checkbox" at bounding box center [440, 625] width 31 height 31
checkbox input "true"
click at [599, 267] on span "Available" at bounding box center [592, 266] width 94 height 22
click at [1019, 276] on span "Bulk update" at bounding box center [1022, 267] width 133 height 18
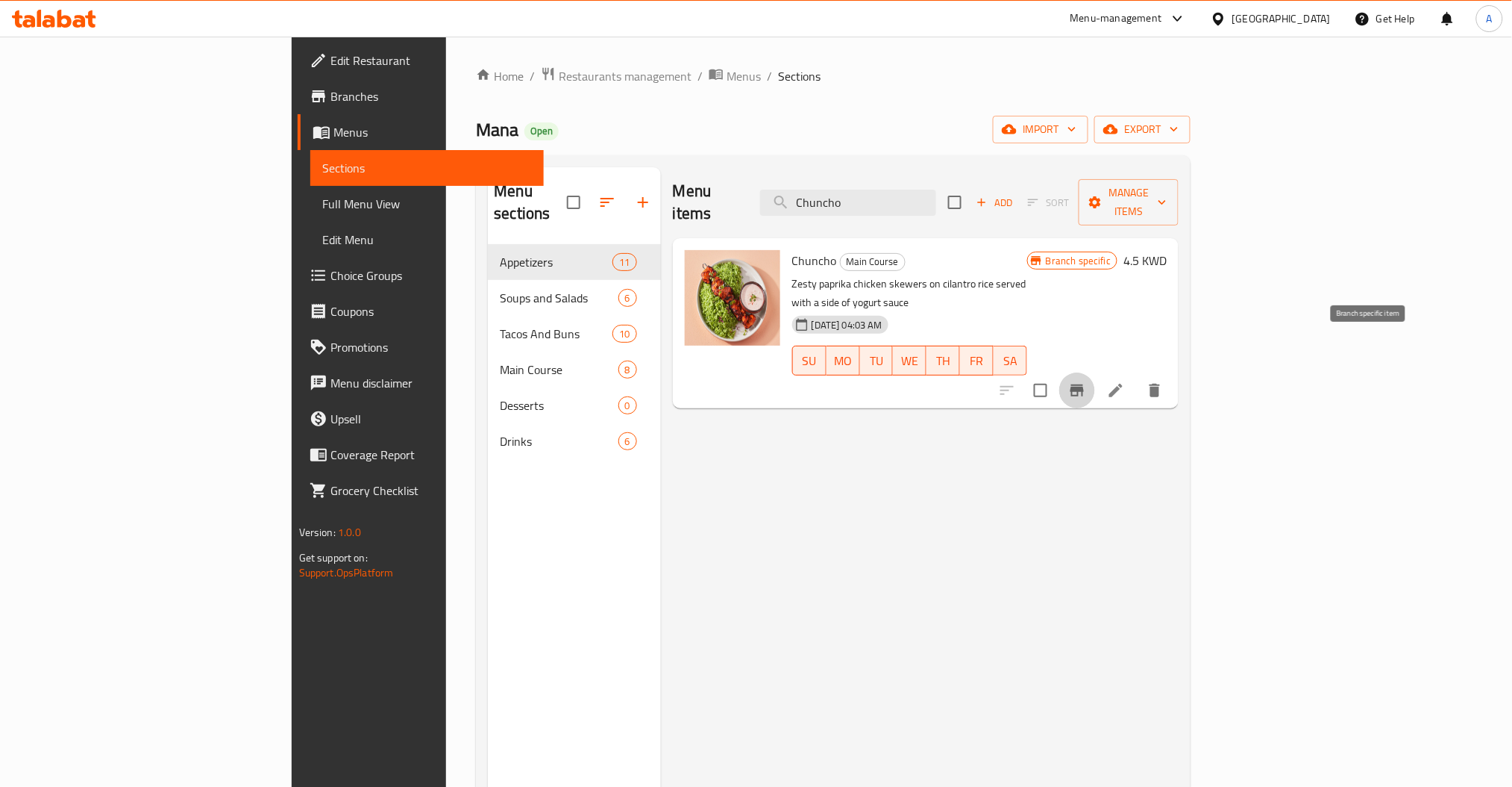
click at [1096, 372] on button "Branch-specific-item" at bounding box center [1077, 390] width 36 height 36
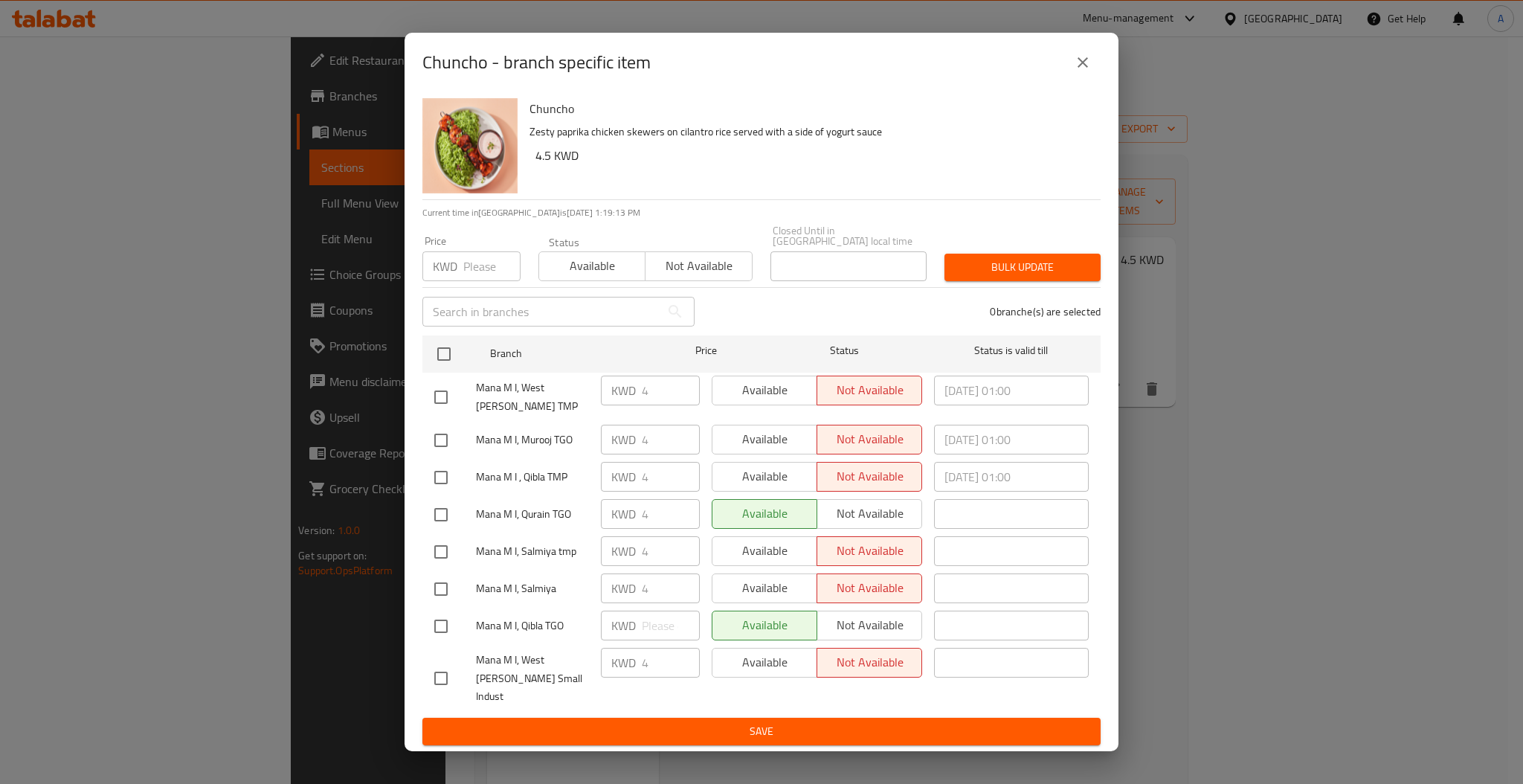
click at [1071, 79] on button "close" at bounding box center [1082, 62] width 36 height 36
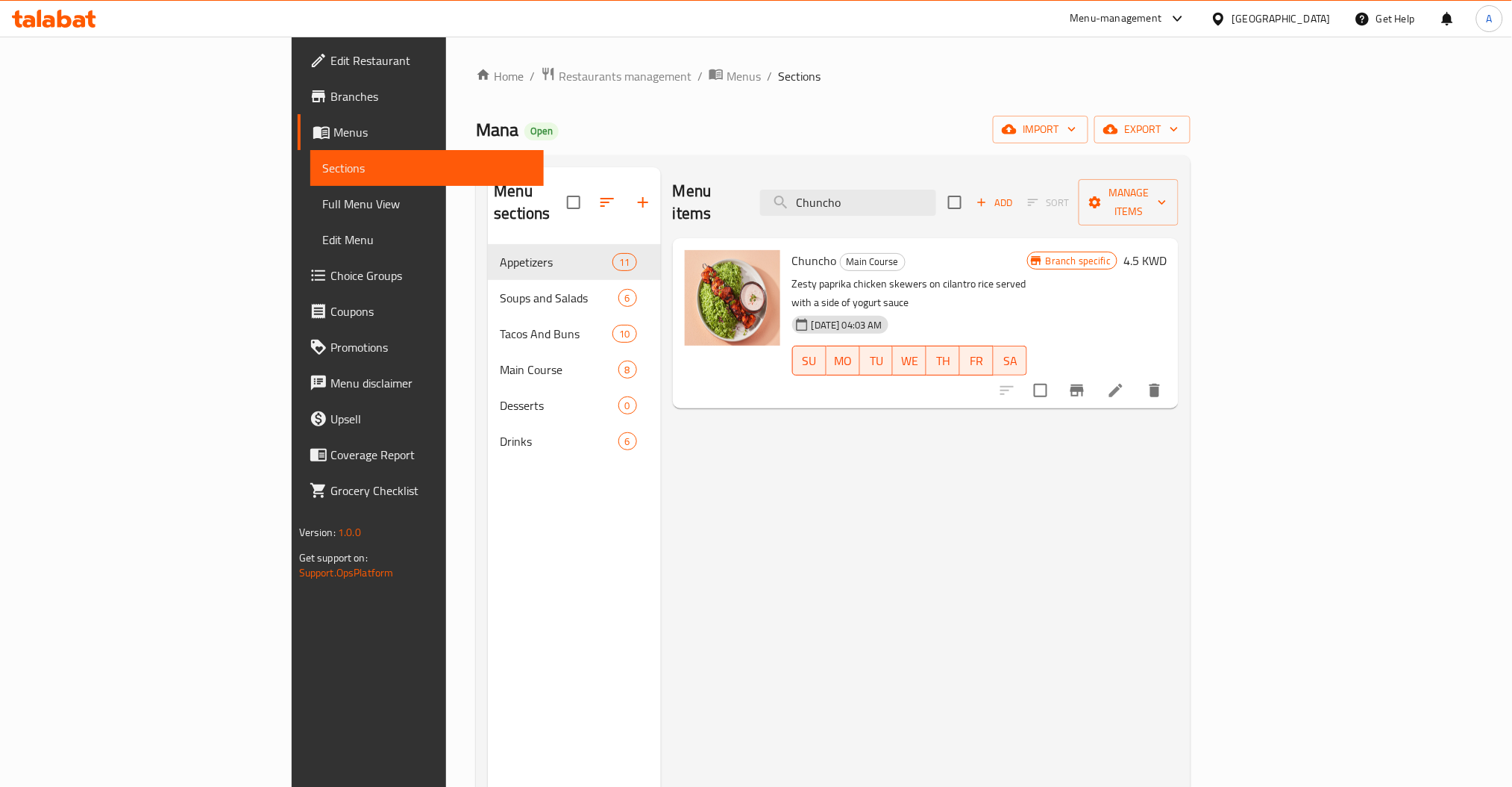
click at [1167, 250] on h6 "4.5 KWD" at bounding box center [1145, 260] width 44 height 21
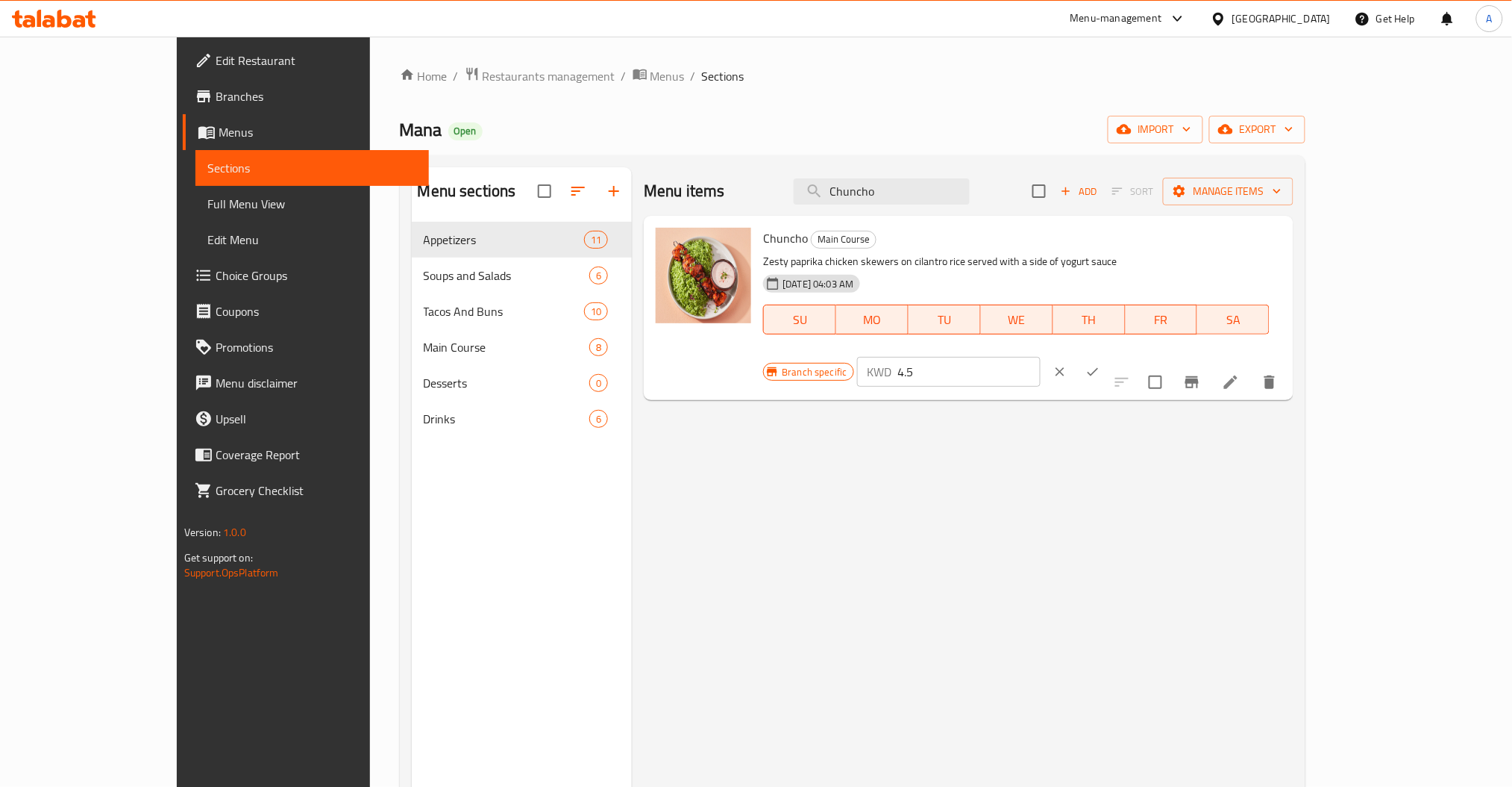
click at [1041, 357] on input "4.5" at bounding box center [969, 372] width 143 height 30
type input "4"
click at [1101, 365] on icon "ok" at bounding box center [1093, 372] width 15 height 15
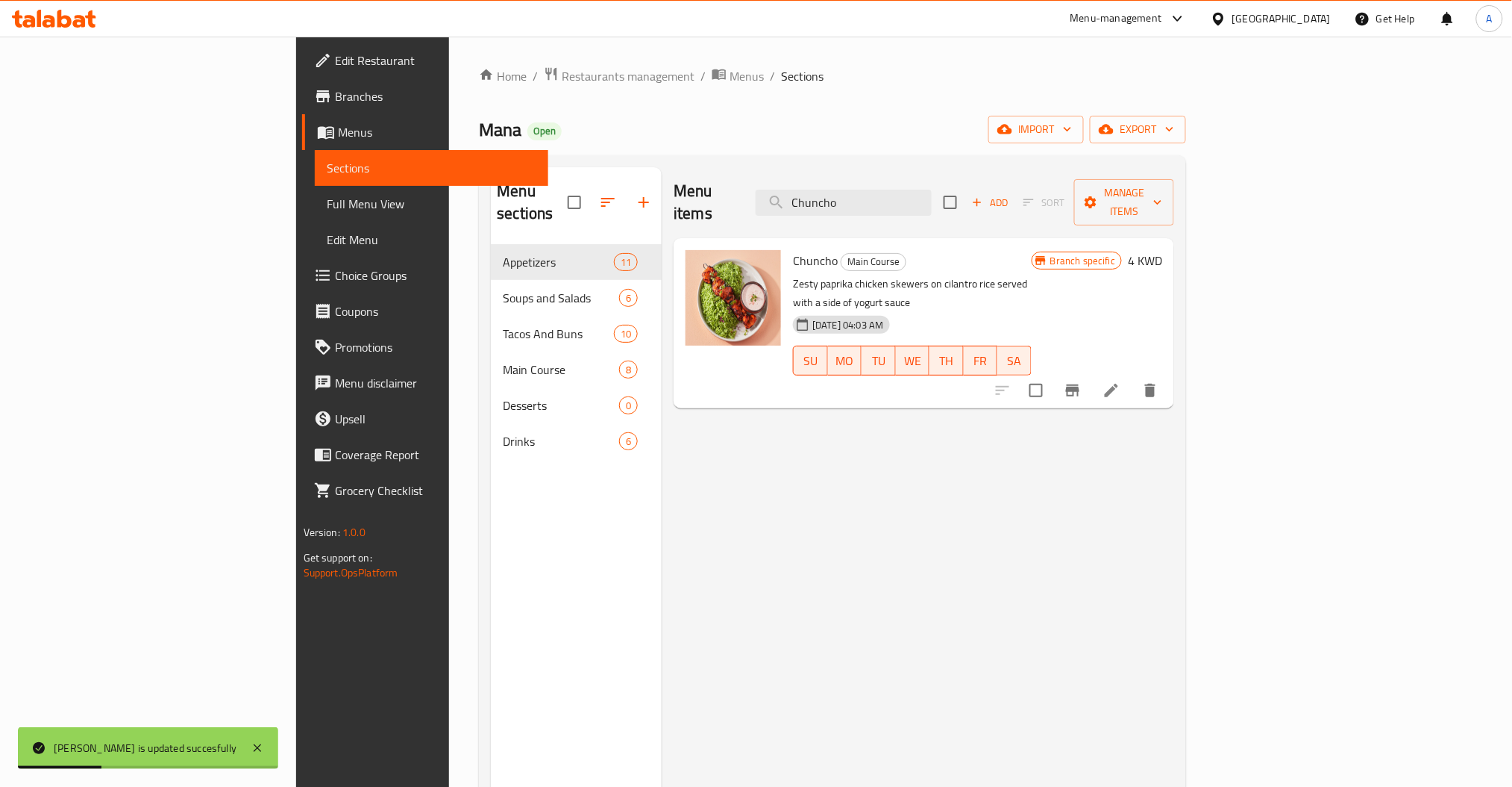
click at [1081, 381] on icon "Branch-specific-item" at bounding box center [1072, 390] width 18 height 18
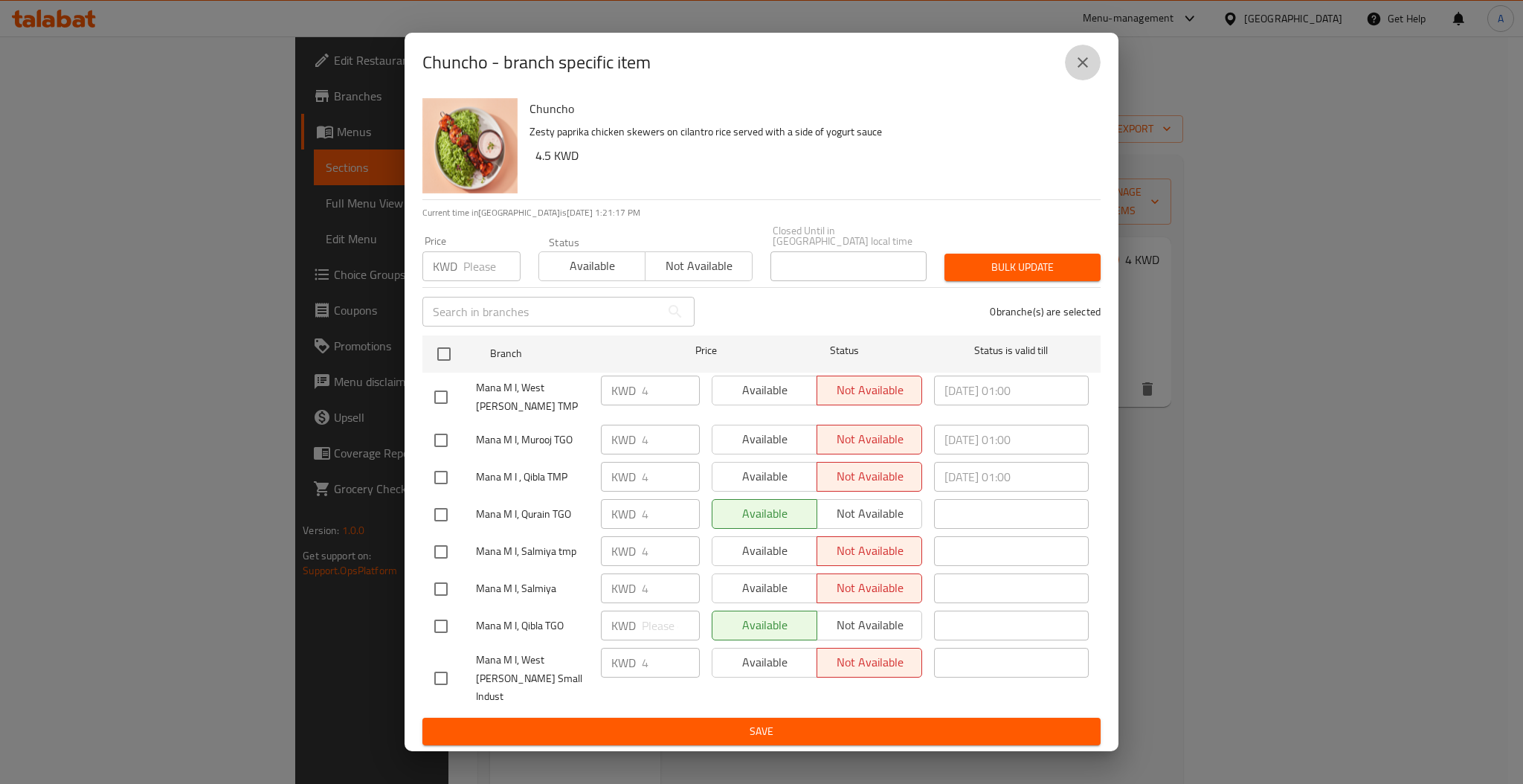
drag, startPoint x: 1095, startPoint y: 84, endPoint x: 873, endPoint y: 30, distance: 228.5
click at [1095, 80] on button "close" at bounding box center [1082, 62] width 36 height 36
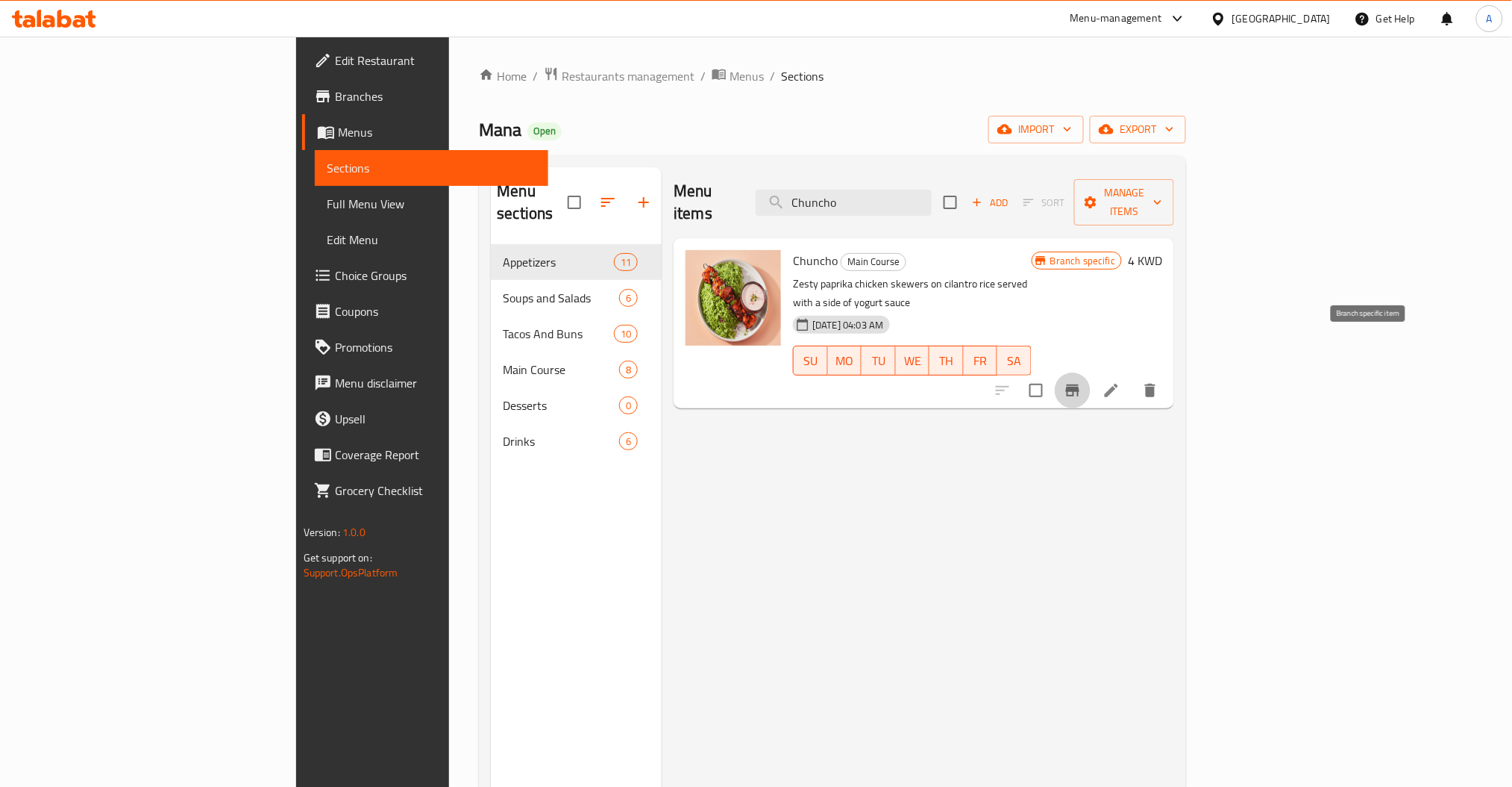
click at [1081, 381] on icon "Branch-specific-item" at bounding box center [1072, 390] width 18 height 18
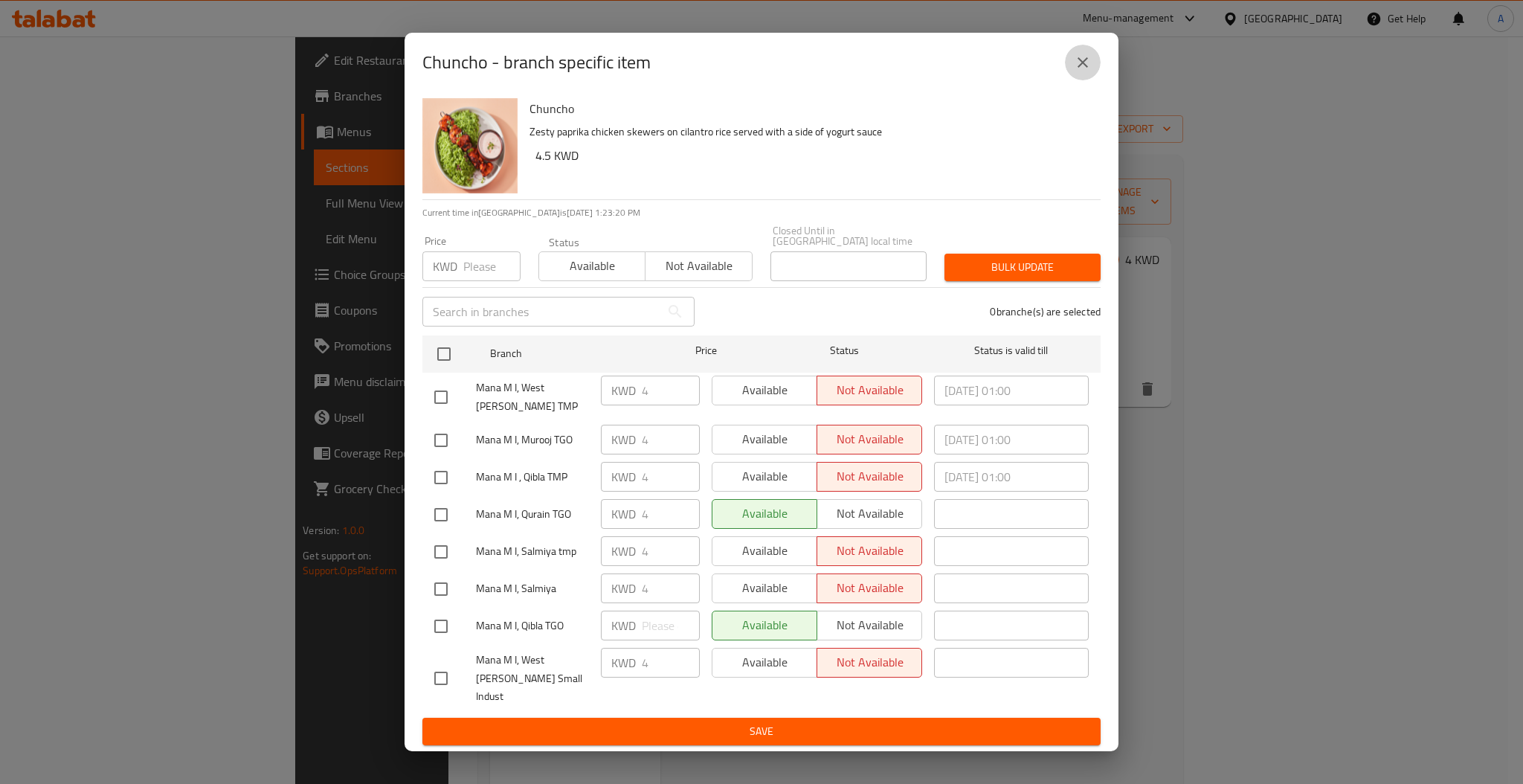
click at [1087, 70] on icon "close" at bounding box center [1082, 62] width 18 height 18
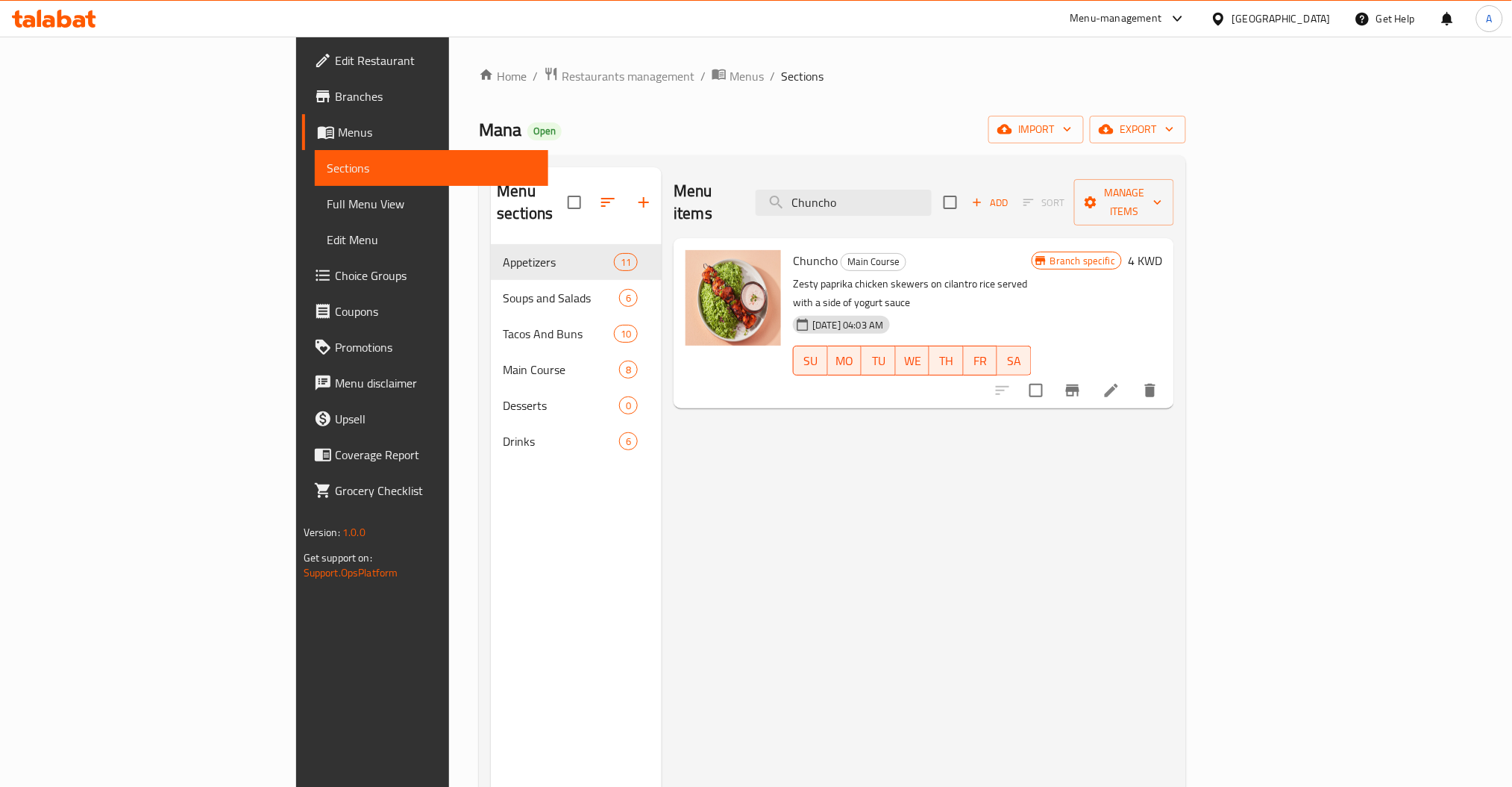
click at [1163, 250] on h6 "4 KWD" at bounding box center [1145, 260] width 34 height 21
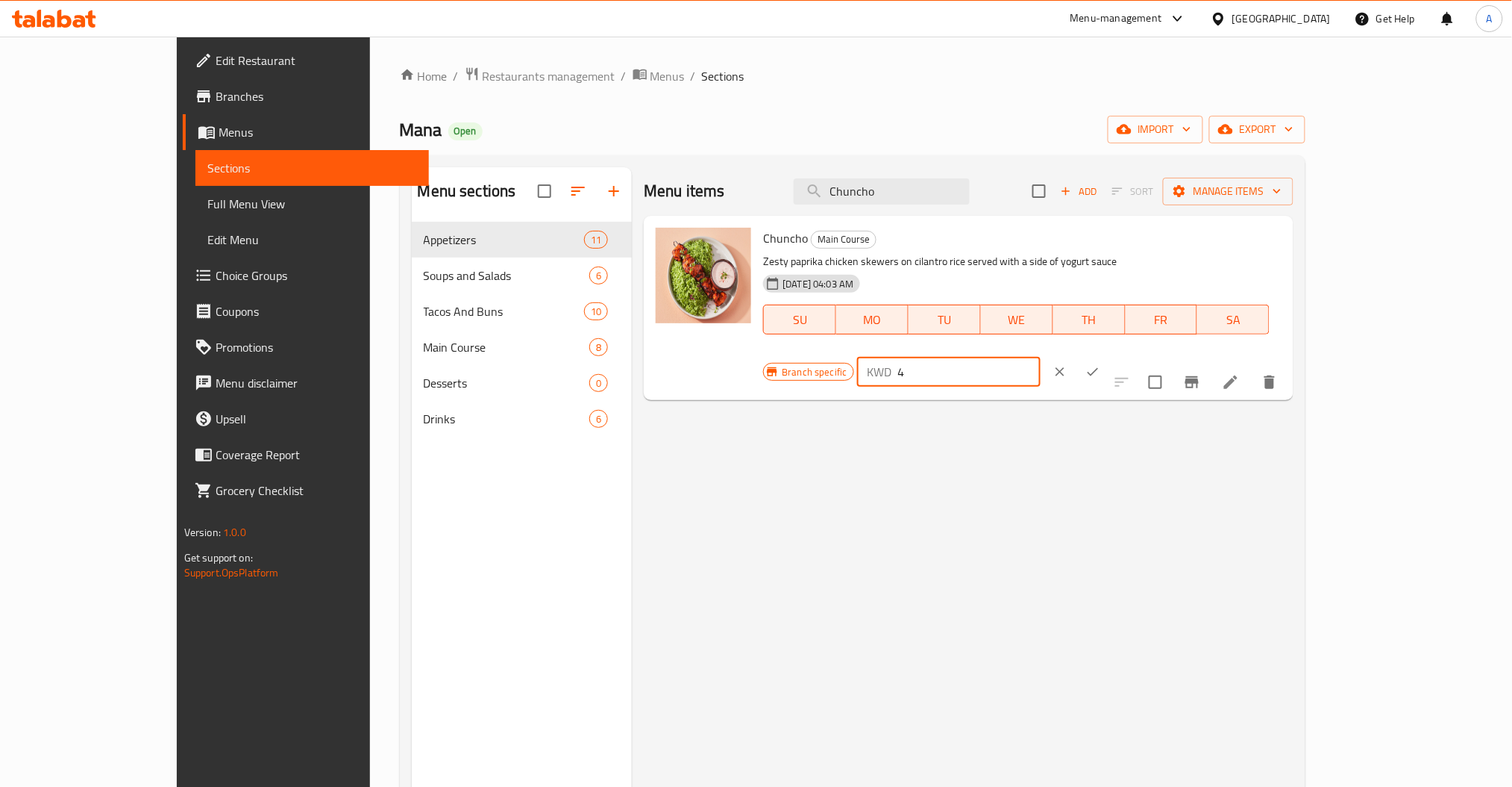
click at [1041, 357] on input "4" at bounding box center [969, 372] width 143 height 30
type input "4.5"
click at [1101, 365] on icon "ok" at bounding box center [1093, 372] width 15 height 15
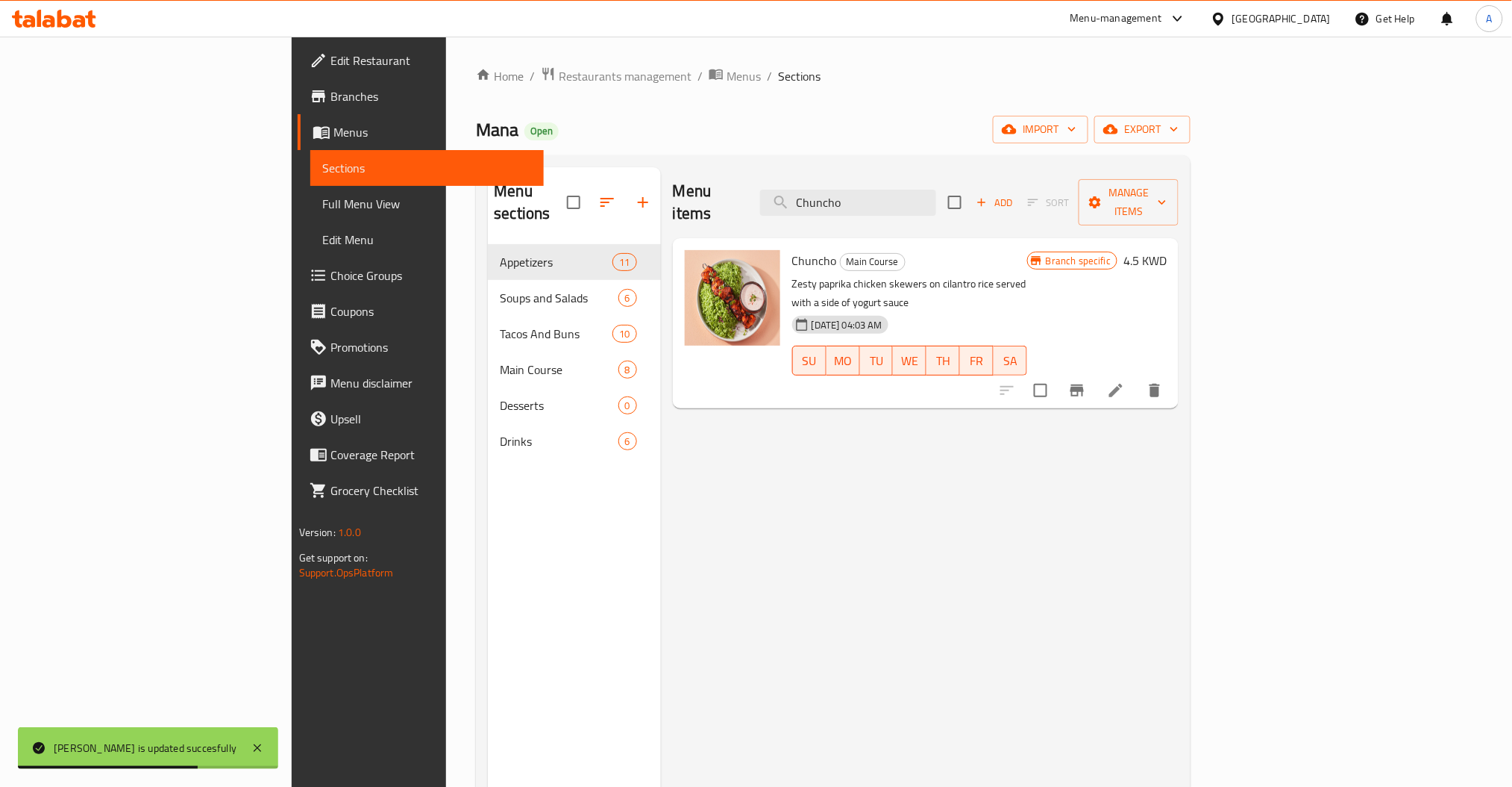
drag, startPoint x: 824, startPoint y: 476, endPoint x: 1082, endPoint y: 418, distance: 264.4
click at [826, 476] on div "Menu items Chuncho Add Sort Manage items Chuncho Main Course Zesty paprika chic…" at bounding box center [920, 561] width 518 height 787
click at [1084, 385] on icon "Branch-specific-item" at bounding box center [1077, 391] width 13 height 12
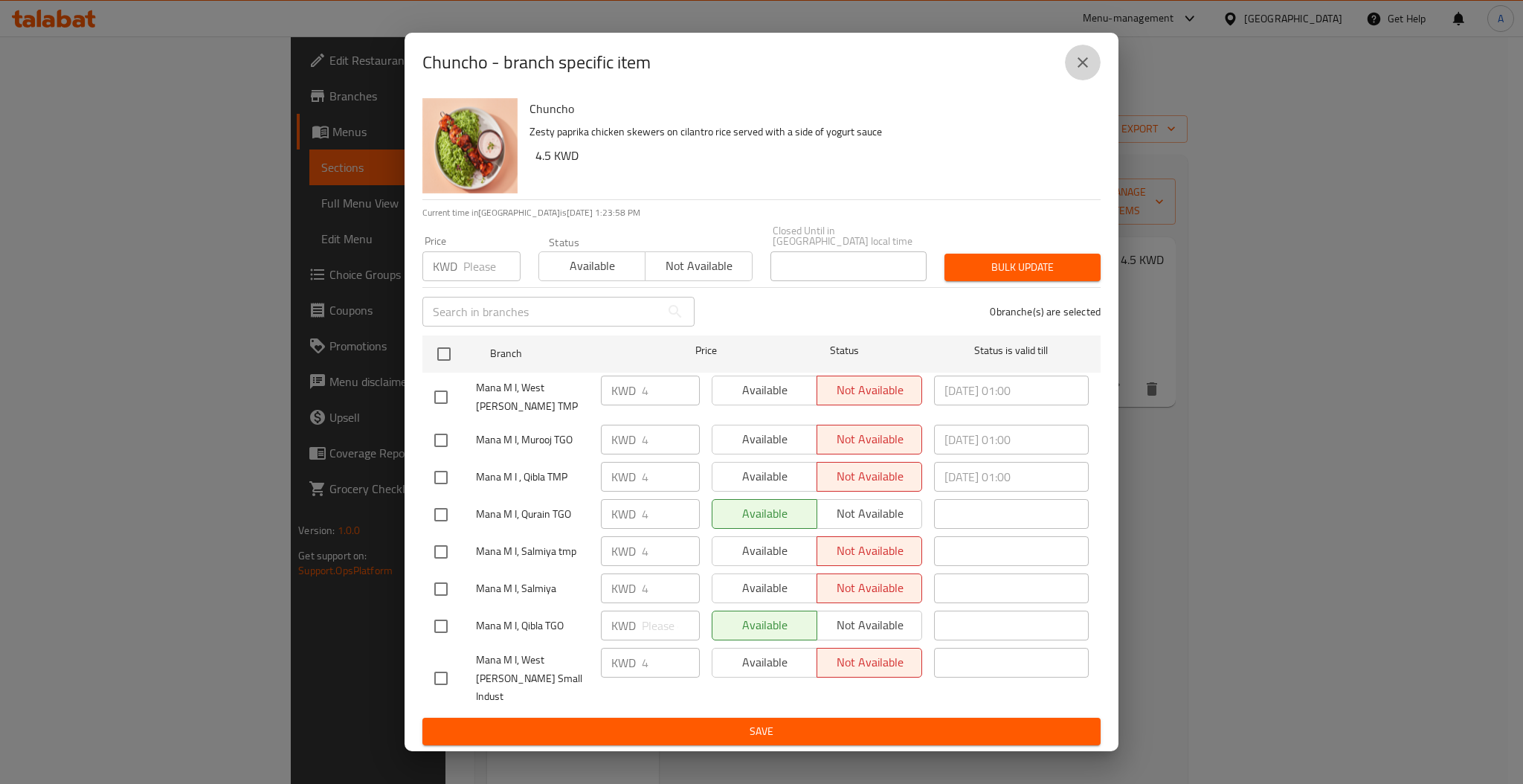
click at [1085, 72] on icon "close" at bounding box center [1082, 62] width 18 height 18
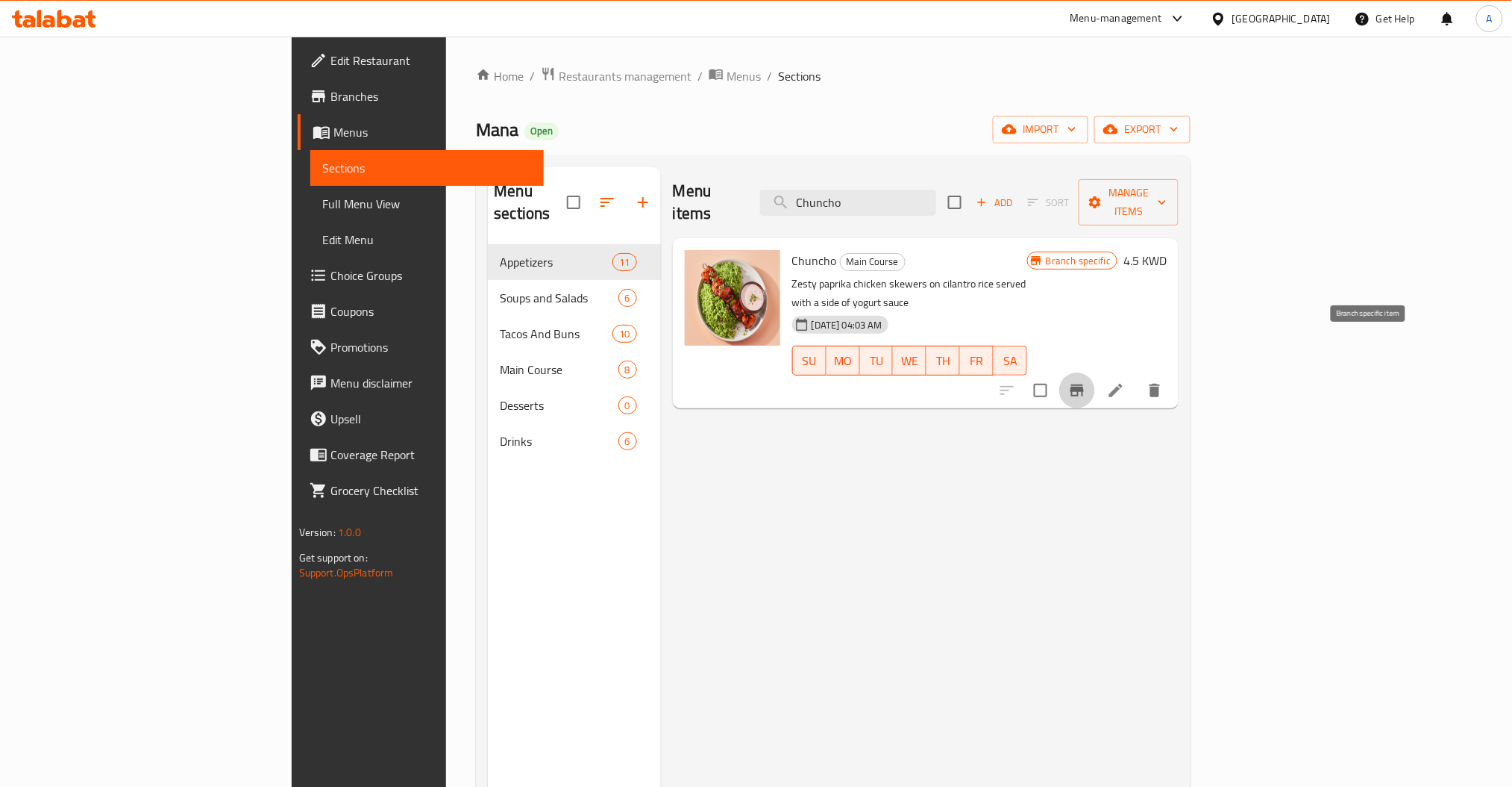
click at [1084, 385] on icon "Branch-specific-item" at bounding box center [1077, 391] width 13 height 12
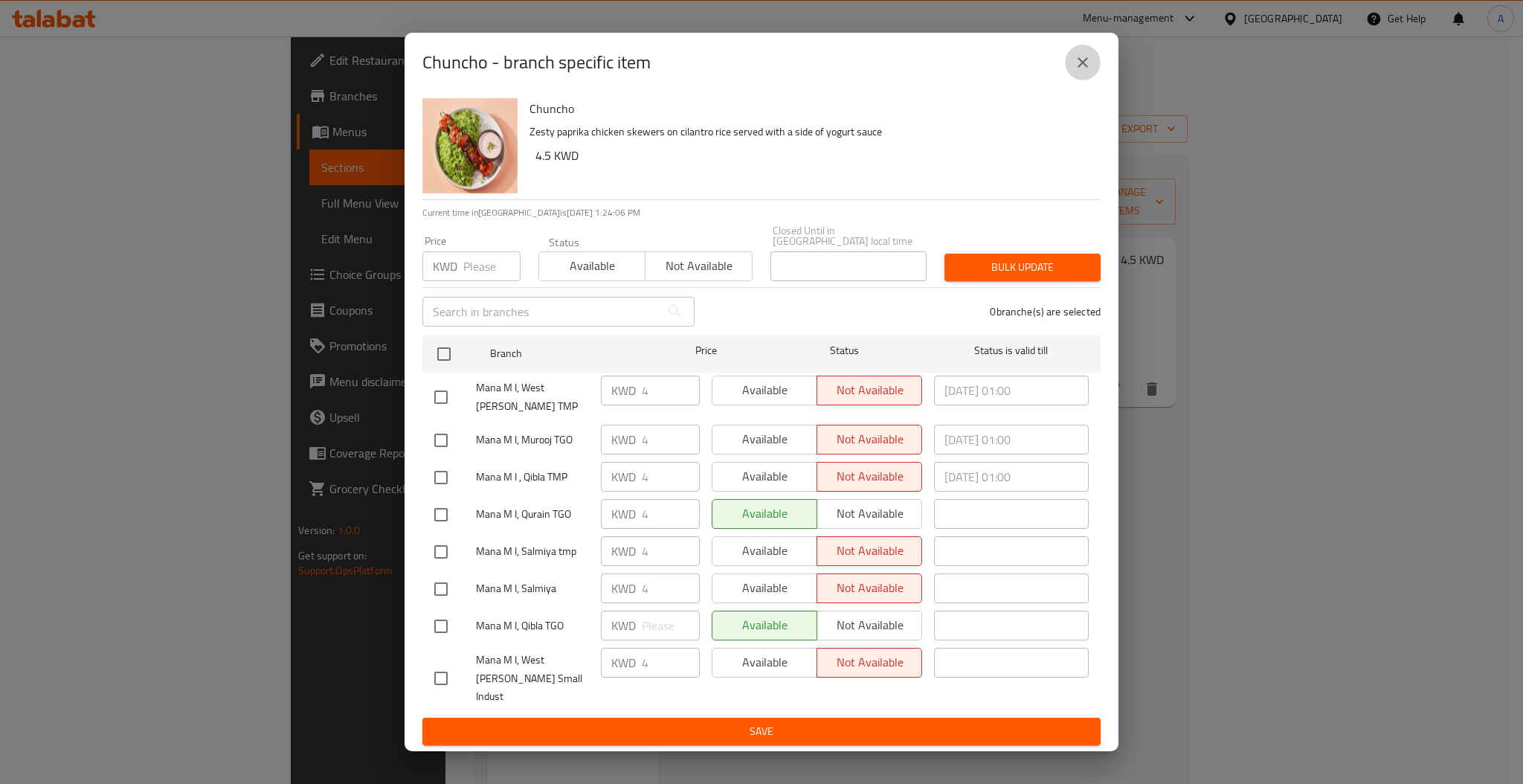
click at [1085, 72] on icon "close" at bounding box center [1082, 62] width 18 height 18
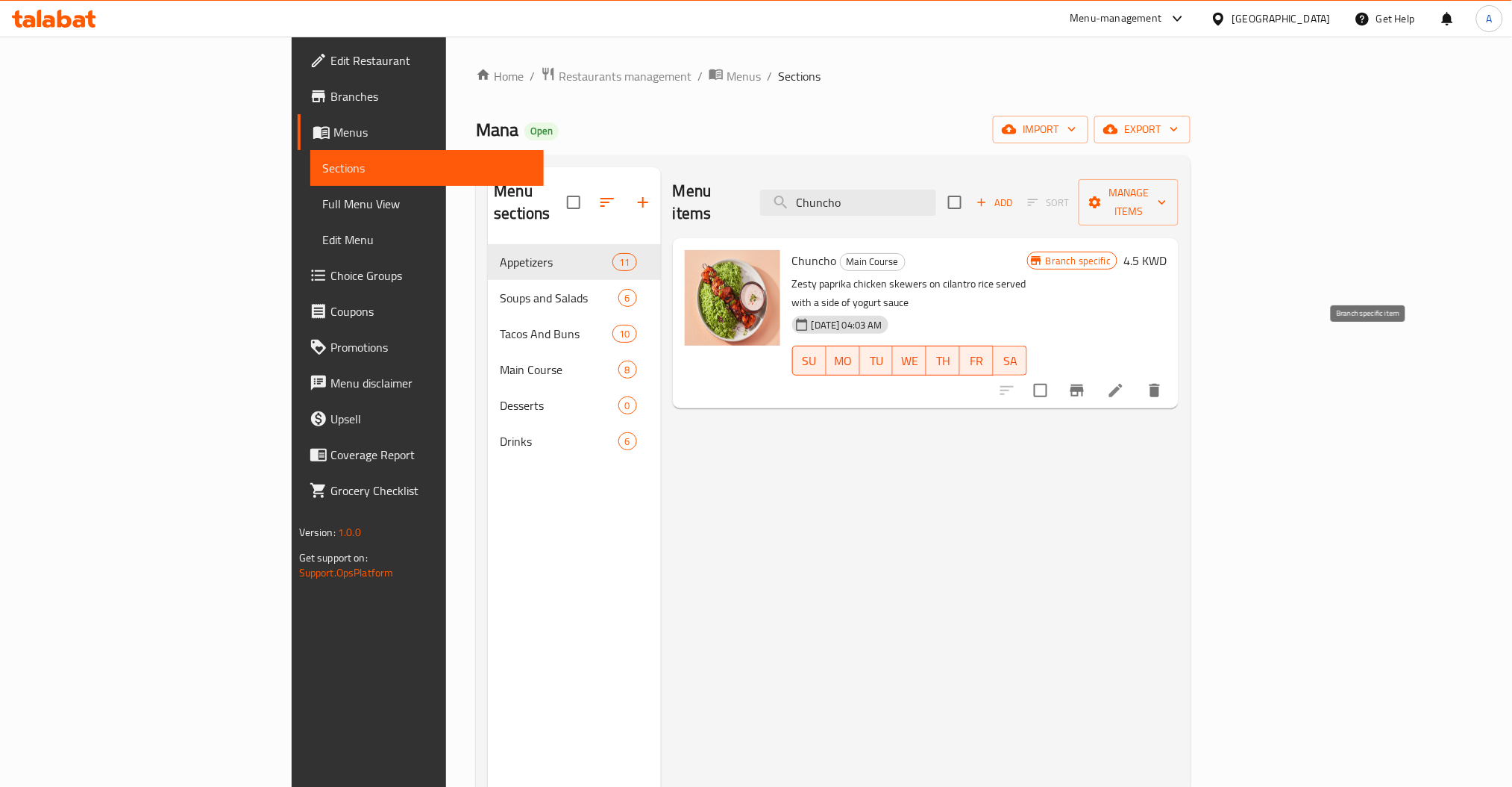
click at [1086, 381] on icon "Branch-specific-item" at bounding box center [1076, 390] width 18 height 18
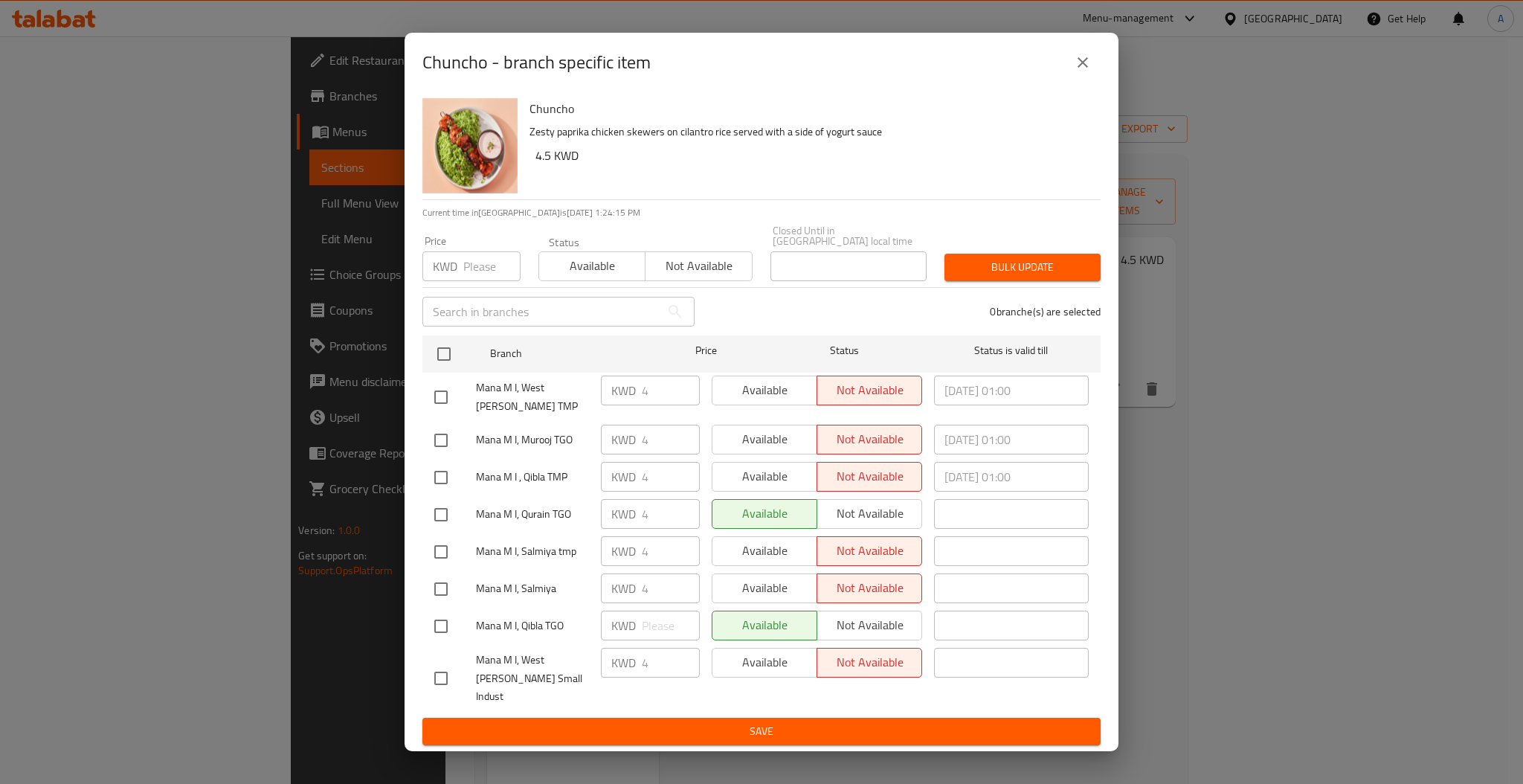
drag, startPoint x: 1282, startPoint y: 584, endPoint x: 1149, endPoint y: 225, distance: 382.8
click at [1283, 584] on div "Chuncho - branch specific item Chuncho Zesty paprika chicken skewers on cilantr…" at bounding box center [762, 392] width 1523 height 784
click at [1090, 72] on icon "close" at bounding box center [1082, 62] width 18 height 18
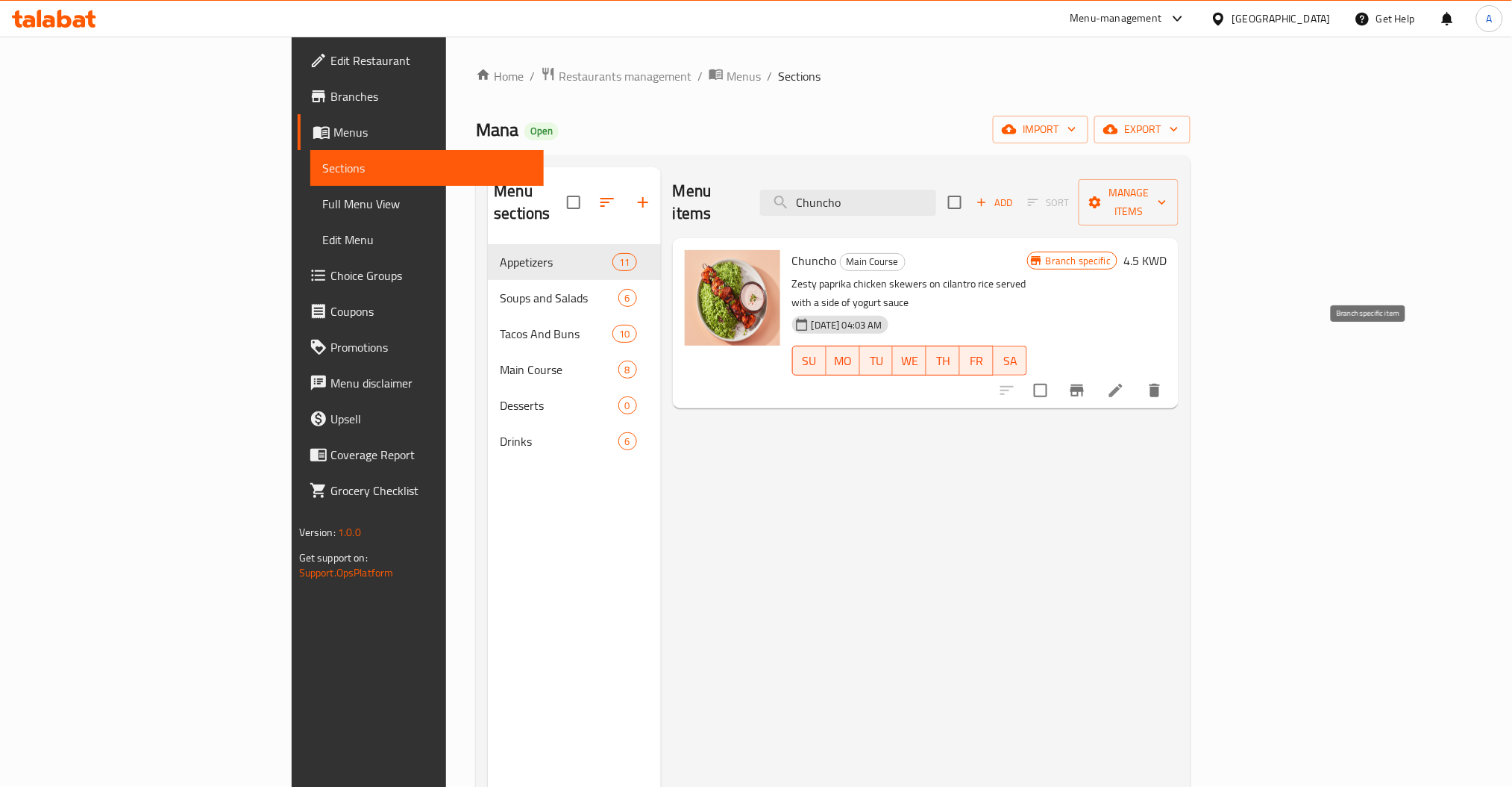
click at [1084, 385] on icon "Branch-specific-item" at bounding box center [1077, 391] width 13 height 12
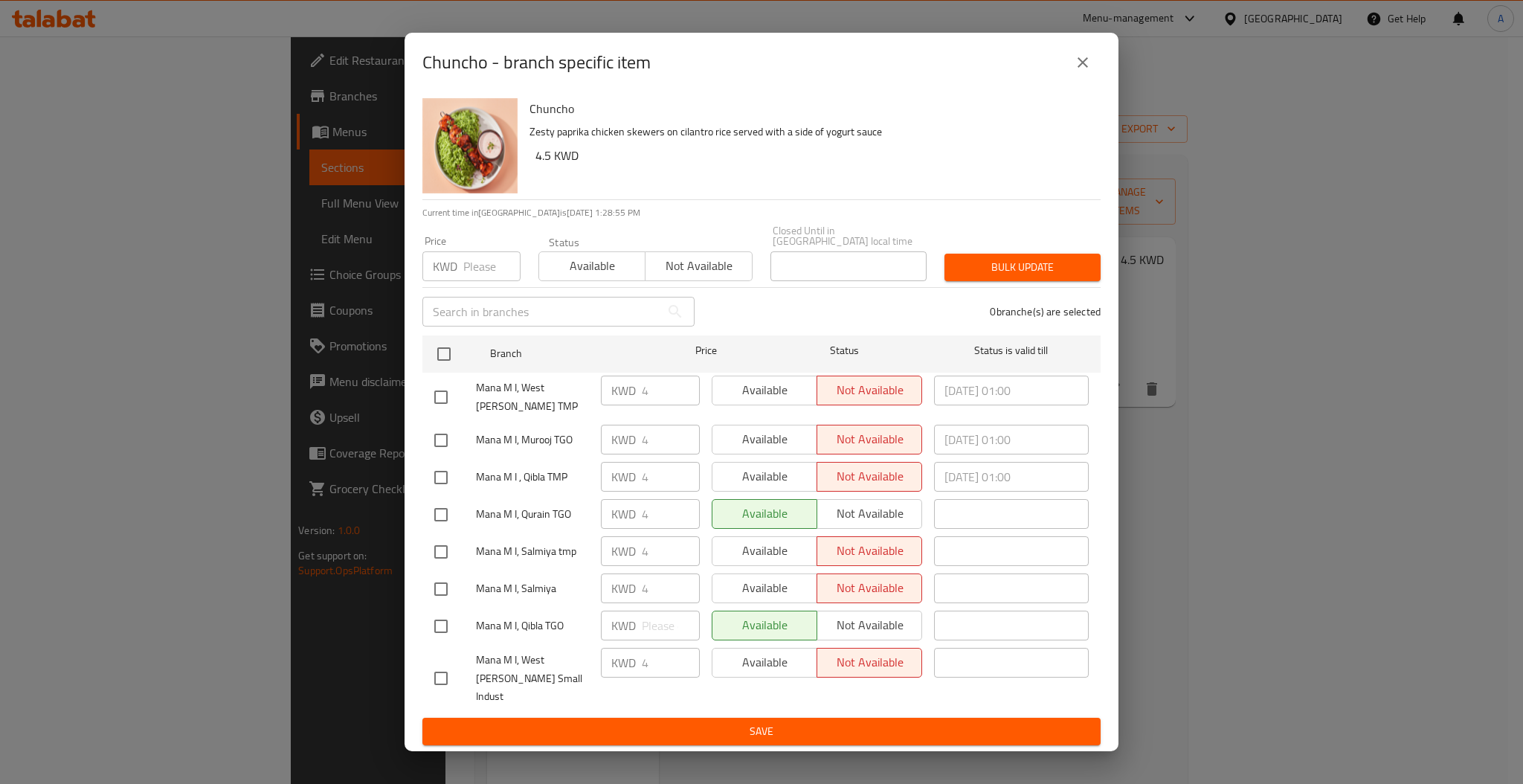
click at [1078, 80] on button "close" at bounding box center [1082, 62] width 36 height 36
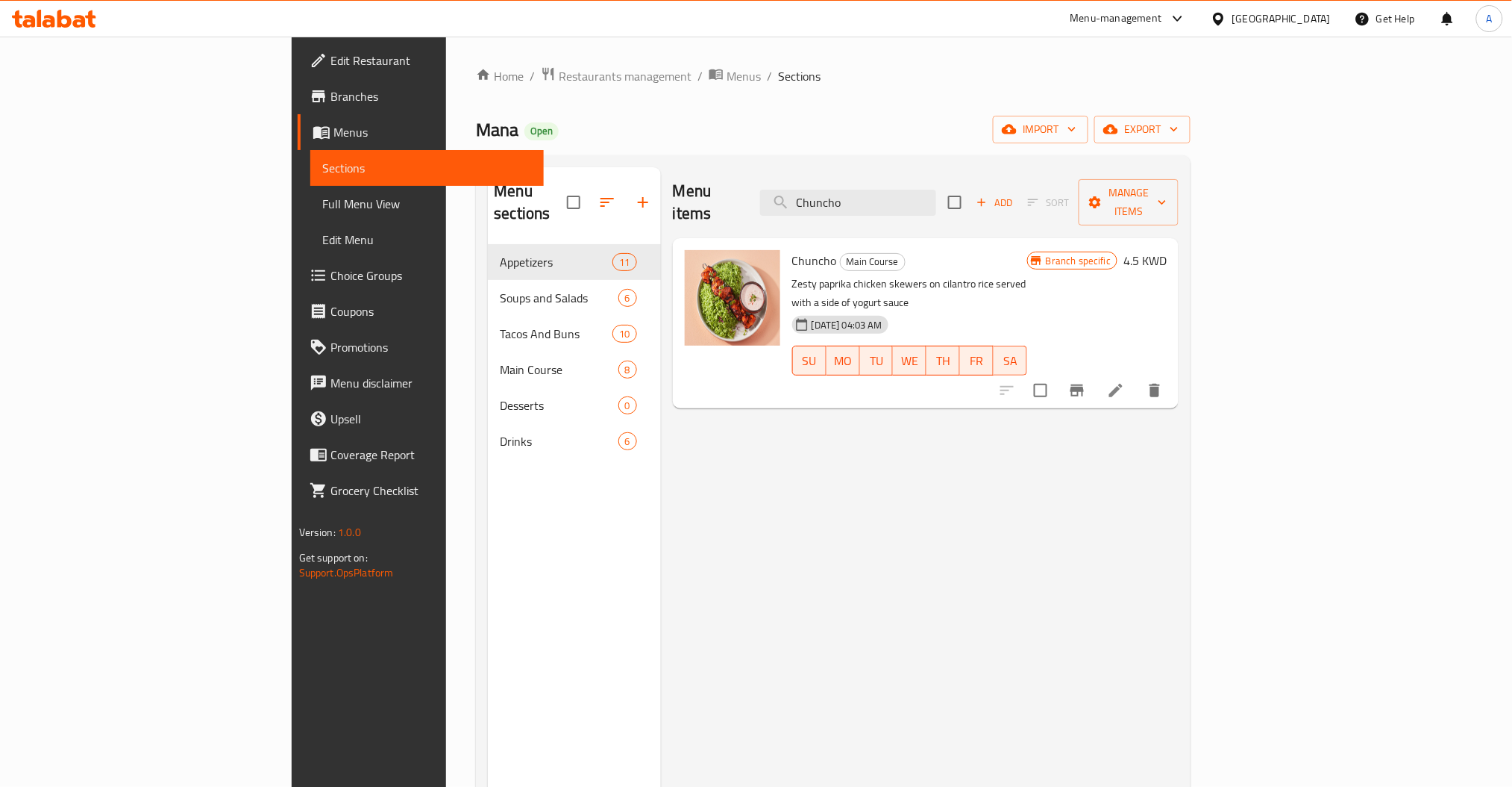
click at [788, 500] on div "Menu items Chuncho Add Sort Manage items Chuncho Main Course Zesty paprika chic…" at bounding box center [920, 561] width 518 height 787
click at [1084, 385] on icon "Branch-specific-item" at bounding box center [1077, 391] width 13 height 12
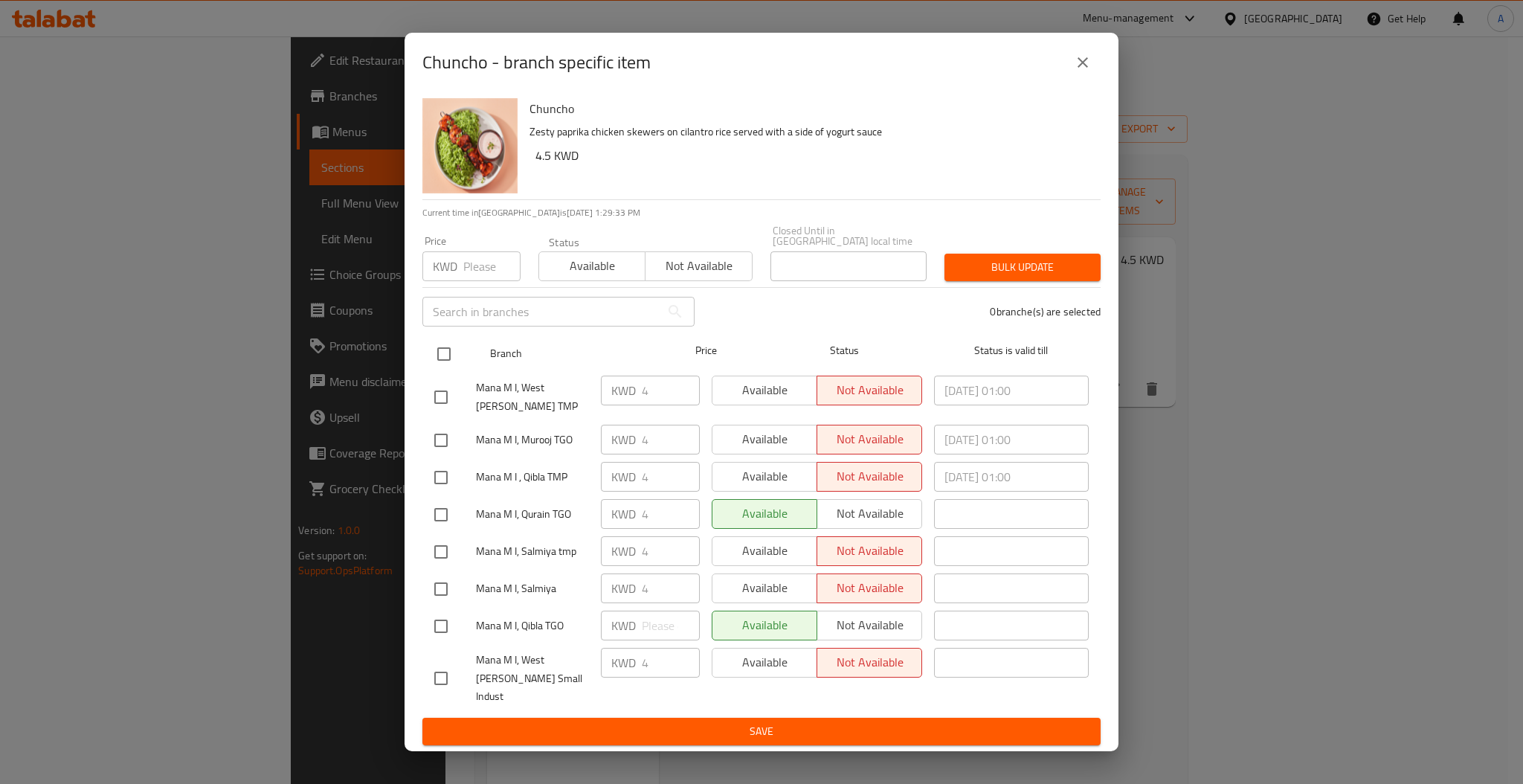
click at [443, 351] on input "checkbox" at bounding box center [443, 353] width 31 height 31
checkbox input "true"
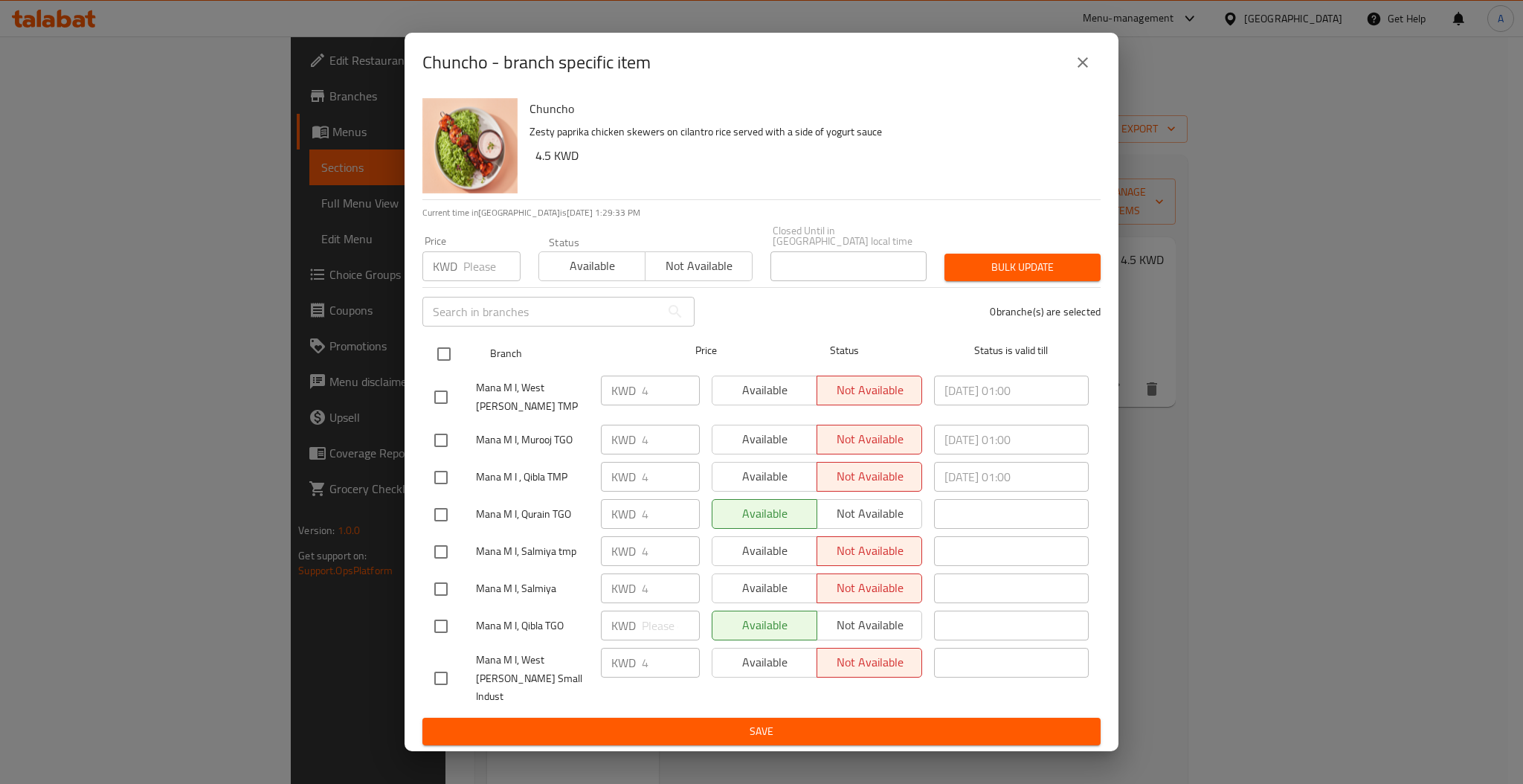
checkbox input "true"
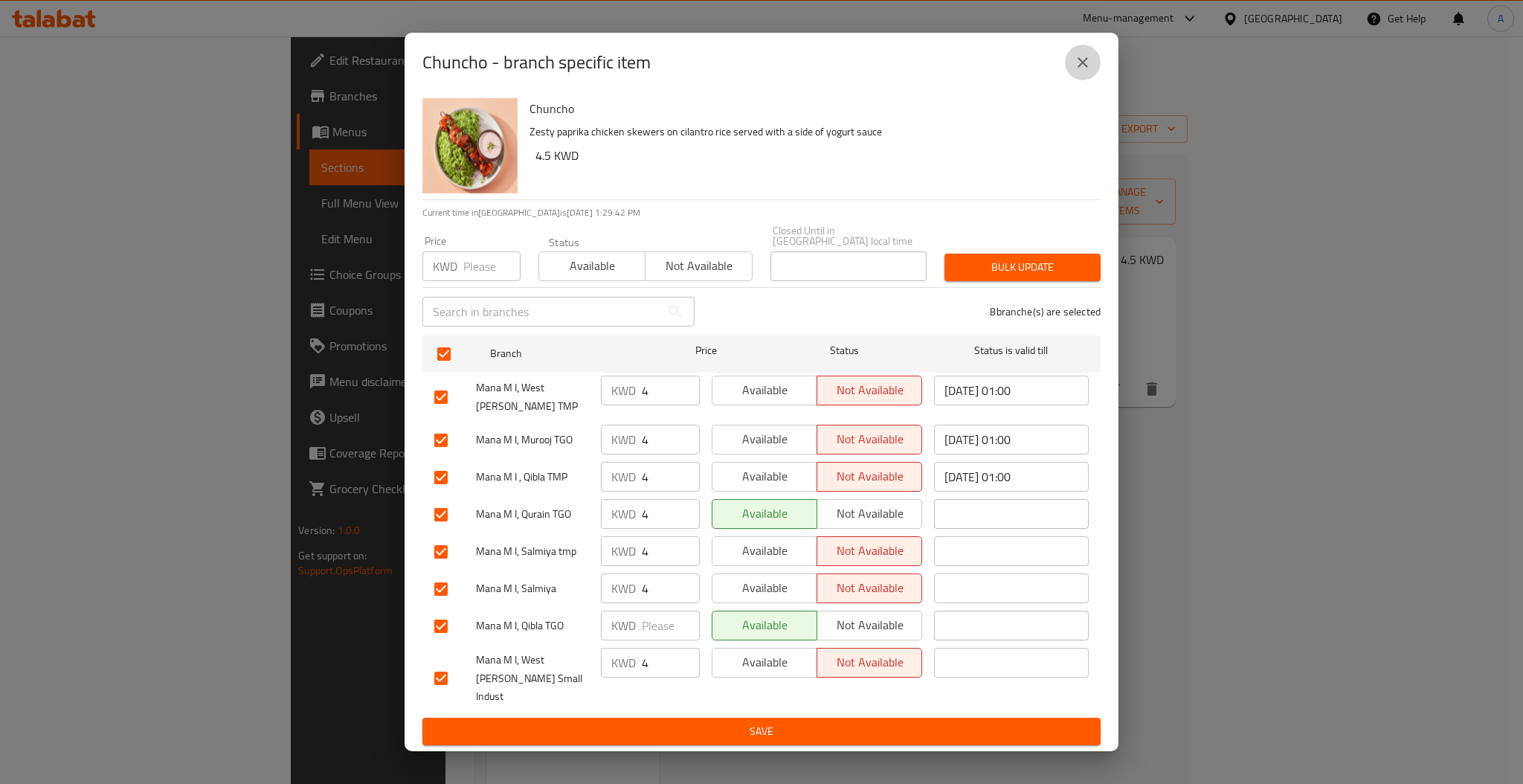
click at [1086, 72] on icon "close" at bounding box center [1082, 62] width 18 height 18
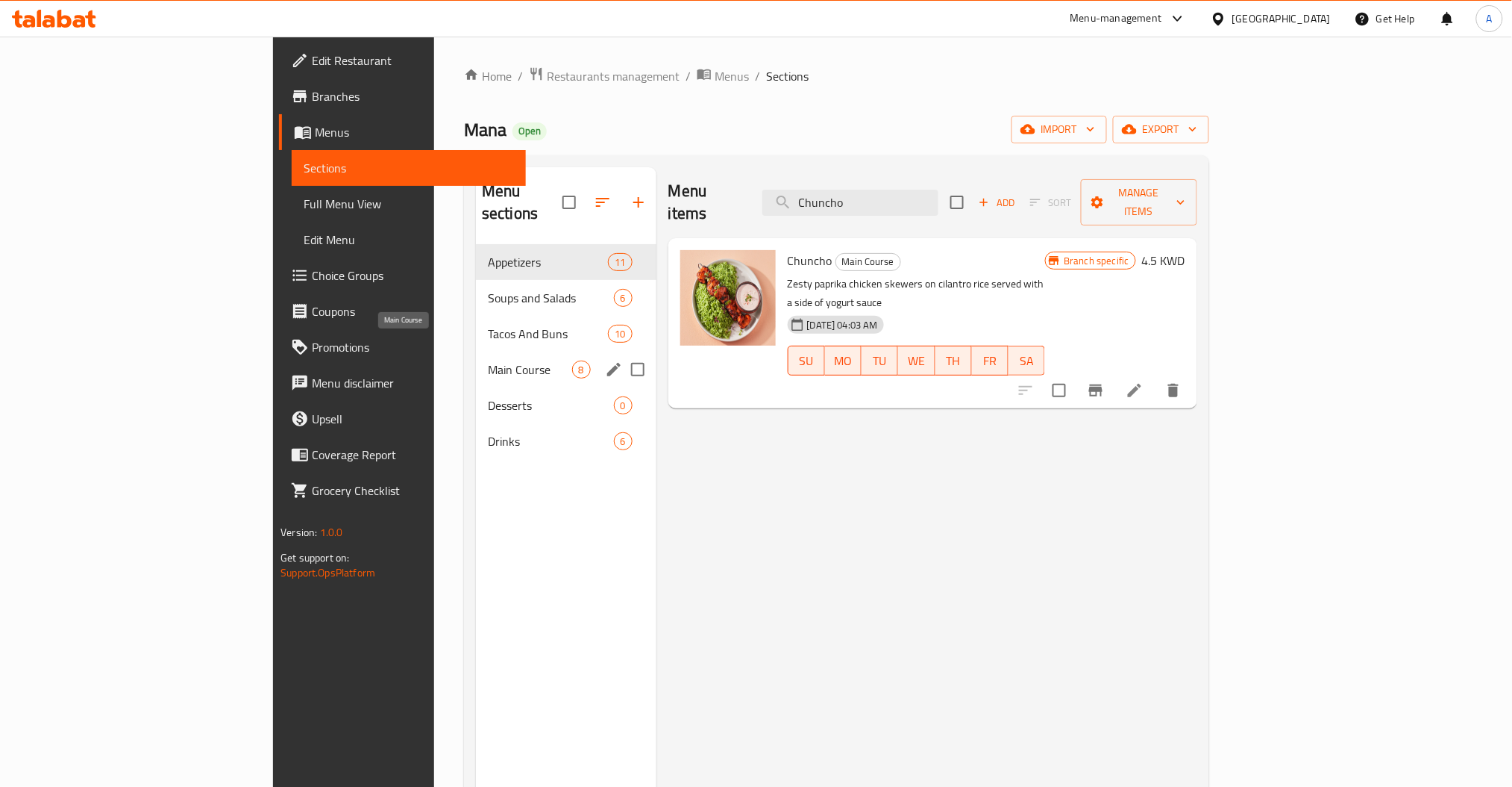
click at [488, 360] on span "Main Course" at bounding box center [530, 369] width 85 height 18
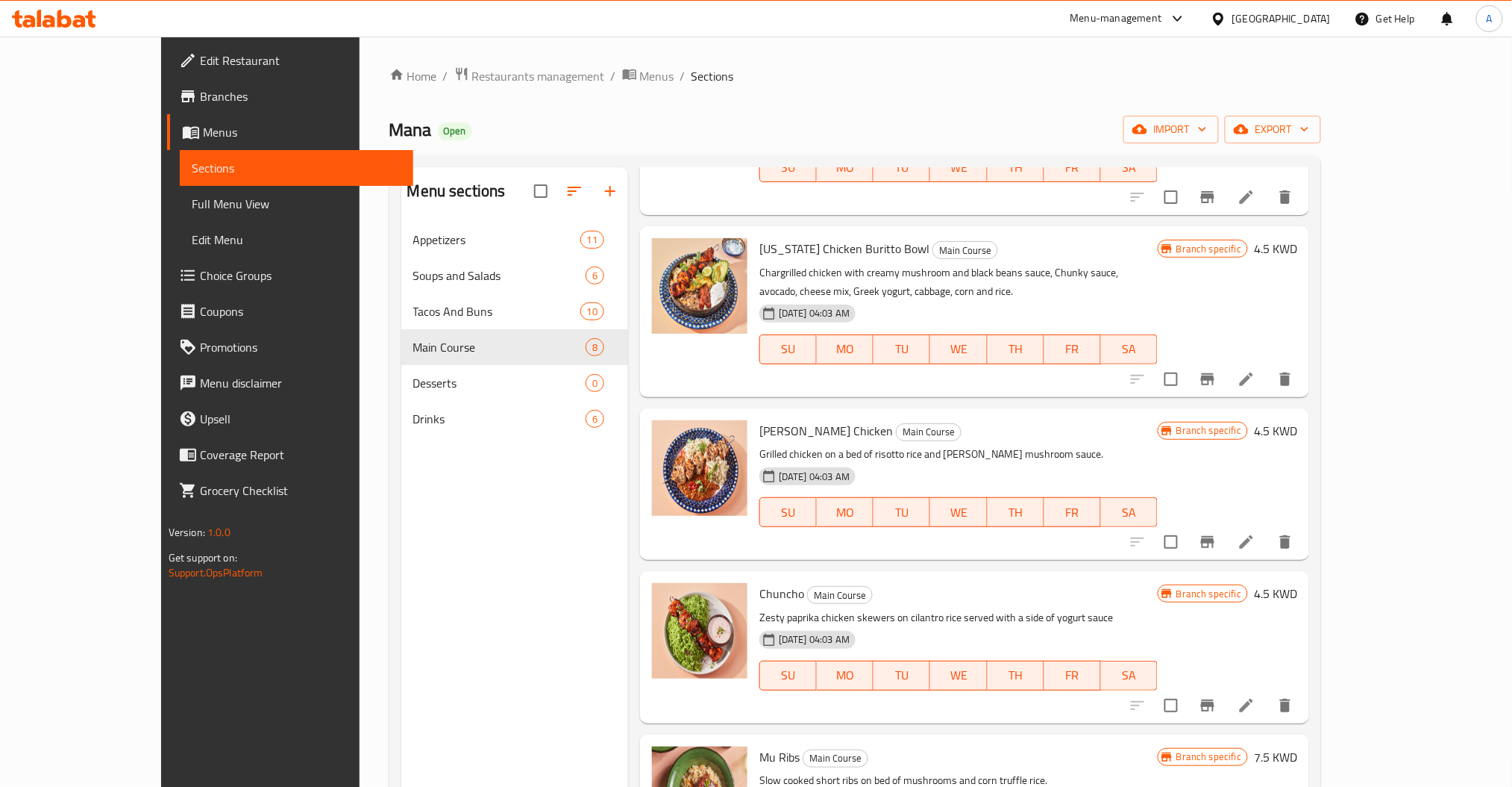
scroll to position [573, 0]
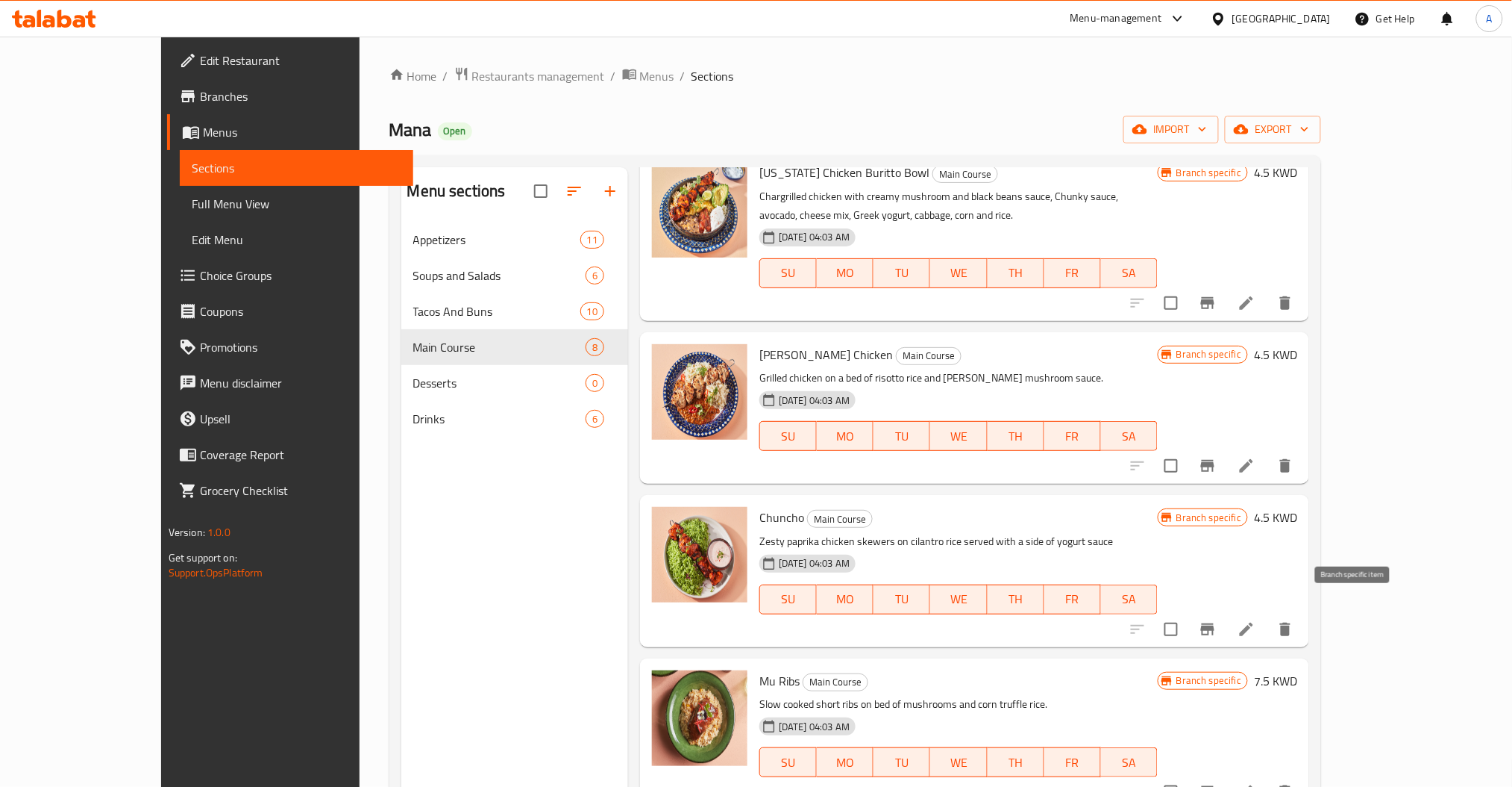
click at [1215, 624] on icon "Branch-specific-item" at bounding box center [1208, 629] width 13 height 12
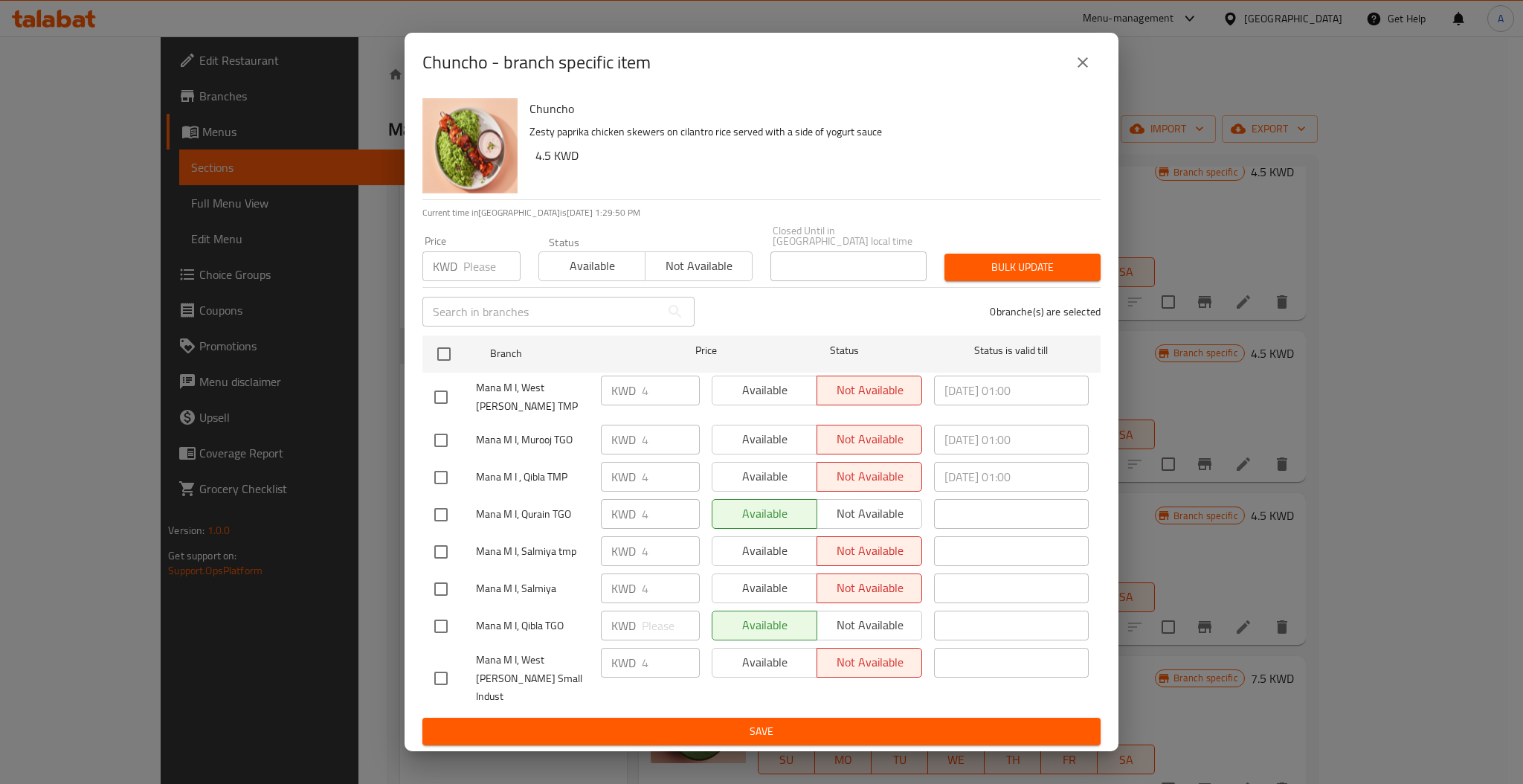
click at [1087, 70] on icon "close" at bounding box center [1082, 62] width 18 height 18
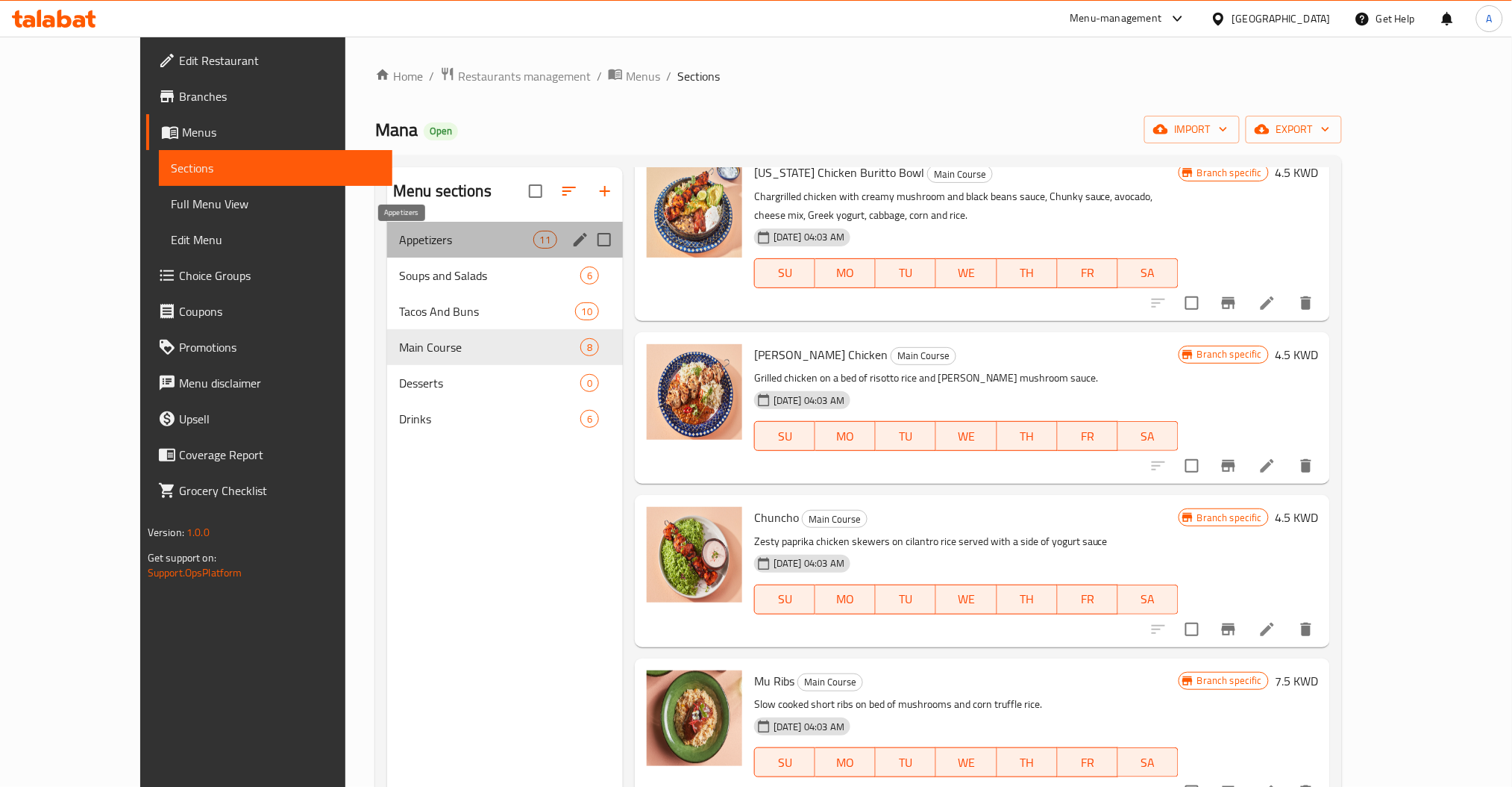
click at [400, 243] on span "Appetizers" at bounding box center [467, 239] width 134 height 18
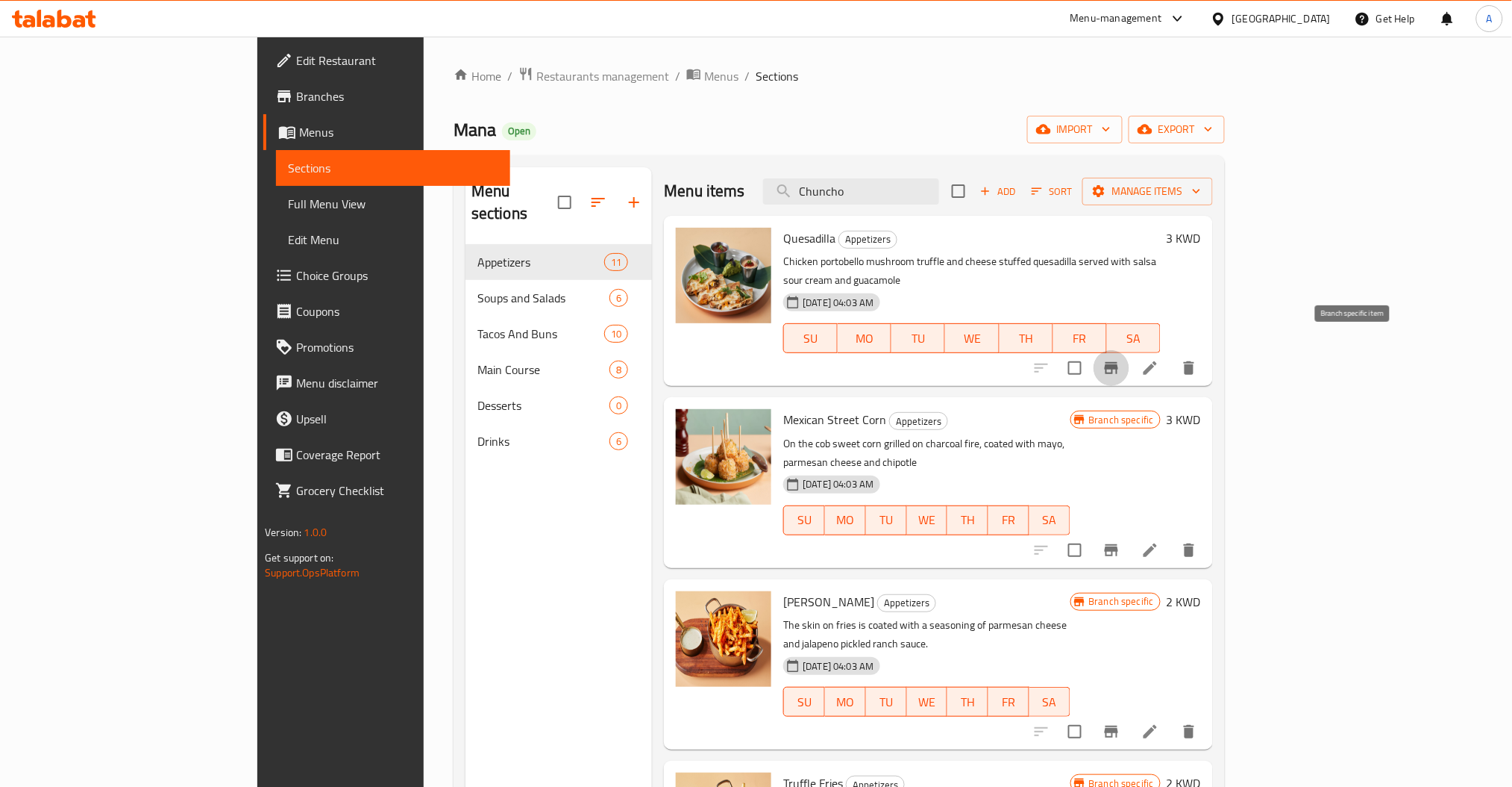
click at [1121, 359] on icon "Branch-specific-item" at bounding box center [1111, 367] width 18 height 18
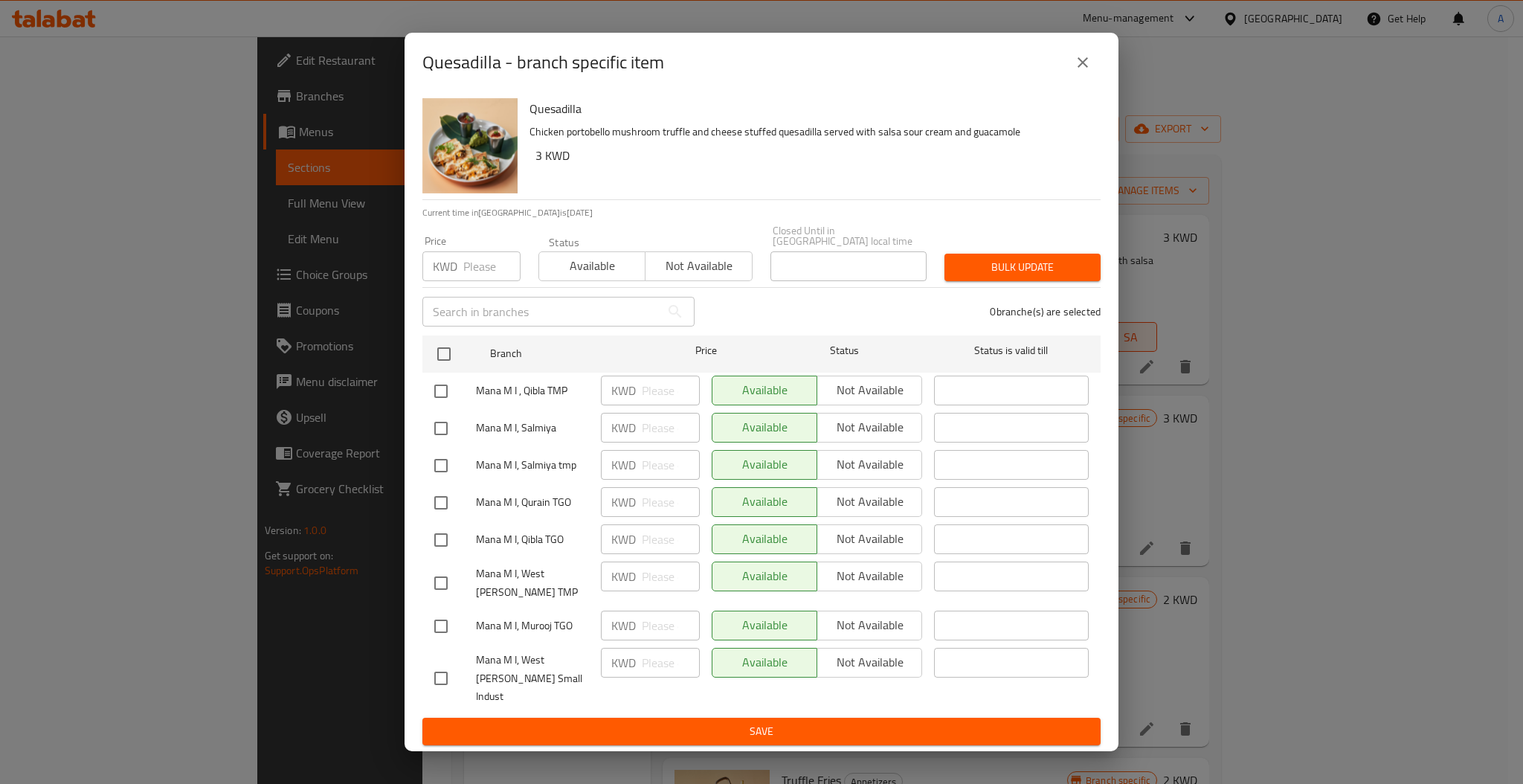
click at [1193, 88] on div "Quesadilla - branch specific item Quesadilla Chicken portobello mushroom truffl…" at bounding box center [762, 392] width 1523 height 784
click at [1084, 72] on icon "close" at bounding box center [1082, 62] width 18 height 18
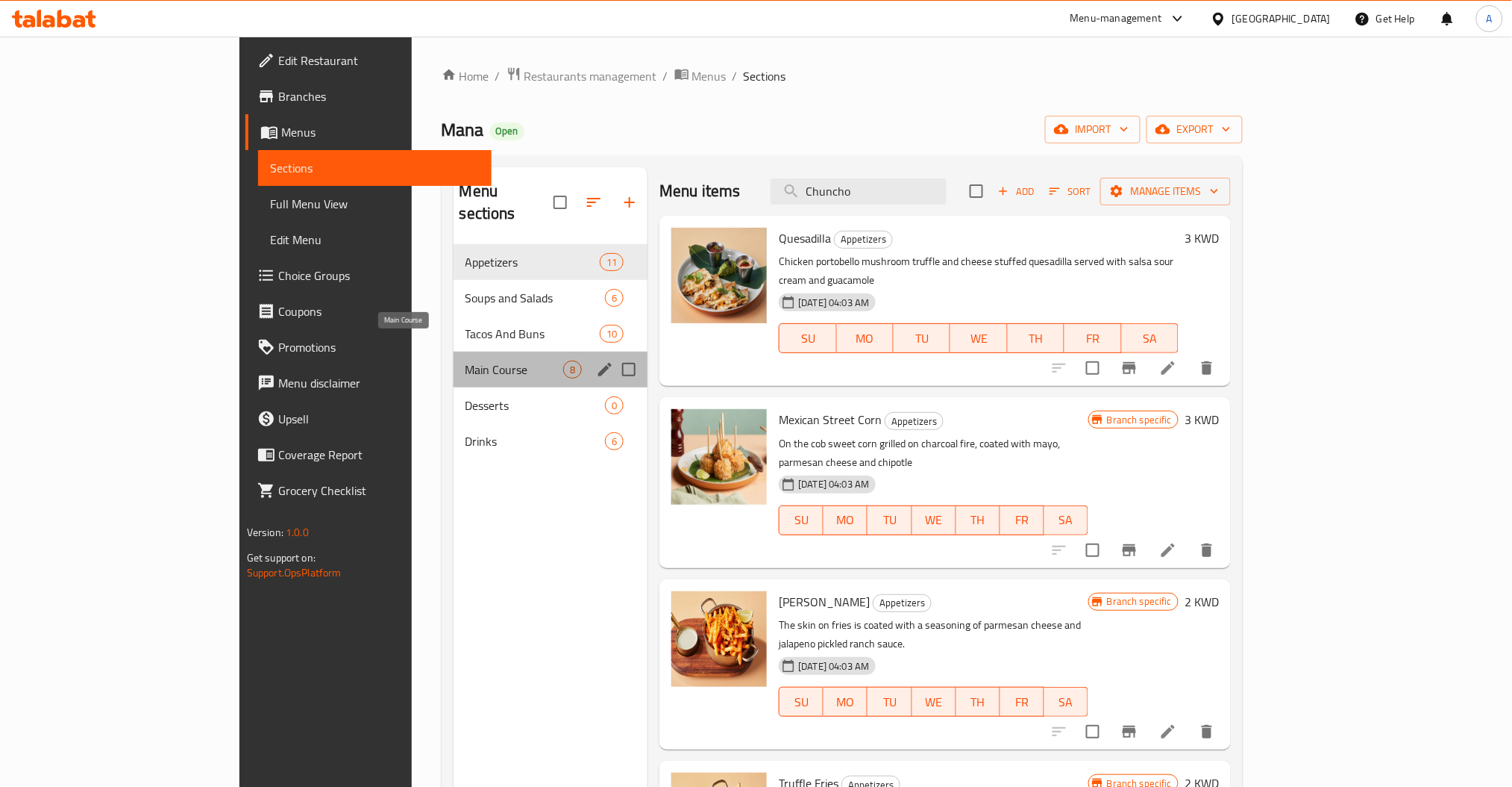
click at [466, 360] on span "Main Course" at bounding box center [514, 369] width 98 height 18
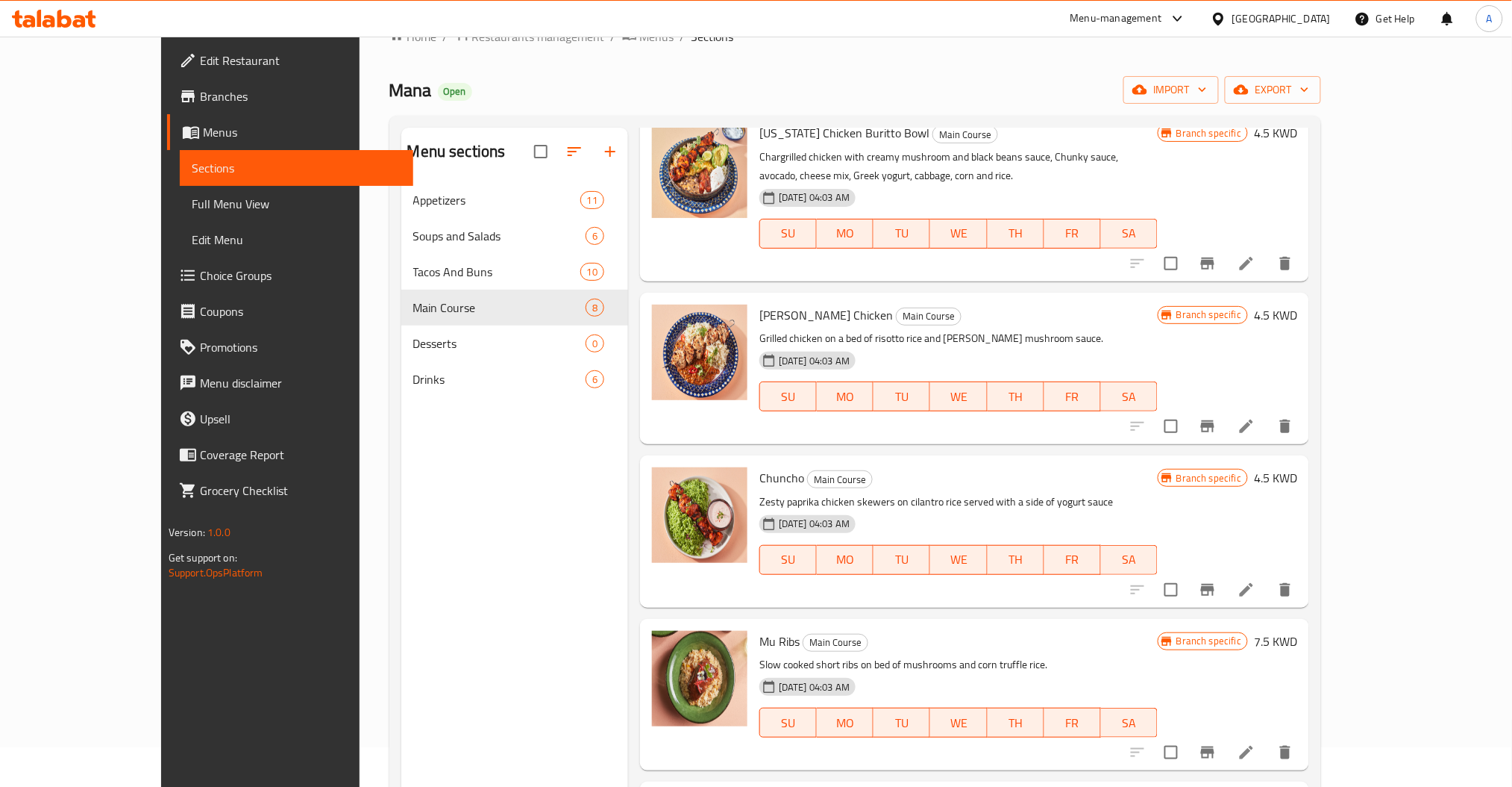
scroll to position [99, 0]
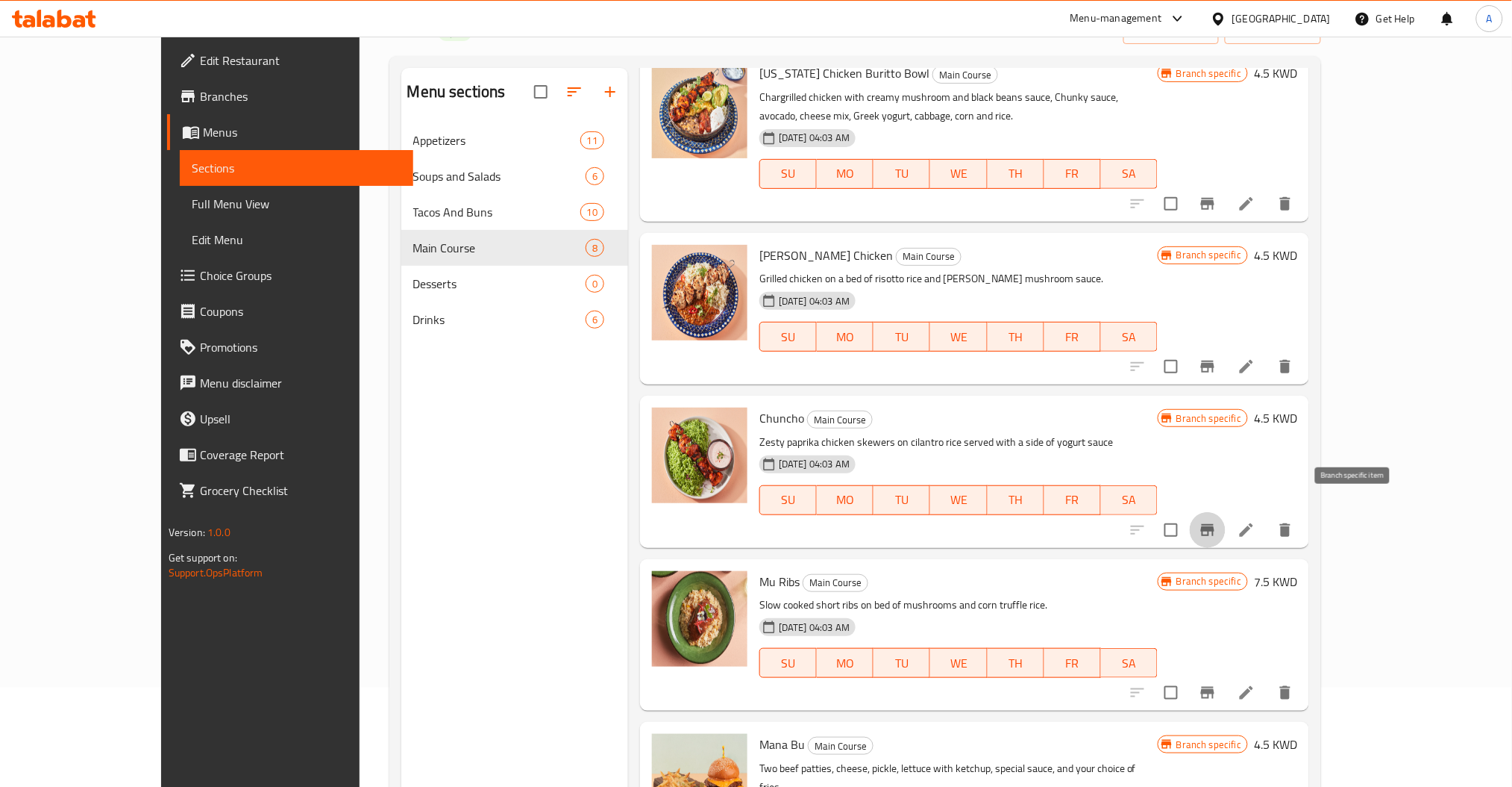
click at [1217, 521] on icon "Branch-specific-item" at bounding box center [1207, 530] width 18 height 18
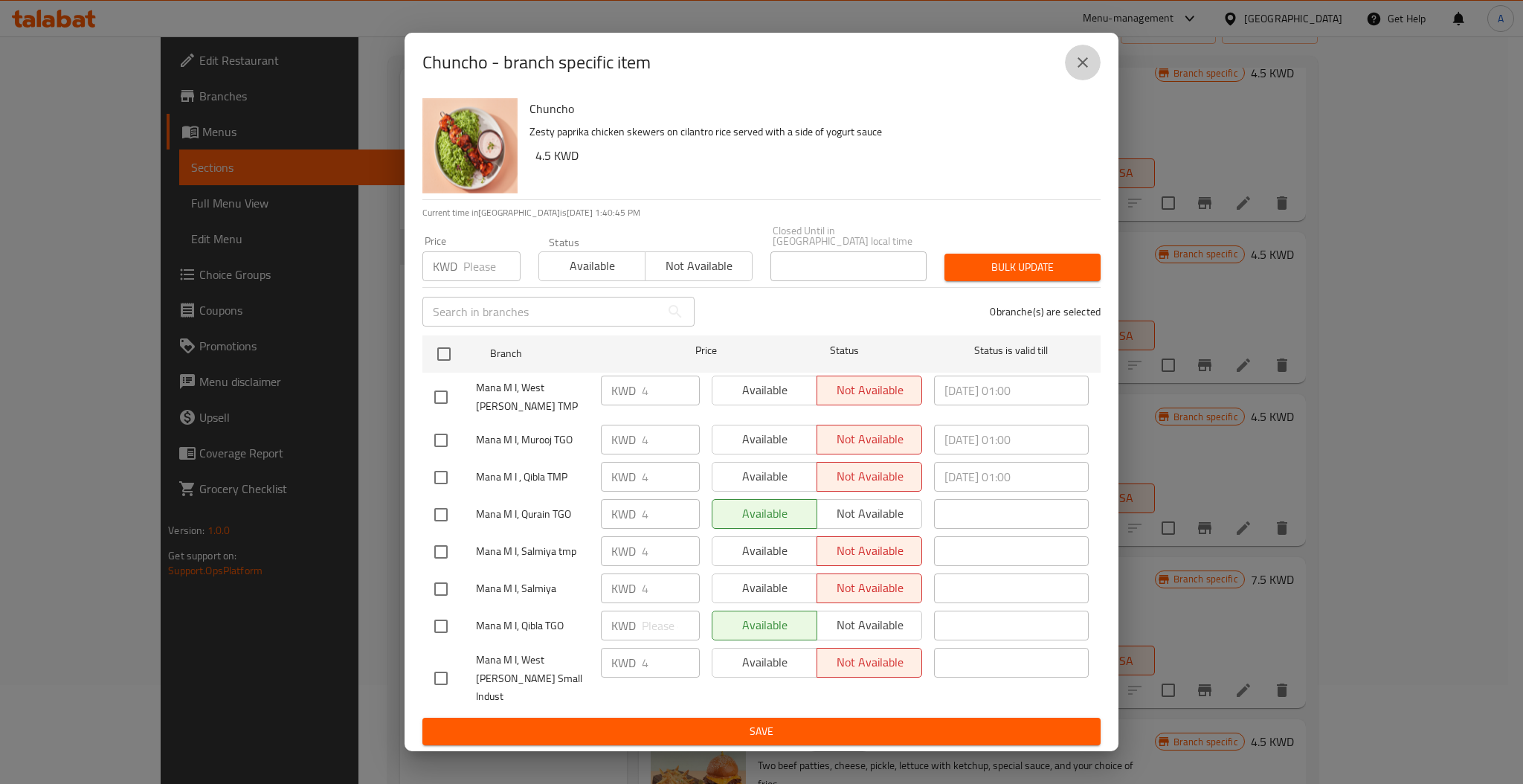
click at [1074, 72] on icon "close" at bounding box center [1082, 62] width 18 height 18
